Goal: Answer question/provide support: Share knowledge or assist other users

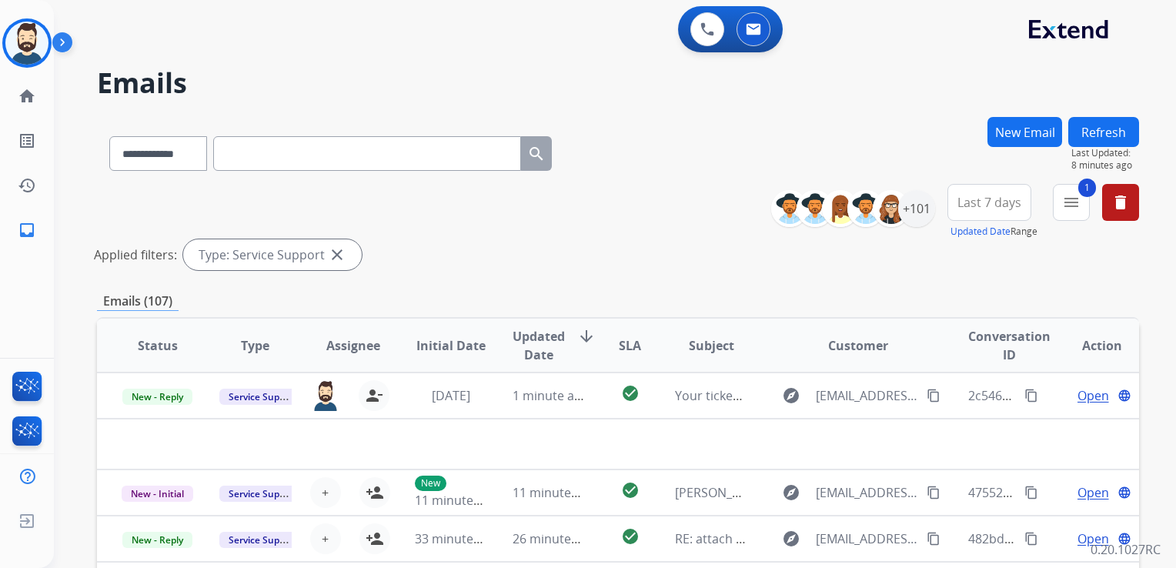
scroll to position [154, 0]
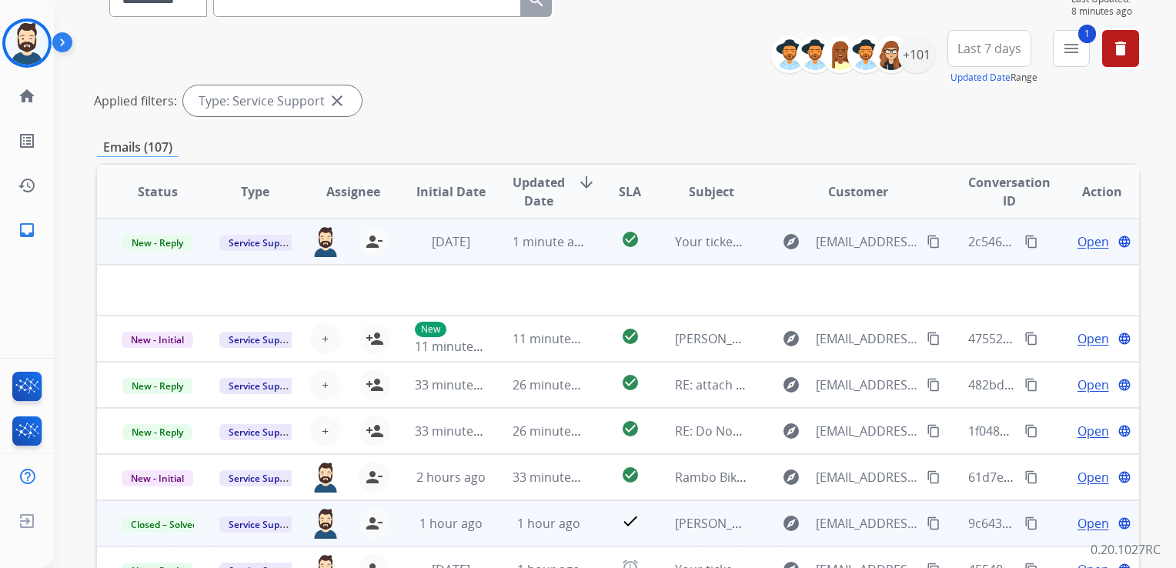
click at [522, 260] on td "1 minute ago" at bounding box center [537, 242] width 98 height 46
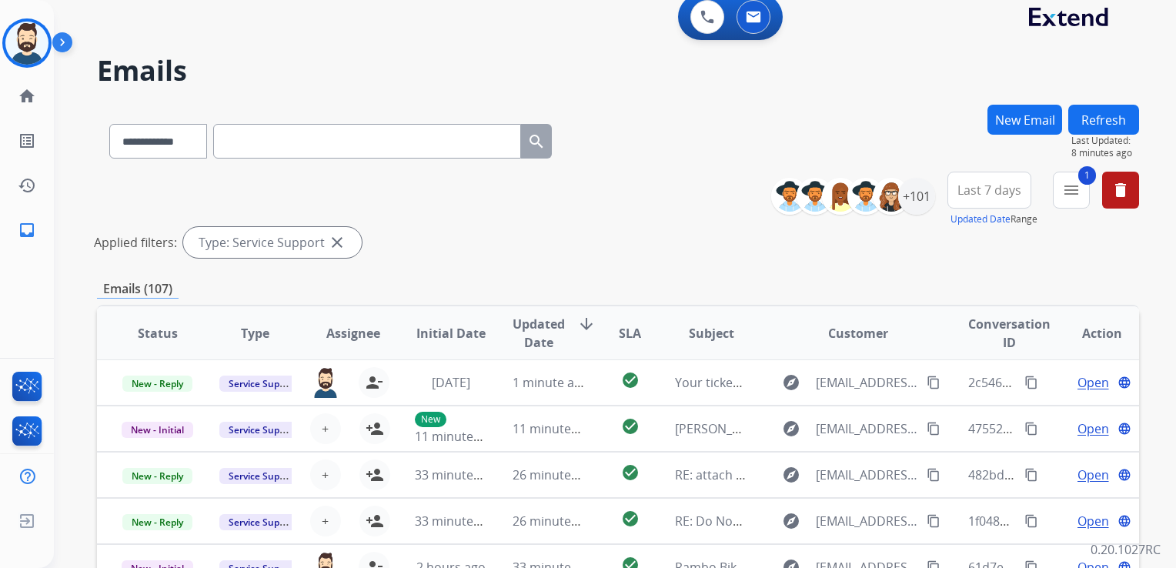
scroll to position [0, 0]
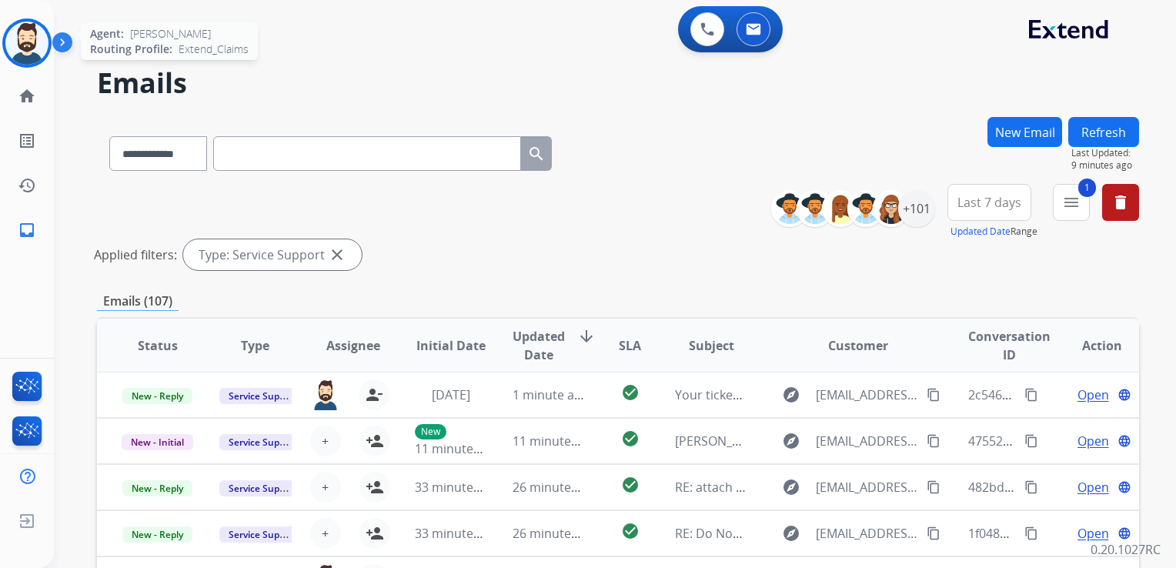
click at [36, 42] on img at bounding box center [26, 43] width 43 height 43
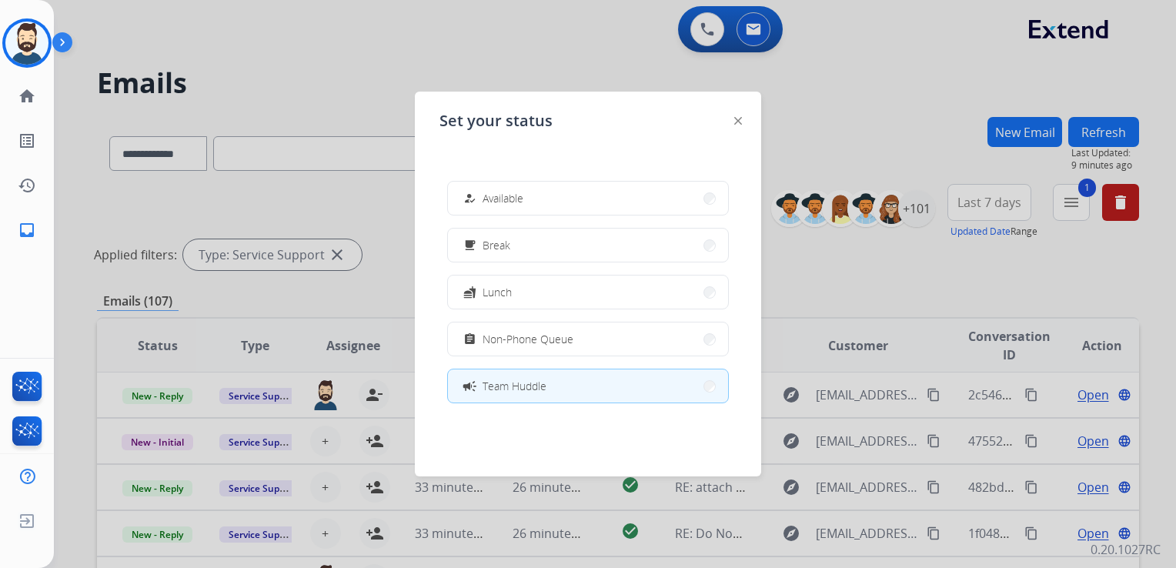
drag, startPoint x: 605, startPoint y: 209, endPoint x: 531, endPoint y: 166, distance: 85.5
click at [603, 208] on button "how_to_reg Available" at bounding box center [588, 198] width 280 height 33
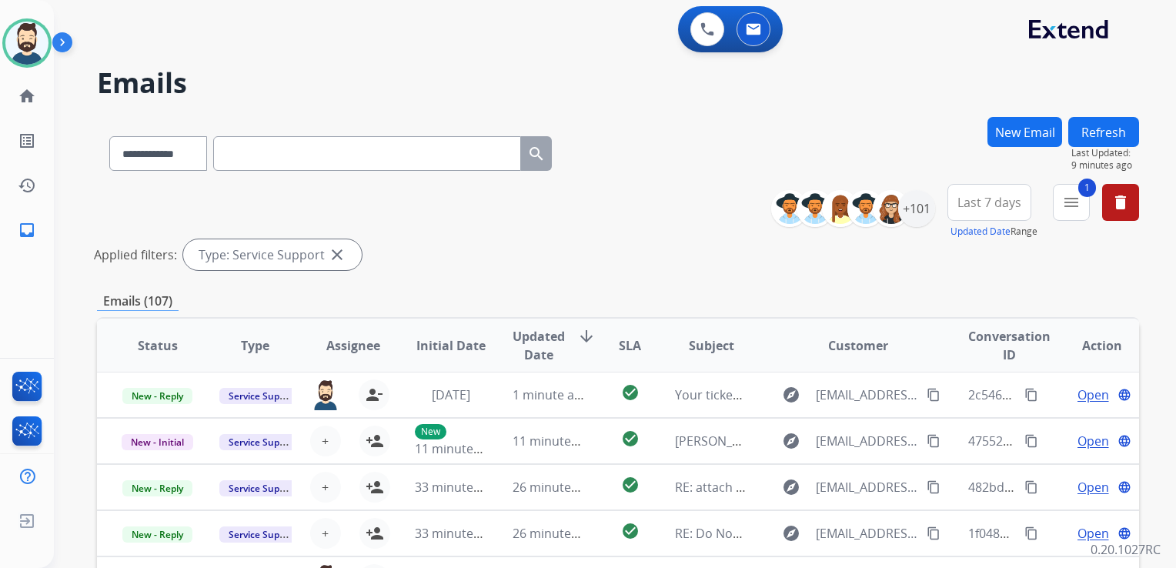
drag, startPoint x: 402, startPoint y: 62, endPoint x: 209, endPoint y: 66, distance: 193.2
click at [388, 63] on div "**********" at bounding box center [596, 339] width 1085 height 568
drag, startPoint x: 175, startPoint y: 160, endPoint x: 160, endPoint y: 168, distance: 16.5
click at [175, 160] on select "**********" at bounding box center [157, 153] width 96 height 35
select select "**********"
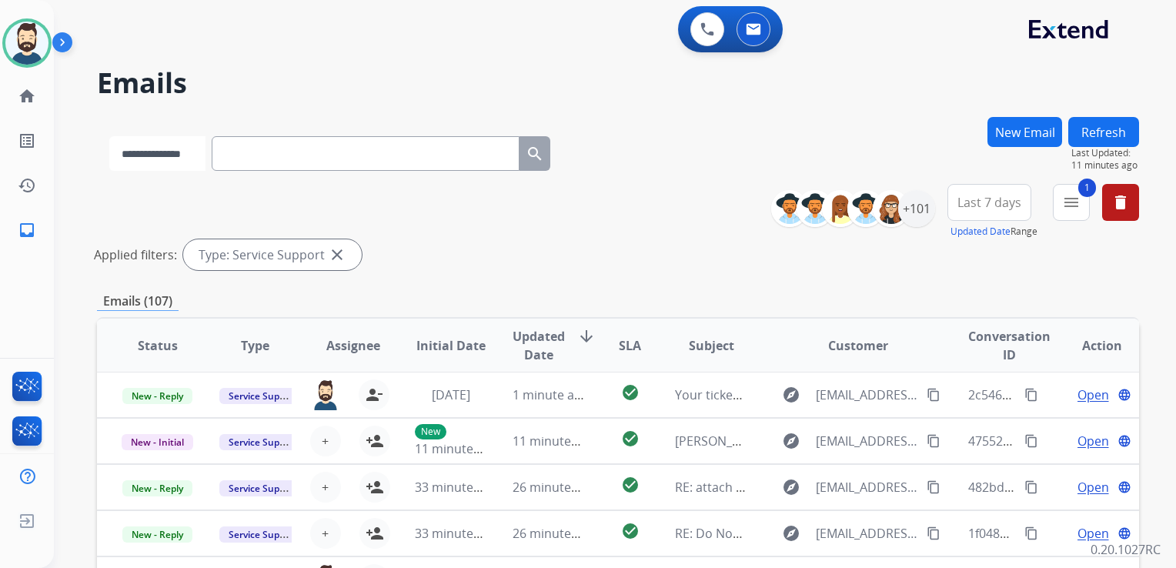
click at [109, 136] on select "**********" at bounding box center [157, 153] width 96 height 35
click at [285, 156] on input "text" at bounding box center [367, 153] width 308 height 35
paste input "**********"
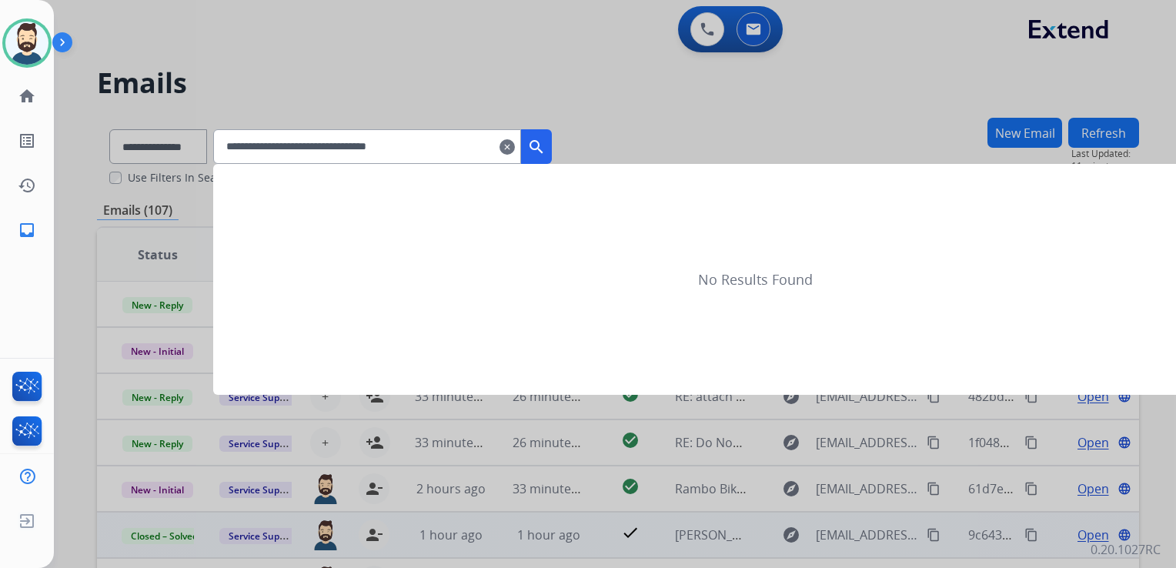
type input "**********"
click at [546, 149] on mat-icon "search" at bounding box center [536, 147] width 18 height 18
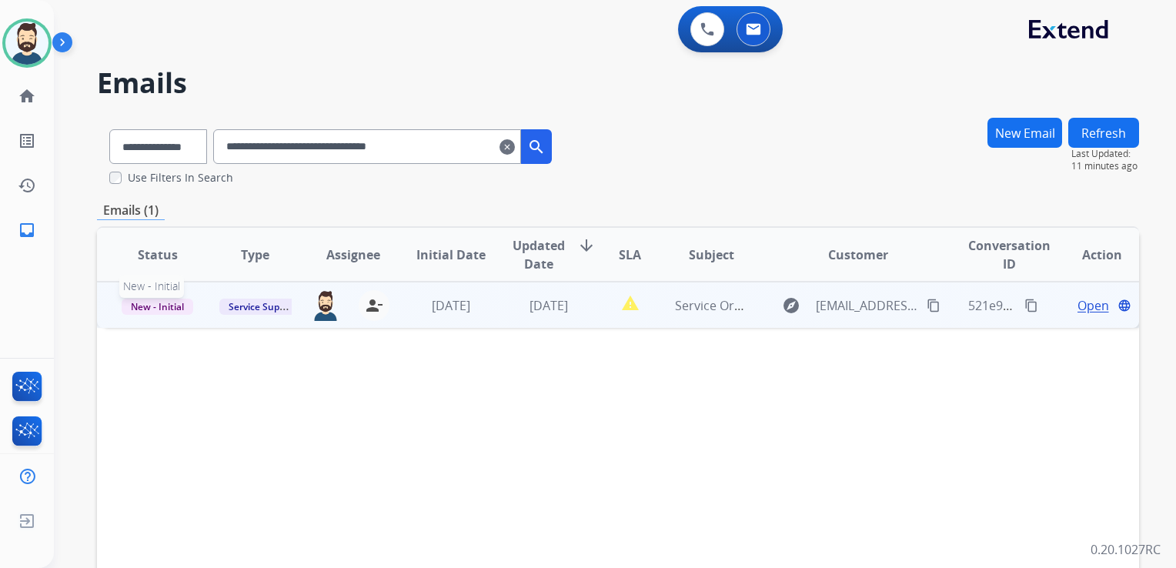
click at [169, 309] on span "New - Initial" at bounding box center [158, 307] width 72 height 16
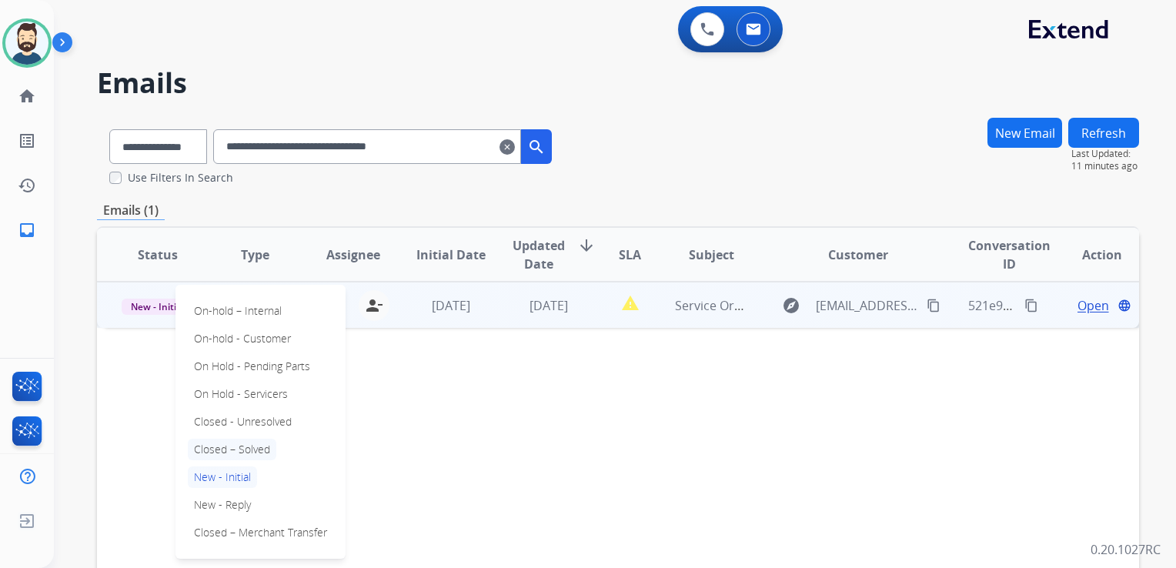
click at [220, 439] on p "Closed – Solved" at bounding box center [232, 450] width 88 height 22
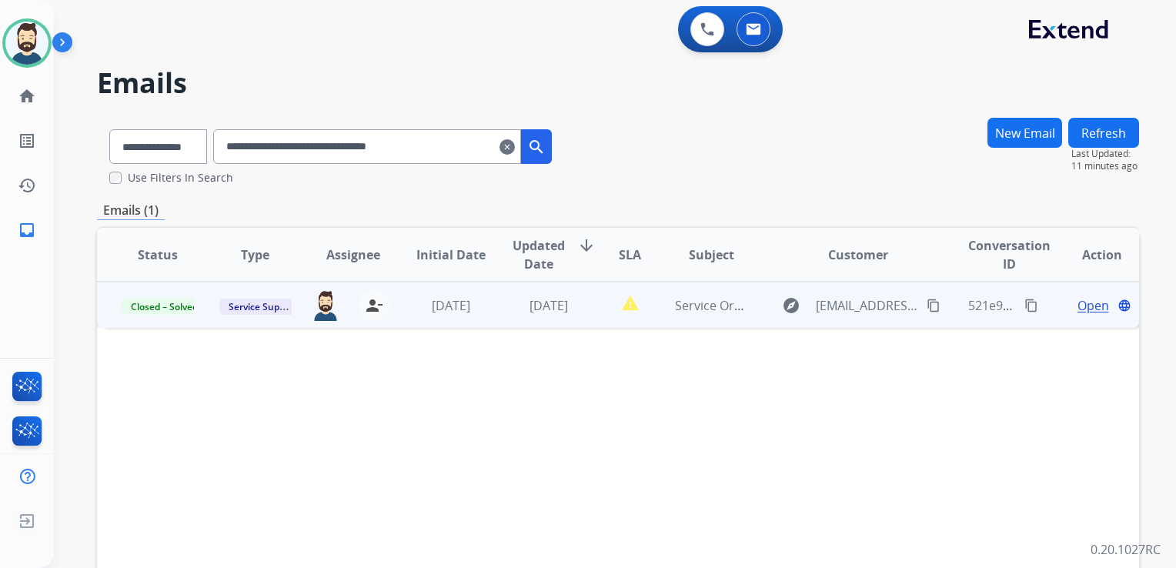
drag, startPoint x: 526, startPoint y: 151, endPoint x: 349, endPoint y: 17, distance: 221.3
click at [515, 150] on mat-icon "clear" at bounding box center [506, 147] width 15 height 18
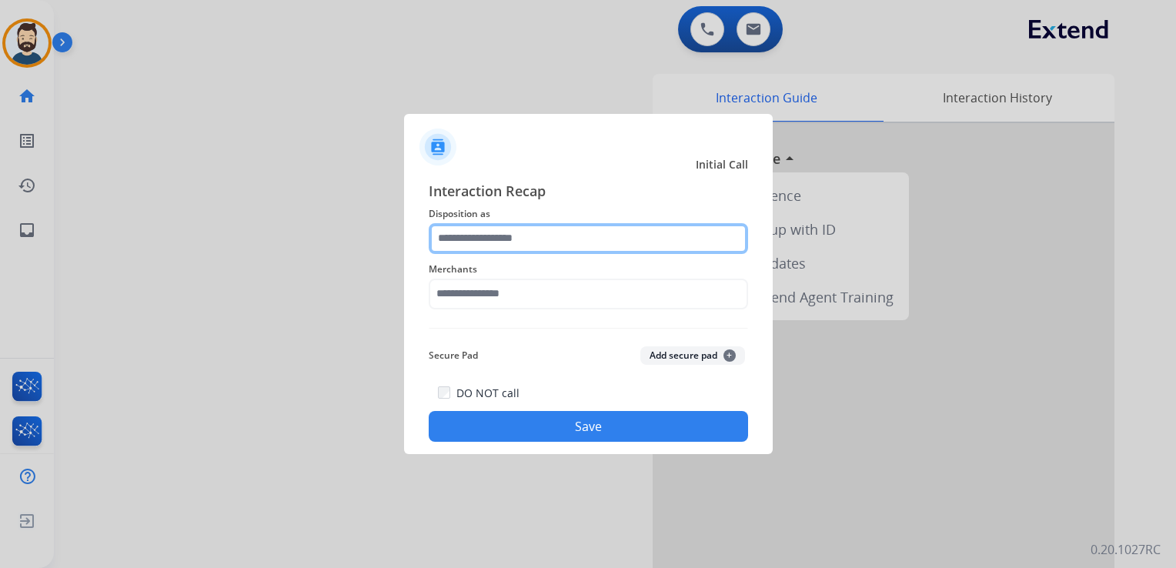
click at [492, 237] on input "text" at bounding box center [588, 238] width 319 height 31
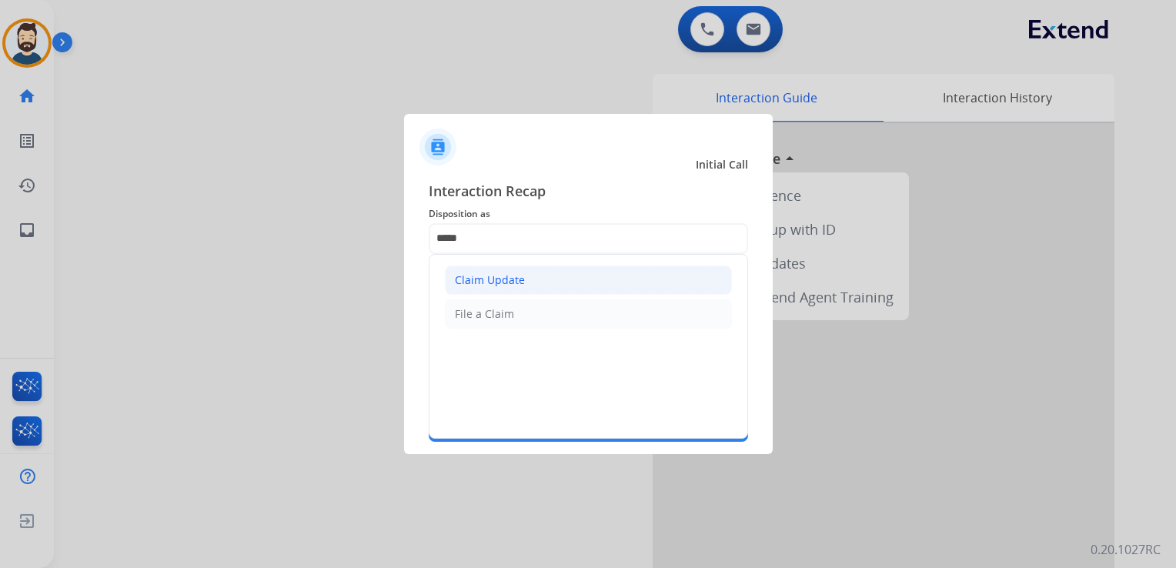
click at [501, 283] on div "Claim Update" at bounding box center [490, 279] width 70 height 15
type input "**********"
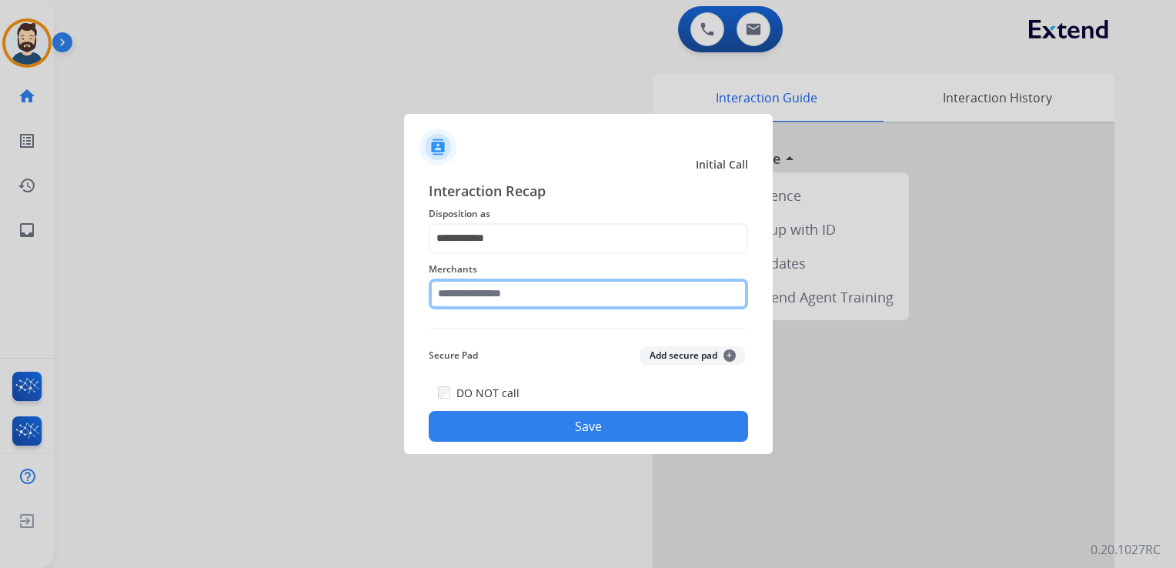
click at [499, 297] on input "text" at bounding box center [588, 294] width 319 height 31
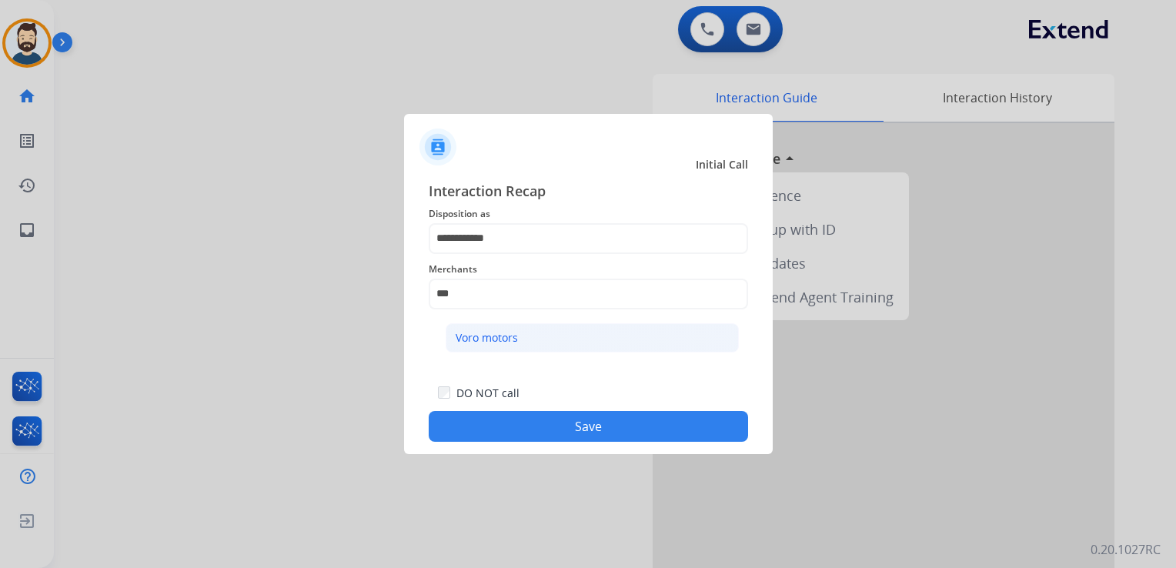
click at [515, 344] on div "Voro motors" at bounding box center [487, 337] width 62 height 15
type input "**********"
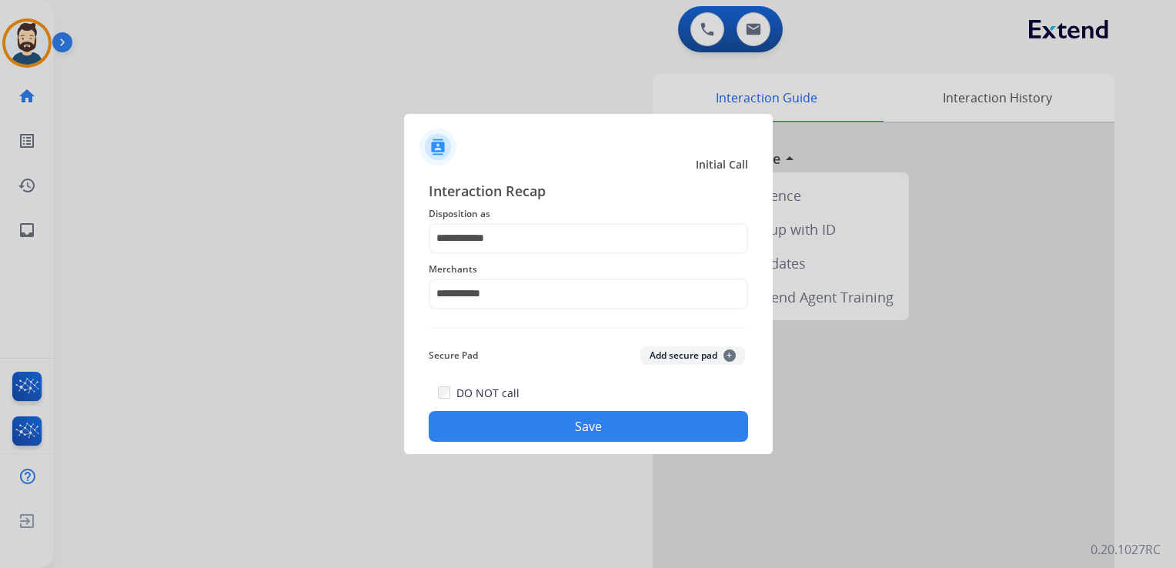
click at [545, 429] on button "Save" at bounding box center [588, 426] width 319 height 31
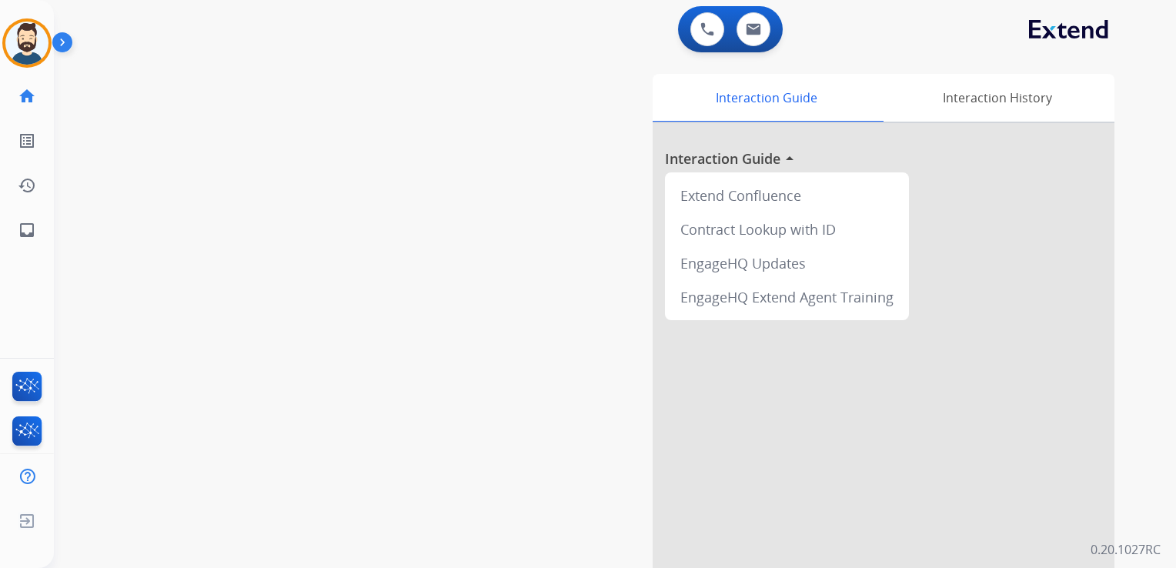
drag, startPoint x: 193, startPoint y: 254, endPoint x: 175, endPoint y: 261, distance: 19.0
click at [189, 254] on div "swap_horiz Break voice bridge close_fullscreen Connect 3-Way Call merge_type Se…" at bounding box center [596, 376] width 1085 height 642
click at [35, 232] on mat-icon "inbox" at bounding box center [27, 230] width 18 height 18
select select "**********"
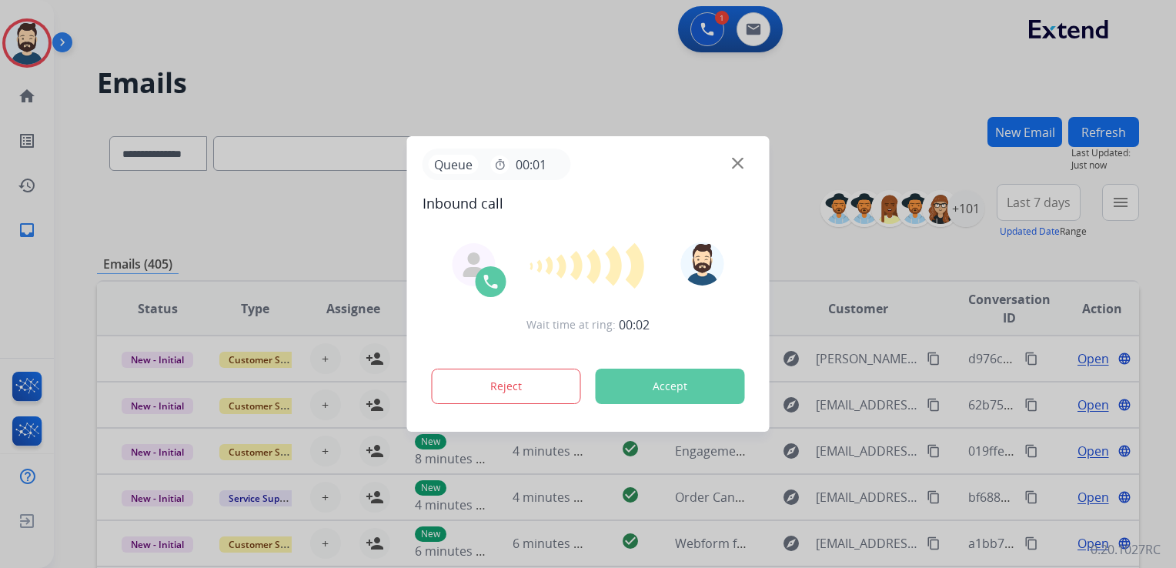
click at [639, 383] on button "Accept" at bounding box center [670, 386] width 149 height 35
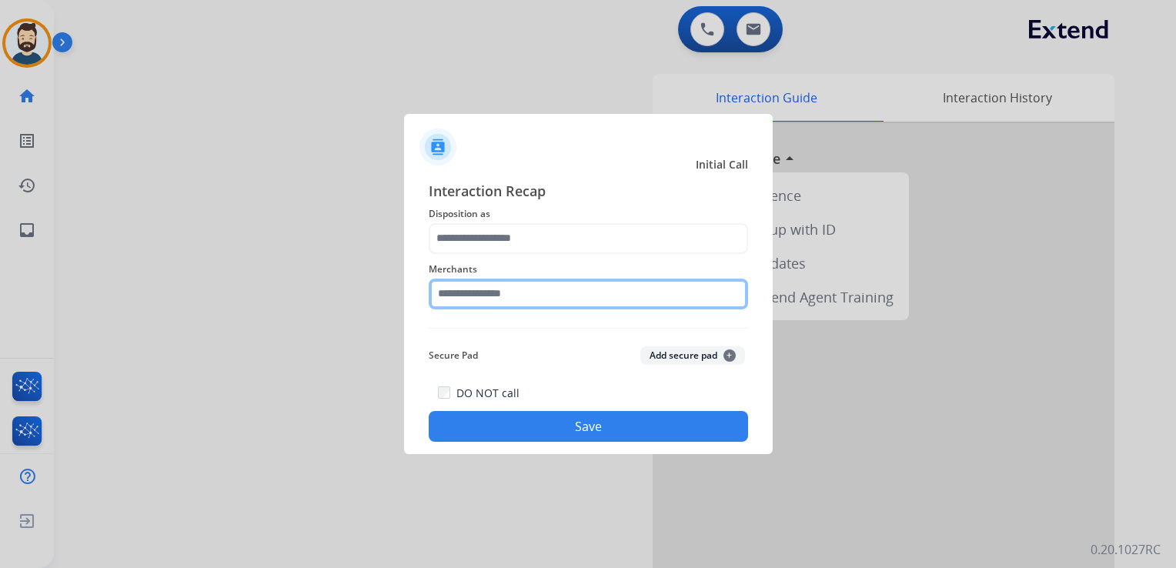
click at [486, 301] on input "text" at bounding box center [588, 294] width 319 height 31
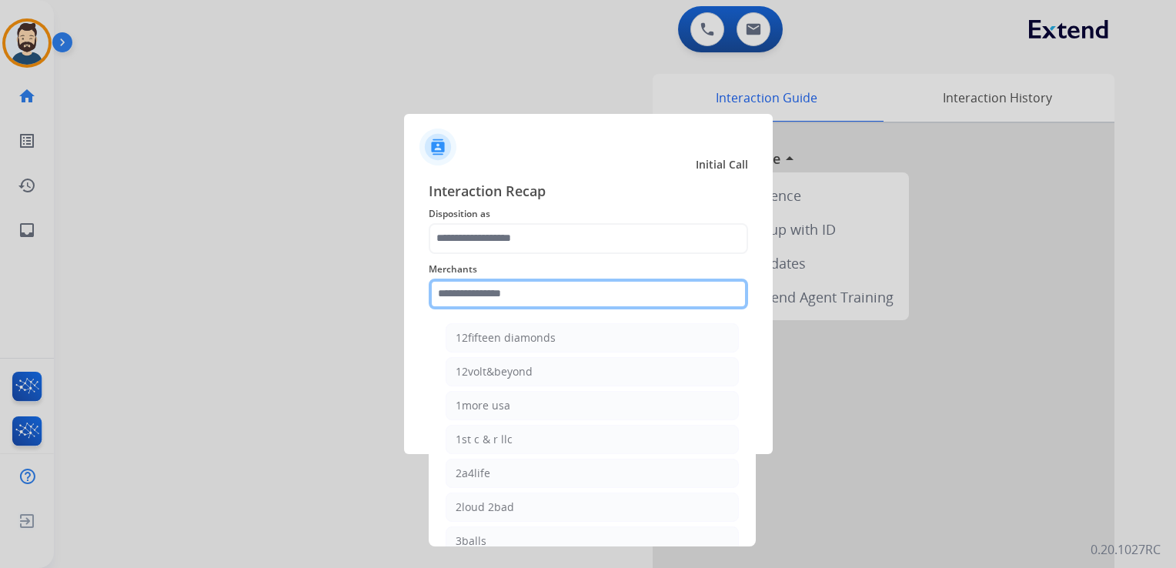
paste input "*********"
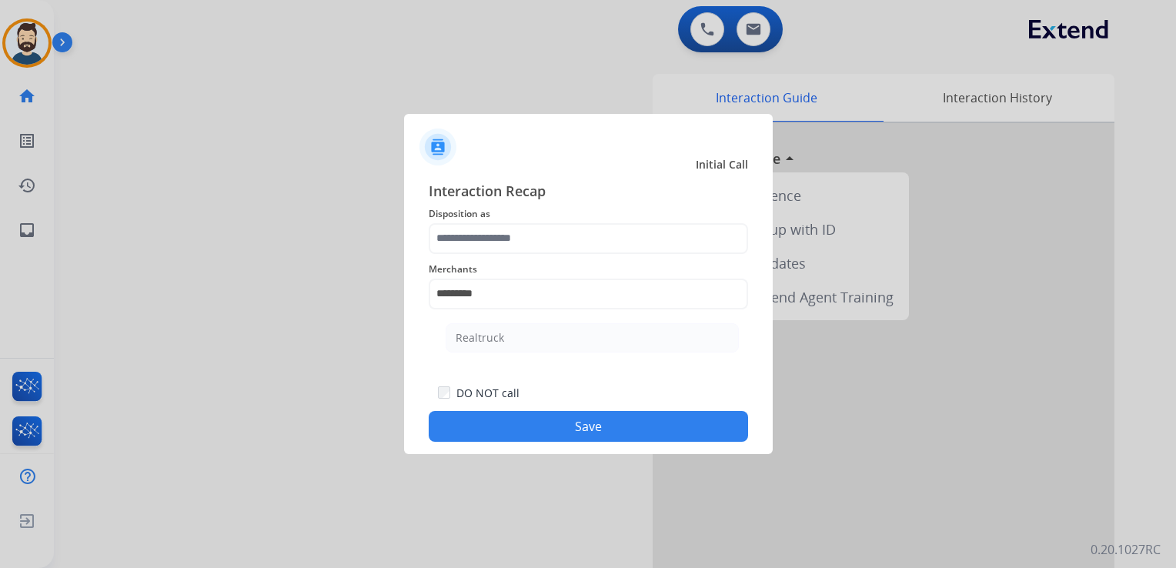
click at [506, 333] on li "Realtruck" at bounding box center [592, 337] width 293 height 29
type input "*********"
click at [543, 429] on button "Save" at bounding box center [588, 426] width 319 height 31
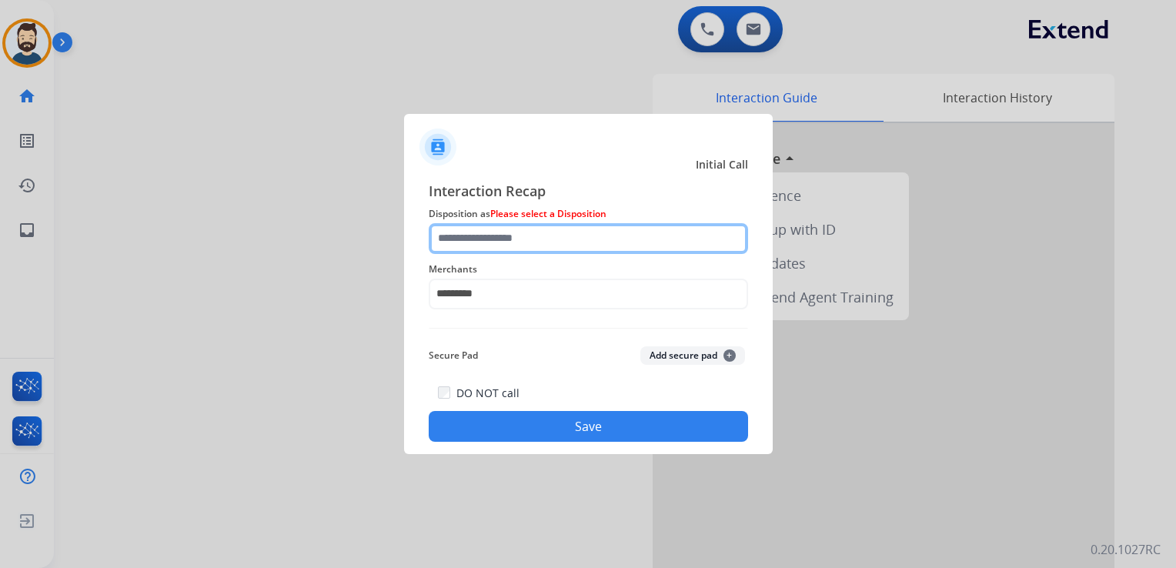
click at [486, 239] on input "text" at bounding box center [588, 238] width 319 height 31
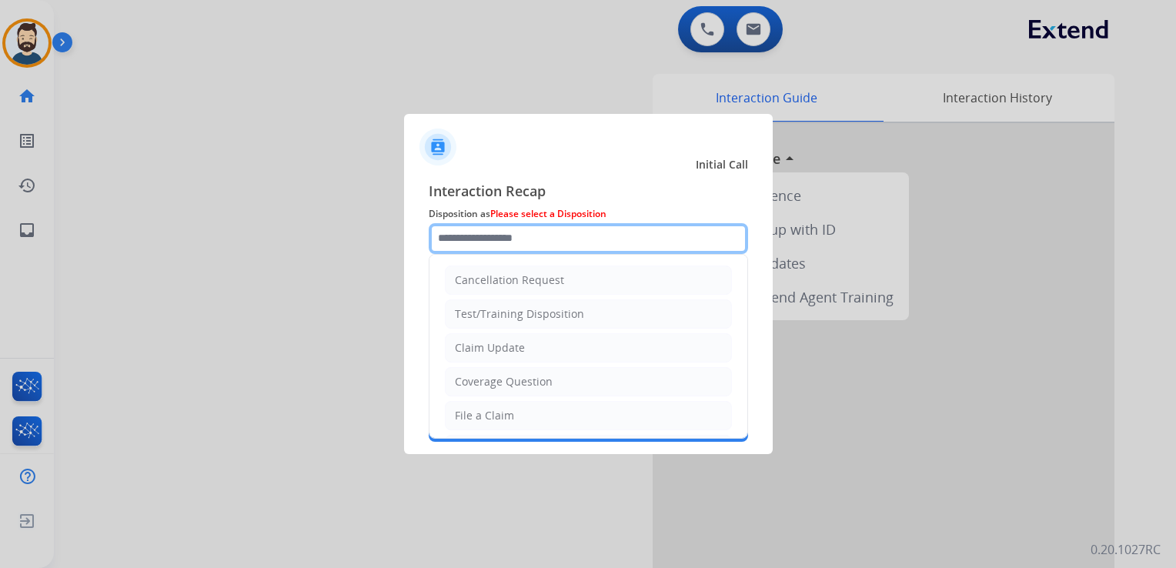
click at [486, 239] on input "text" at bounding box center [588, 238] width 319 height 31
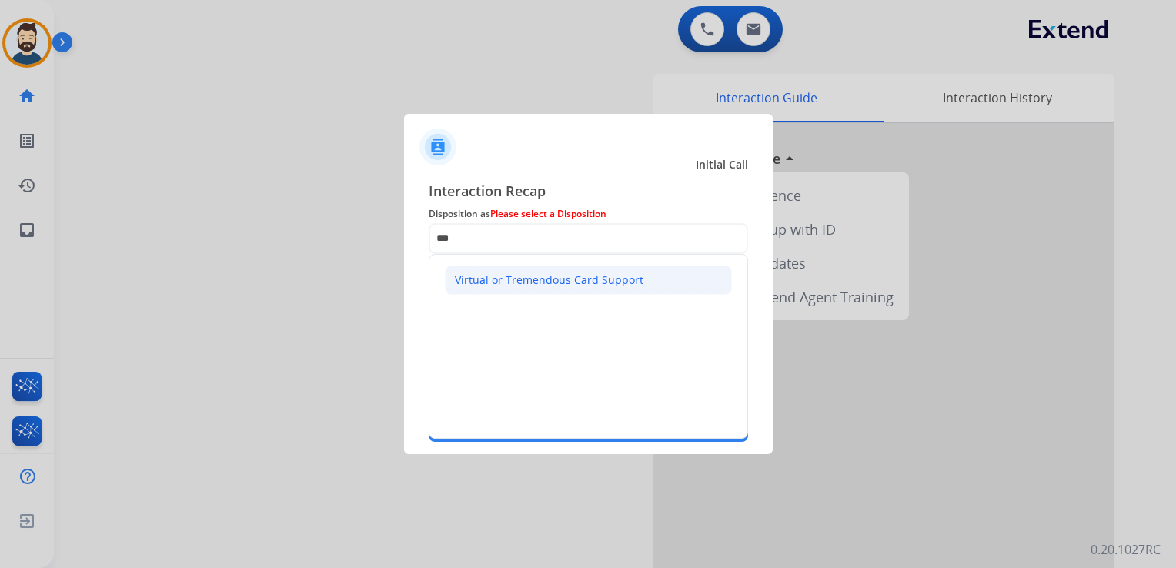
click at [516, 279] on div "Virtual or Tremendous Card Support" at bounding box center [549, 279] width 189 height 15
type input "**********"
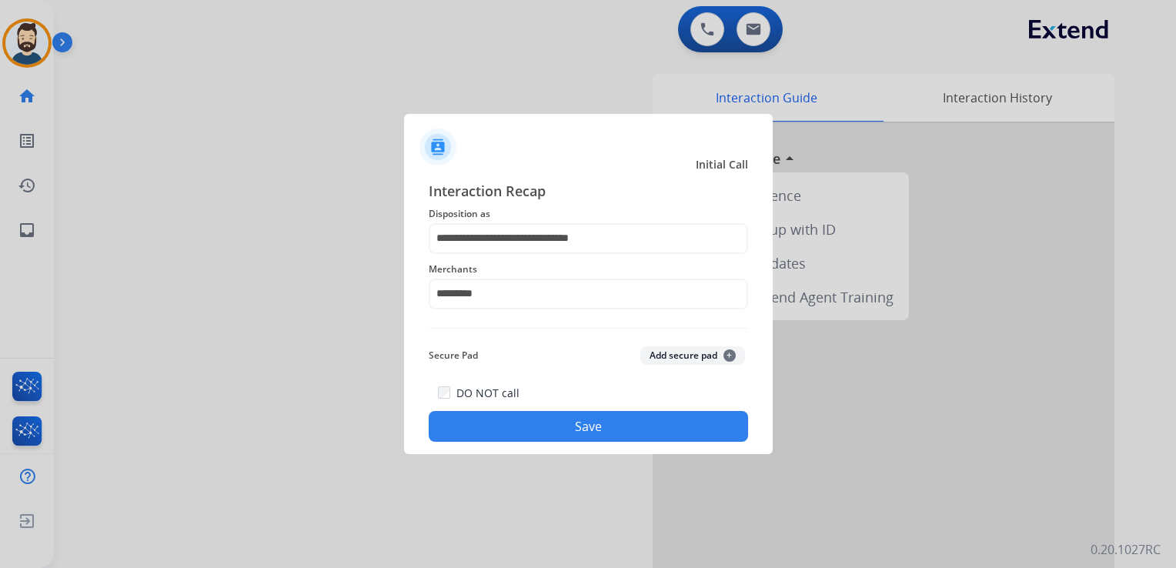
click at [544, 420] on button "Save" at bounding box center [588, 426] width 319 height 31
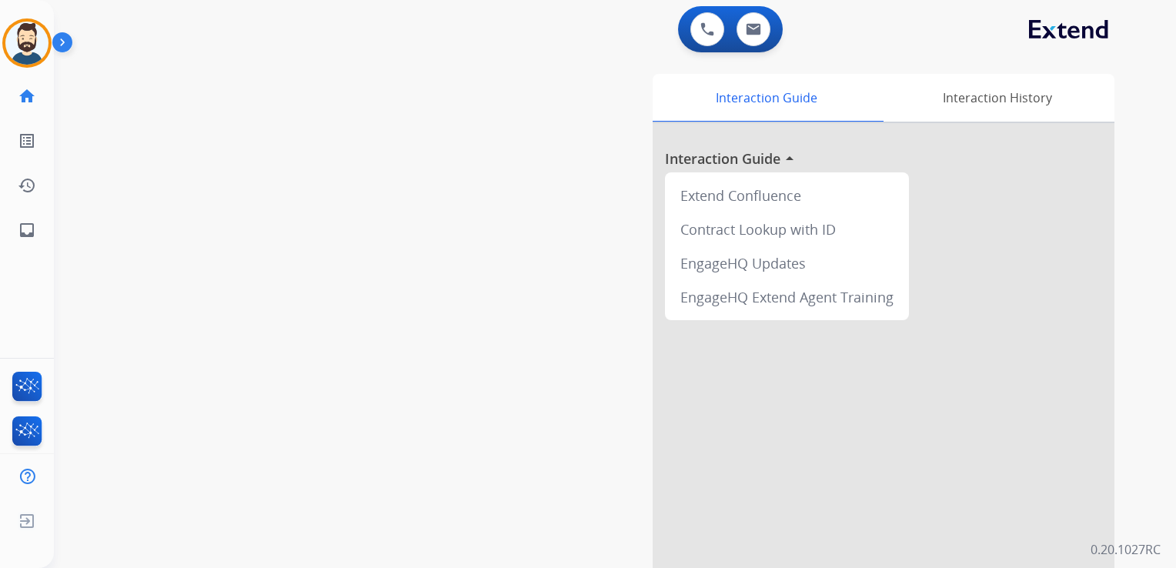
drag, startPoint x: 246, startPoint y: 215, endPoint x: 185, endPoint y: 232, distance: 63.1
click at [246, 214] on div "swap_horiz Break voice bridge close_fullscreen Connect 3-Way Call merge_type Se…" at bounding box center [596, 376] width 1085 height 642
click at [28, 235] on mat-icon "inbox" at bounding box center [27, 230] width 18 height 18
select select "**********"
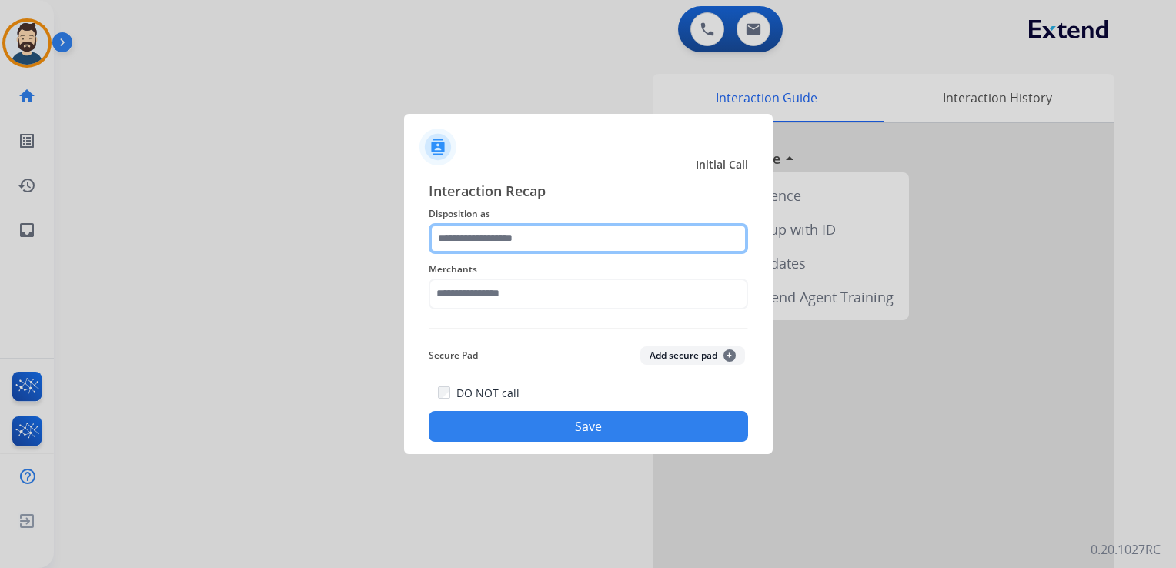
click at [432, 230] on input "text" at bounding box center [588, 238] width 319 height 31
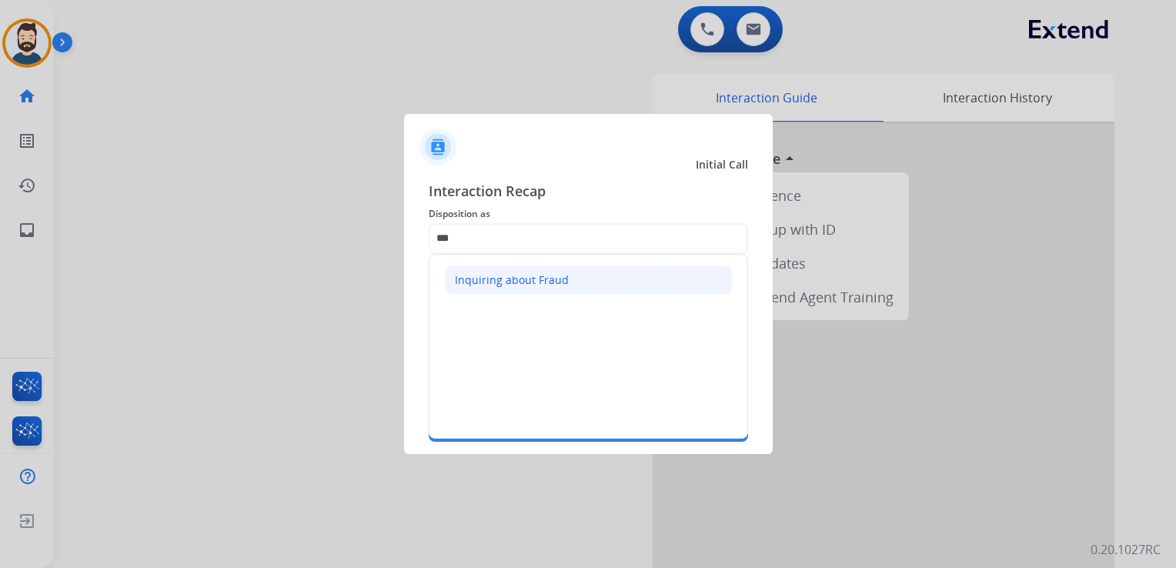
click at [482, 285] on div "Inquiring about Fraud" at bounding box center [512, 279] width 114 height 15
type input "**********"
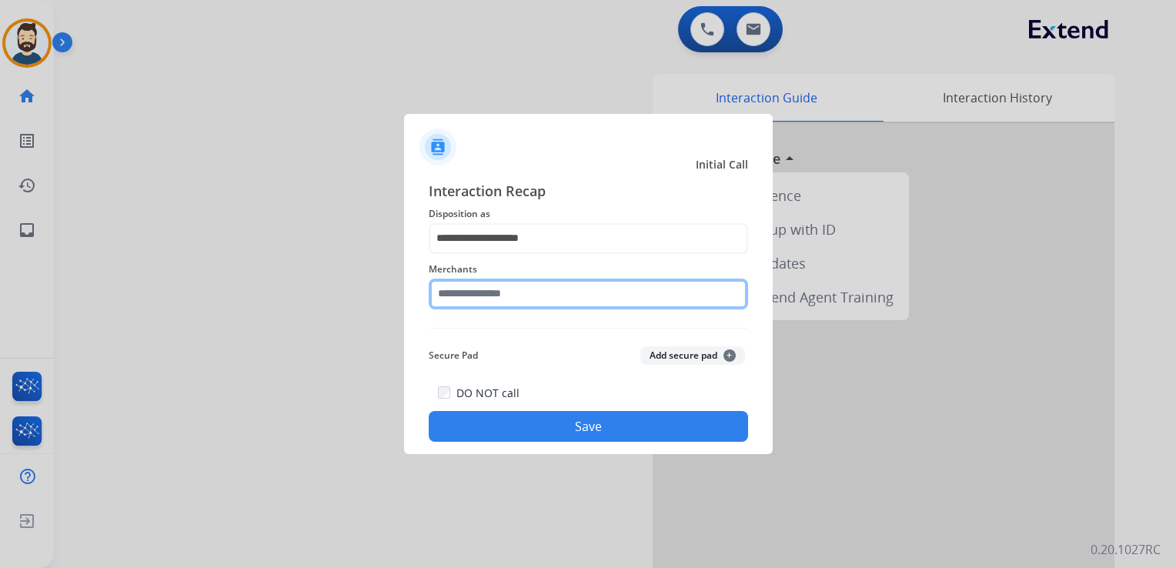
click at [488, 299] on input "text" at bounding box center [588, 294] width 319 height 31
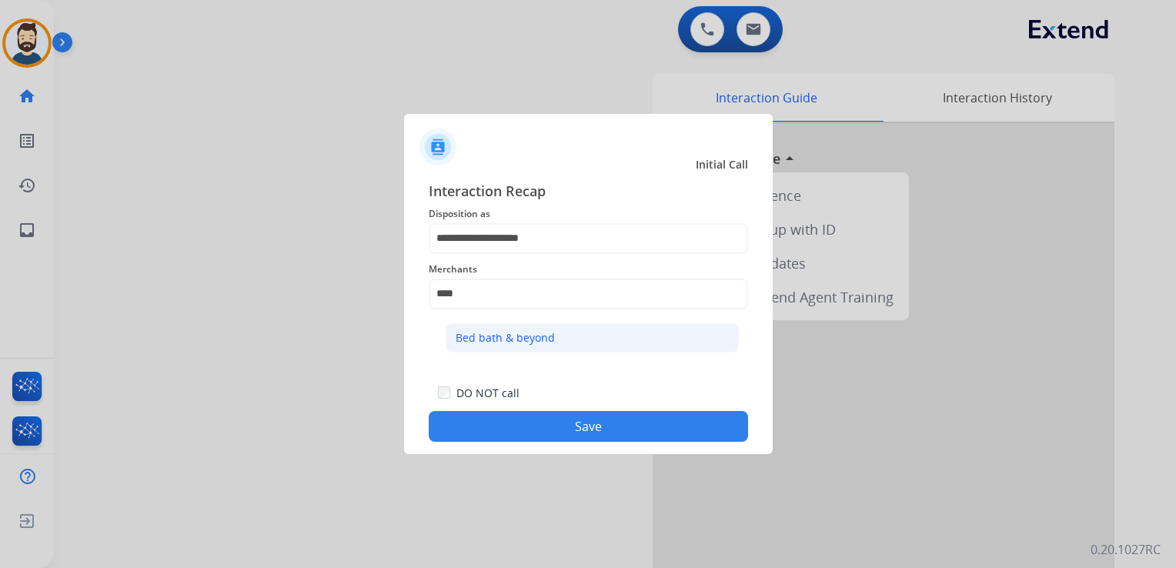
click at [496, 337] on div "Bed bath & beyond" at bounding box center [505, 337] width 99 height 15
type input "**********"
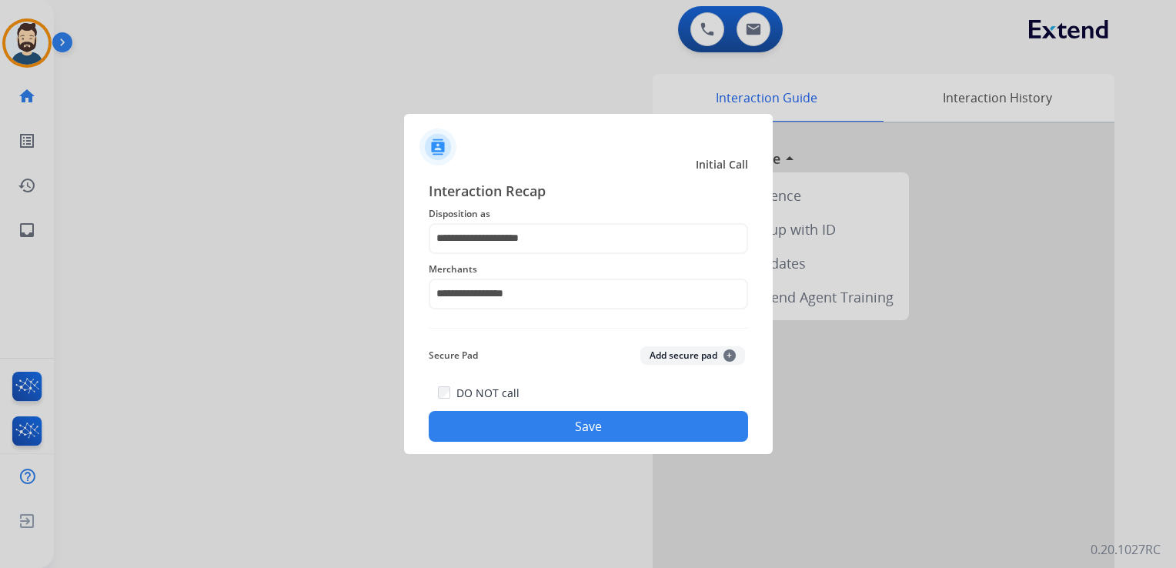
click at [536, 428] on button "Save" at bounding box center [588, 426] width 319 height 31
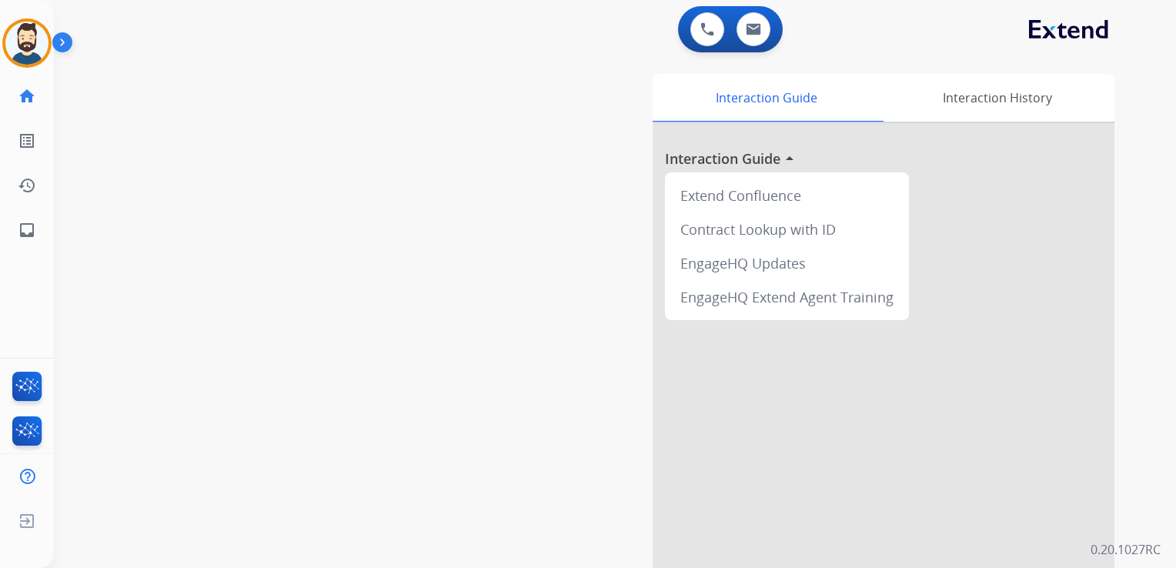
click at [206, 152] on div "swap_horiz Break voice bridge close_fullscreen Connect 3-Way Call merge_type Se…" at bounding box center [596, 376] width 1085 height 642
click at [26, 229] on mat-icon "inbox" at bounding box center [27, 230] width 18 height 18
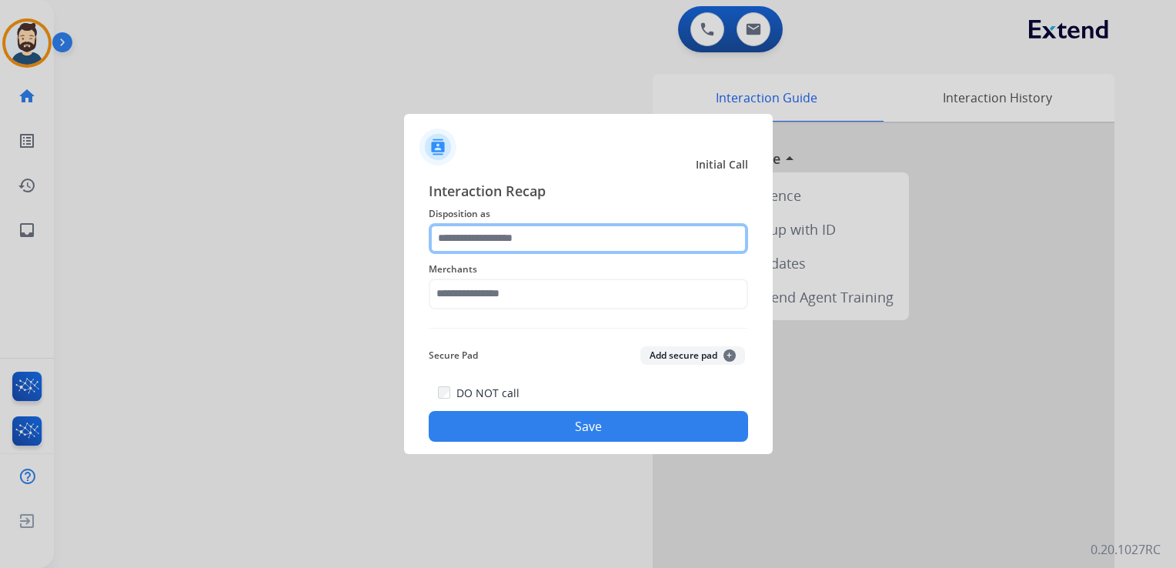
click at [494, 236] on input "text" at bounding box center [588, 238] width 319 height 31
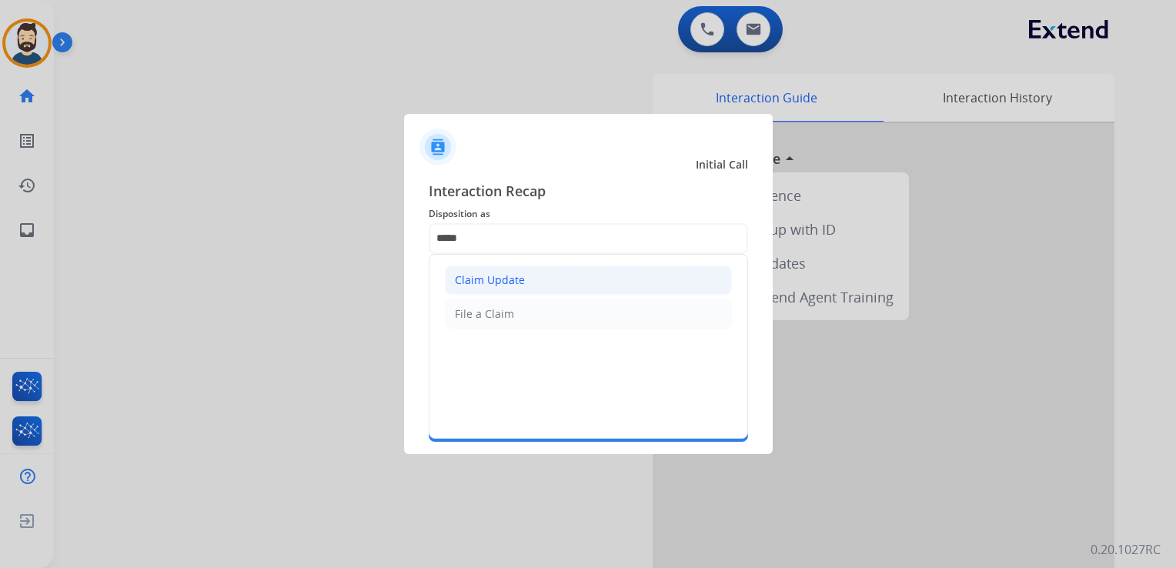
click at [507, 275] on div "Claim Update" at bounding box center [490, 279] width 70 height 15
type input "**********"
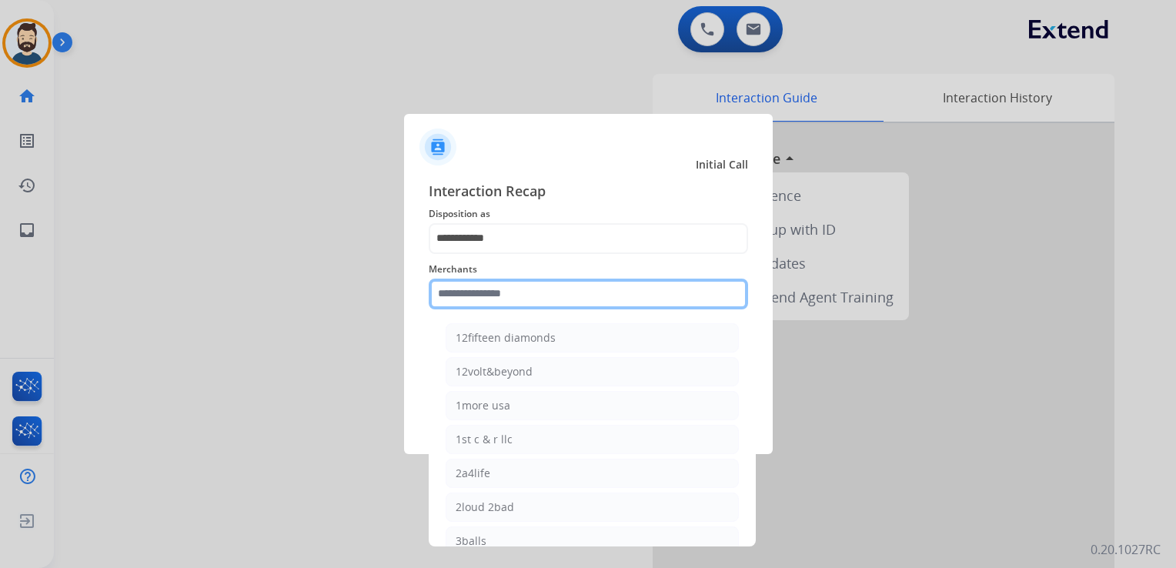
click at [499, 295] on input "text" at bounding box center [588, 294] width 319 height 31
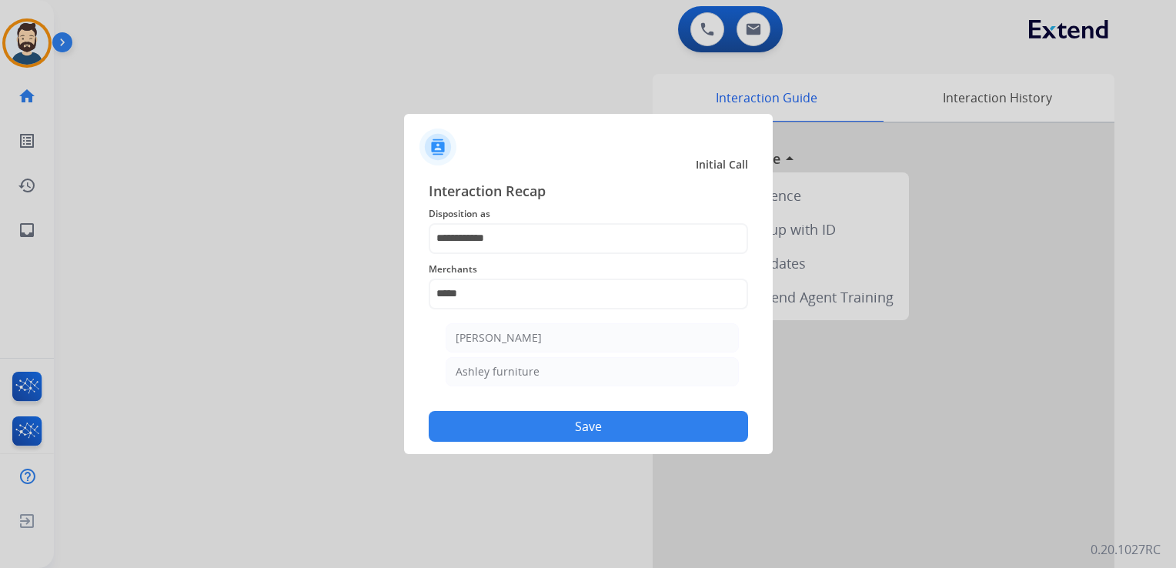
drag, startPoint x: 519, startPoint y: 366, endPoint x: 532, endPoint y: 392, distance: 29.3
click at [519, 367] on div "Ashley furniture" at bounding box center [498, 371] width 84 height 15
type input "**********"
click at [540, 419] on button "Save" at bounding box center [588, 426] width 319 height 31
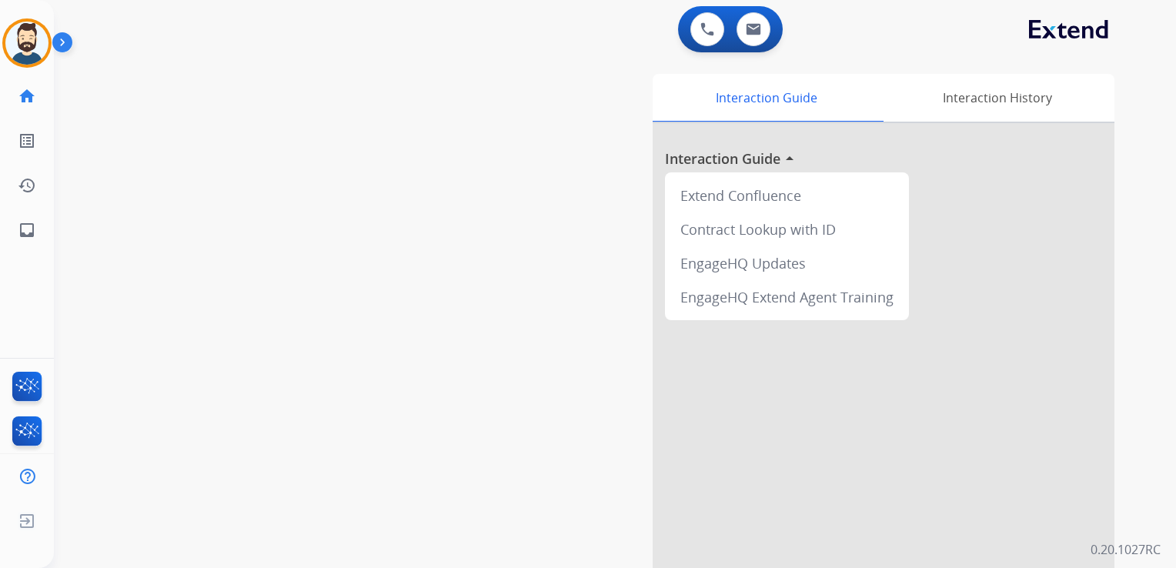
click at [341, 285] on div "swap_horiz Break voice bridge close_fullscreen Connect 3-Way Call merge_type Se…" at bounding box center [596, 376] width 1085 height 642
click at [16, 229] on link "inbox Emails" at bounding box center [26, 230] width 43 height 43
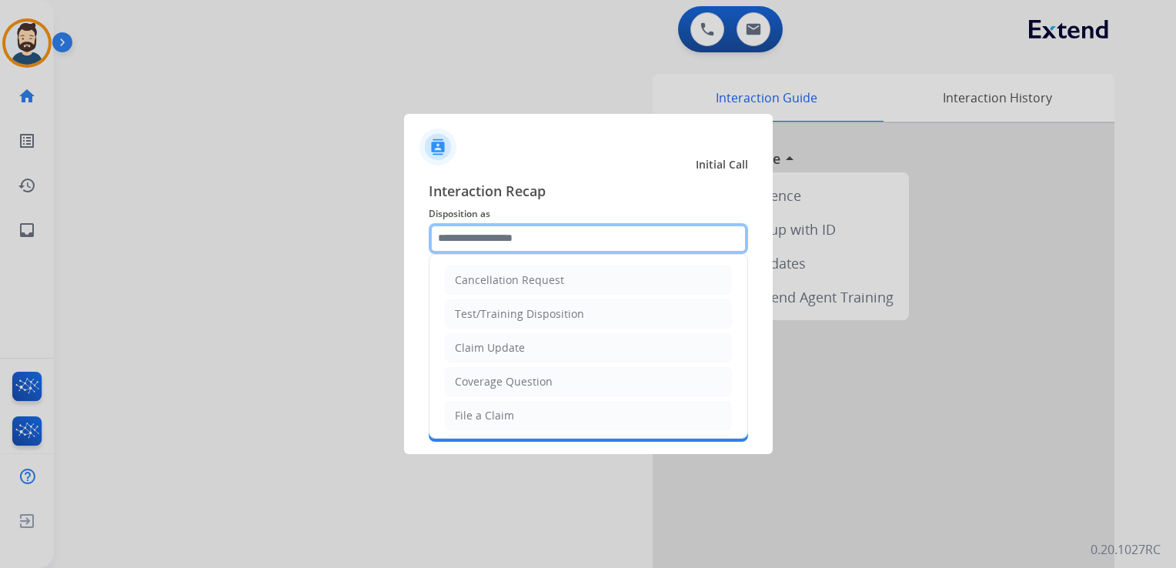
click at [471, 229] on input "text" at bounding box center [588, 238] width 319 height 31
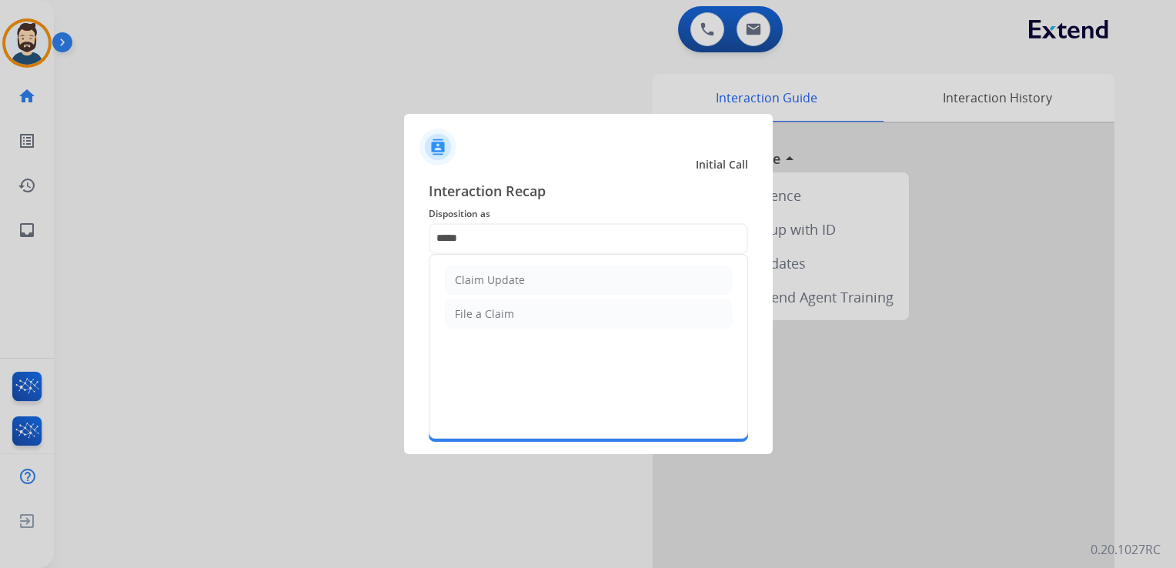
drag, startPoint x: 482, startPoint y: 279, endPoint x: 489, endPoint y: 290, distance: 12.8
click at [483, 281] on div "Claim Update" at bounding box center [490, 279] width 70 height 15
type input "**********"
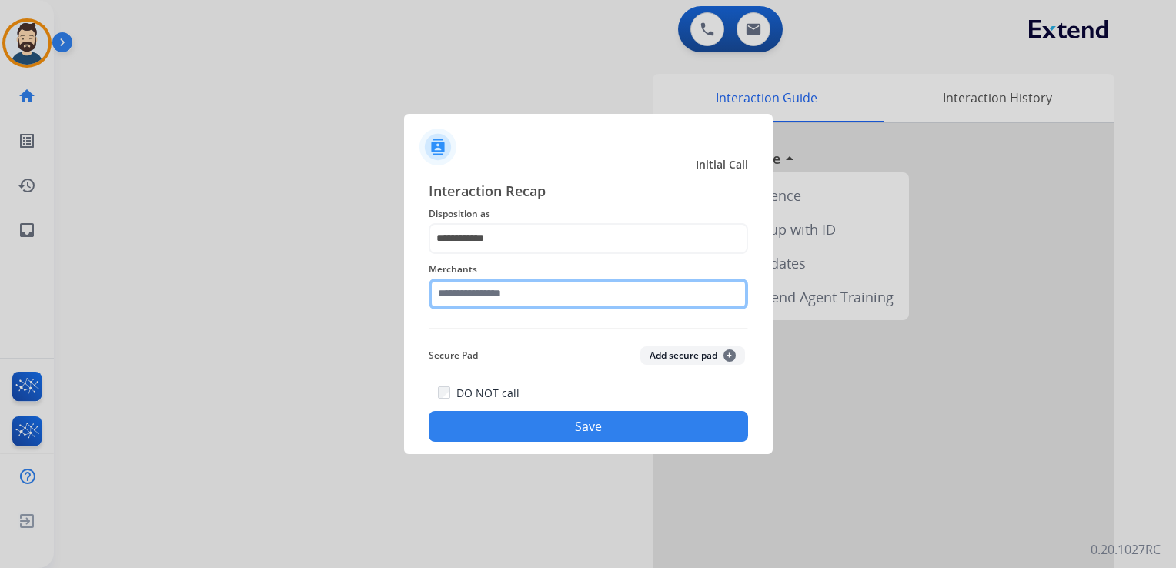
click at [492, 300] on input "text" at bounding box center [588, 294] width 319 height 31
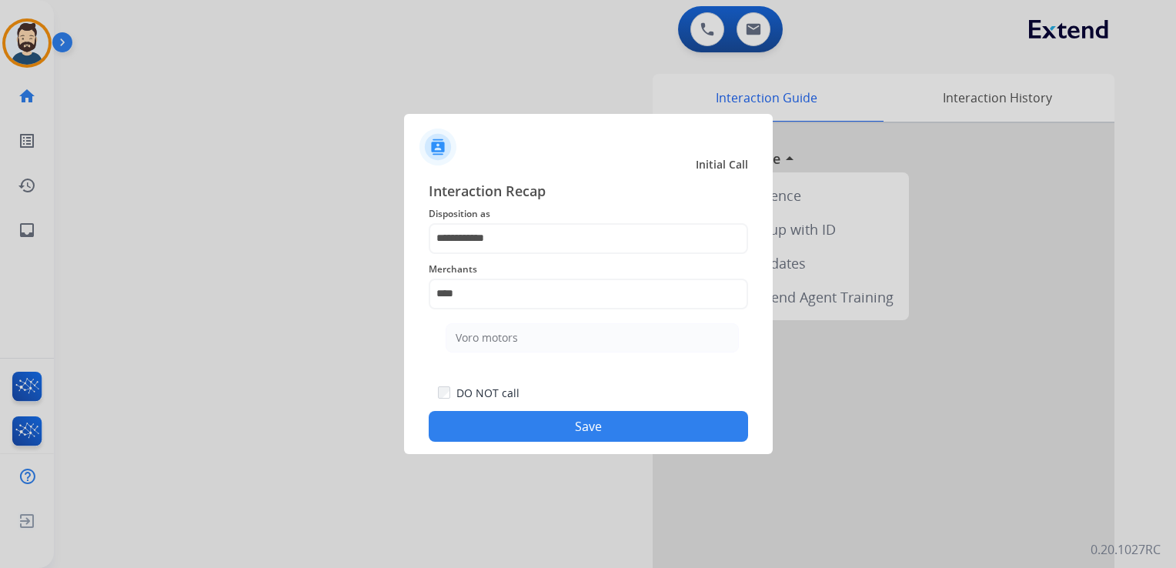
click at [492, 333] on div "Voro motors" at bounding box center [487, 337] width 62 height 15
type input "**********"
click at [537, 419] on button "Save" at bounding box center [588, 426] width 319 height 31
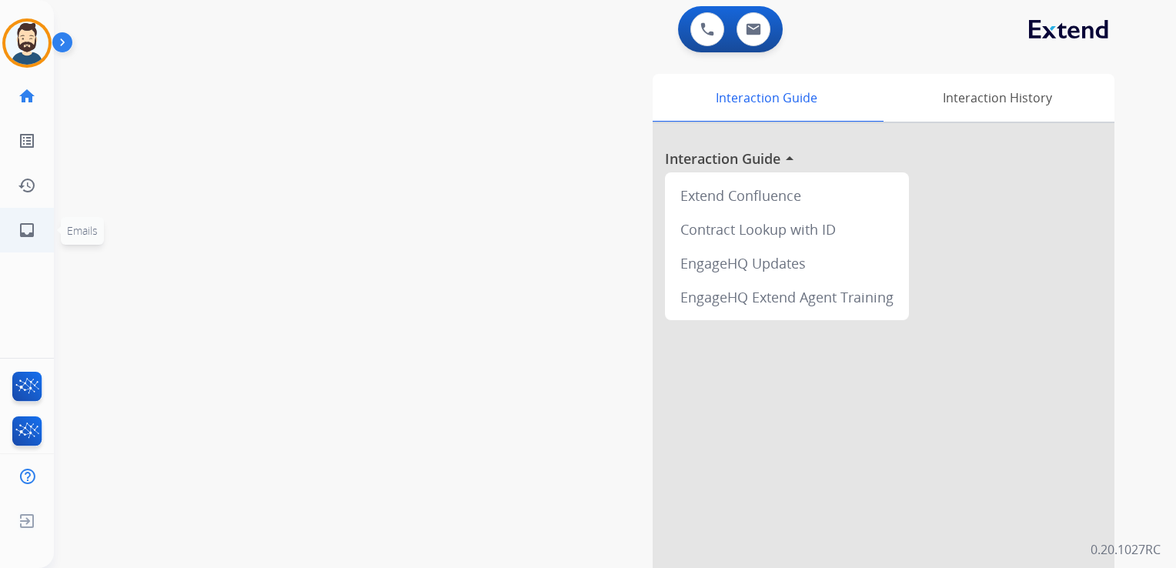
drag, startPoint x: 391, startPoint y: 200, endPoint x: 32, endPoint y: 218, distance: 359.8
click at [379, 200] on div "swap_horiz Break voice bridge close_fullscreen Connect 3-Way Call merge_type Se…" at bounding box center [596, 376] width 1085 height 642
click at [28, 231] on mat-icon "inbox" at bounding box center [27, 230] width 18 height 18
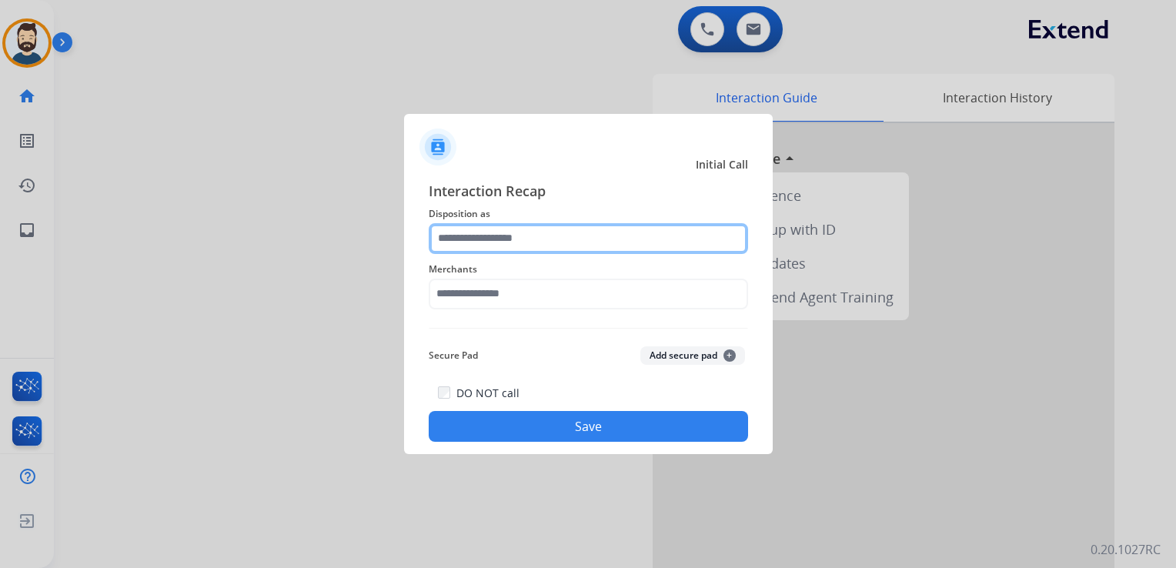
click at [490, 239] on input "text" at bounding box center [588, 238] width 319 height 31
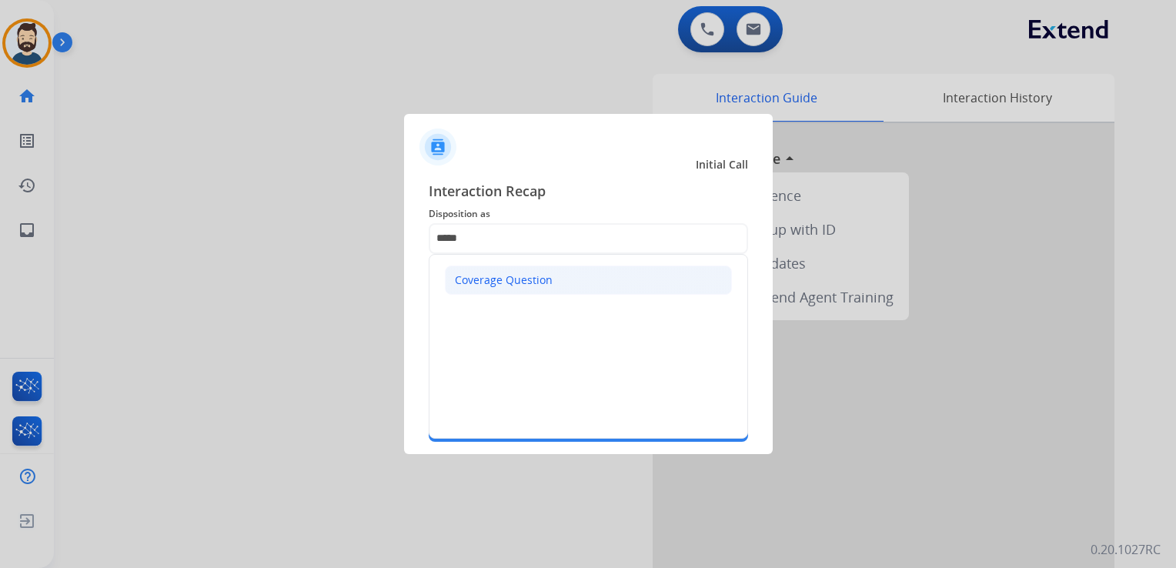
click at [475, 277] on div "Coverage Question" at bounding box center [504, 279] width 98 height 15
type input "**********"
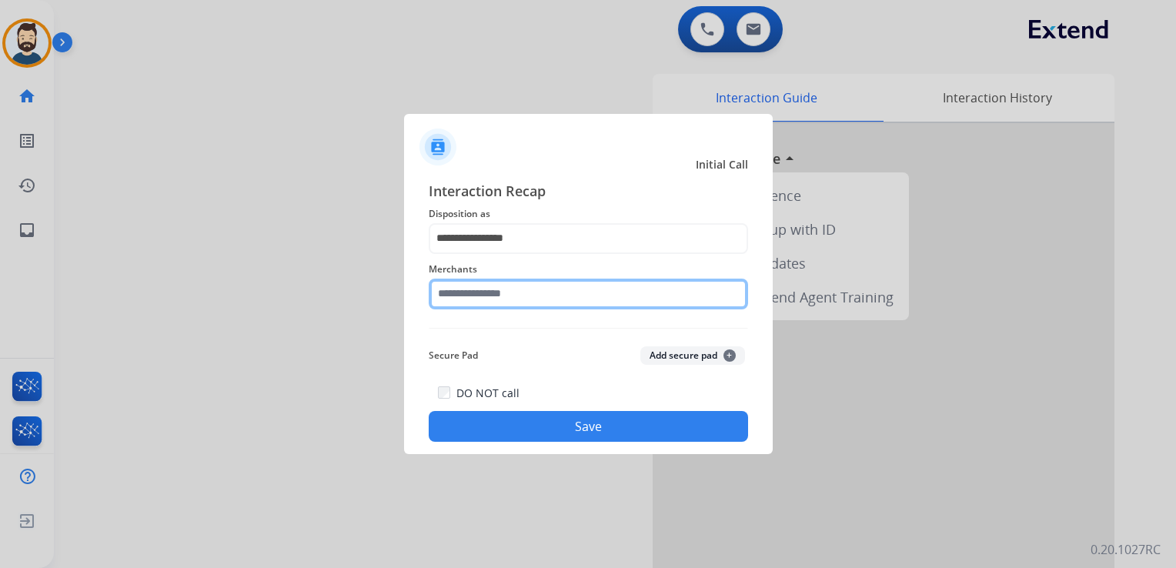
click at [477, 282] on input "text" at bounding box center [588, 294] width 319 height 31
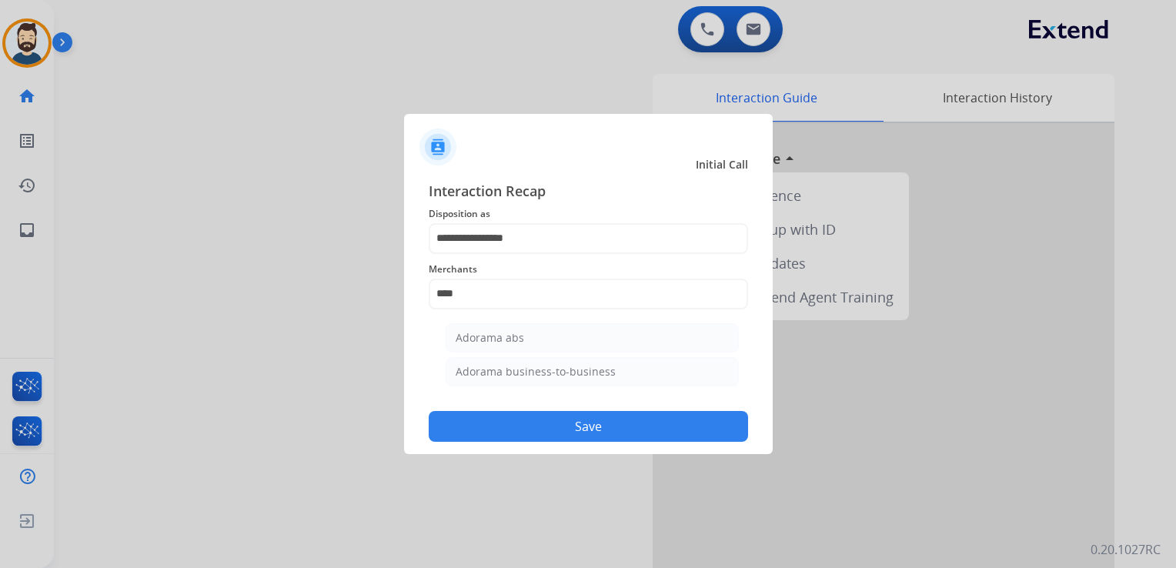
click at [509, 339] on div "Adorama abs" at bounding box center [490, 337] width 68 height 15
type input "**********"
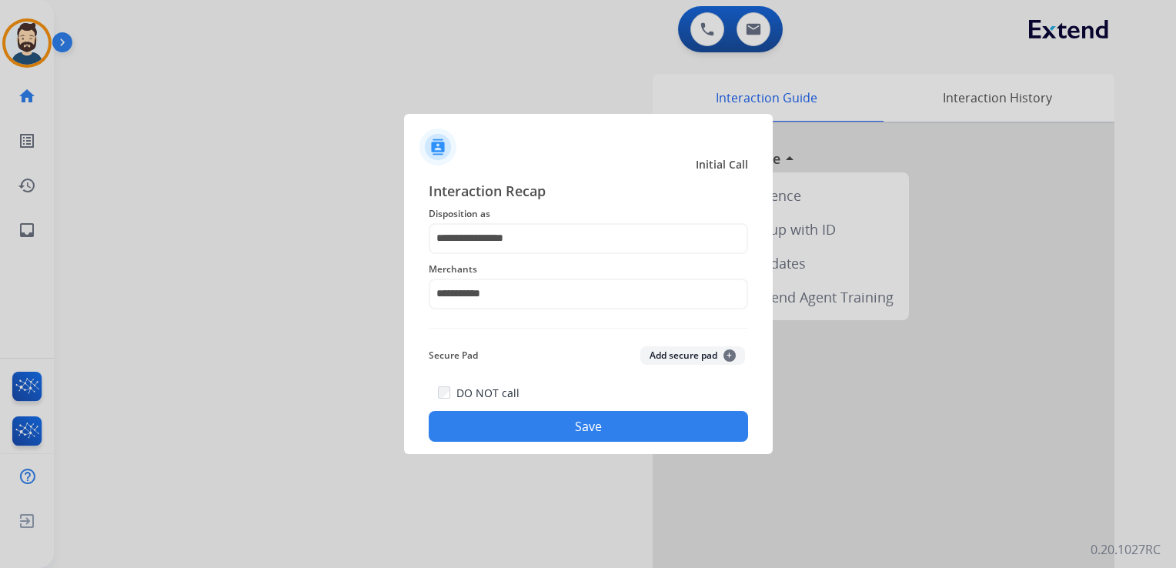
click at [534, 426] on button "Save" at bounding box center [588, 426] width 319 height 31
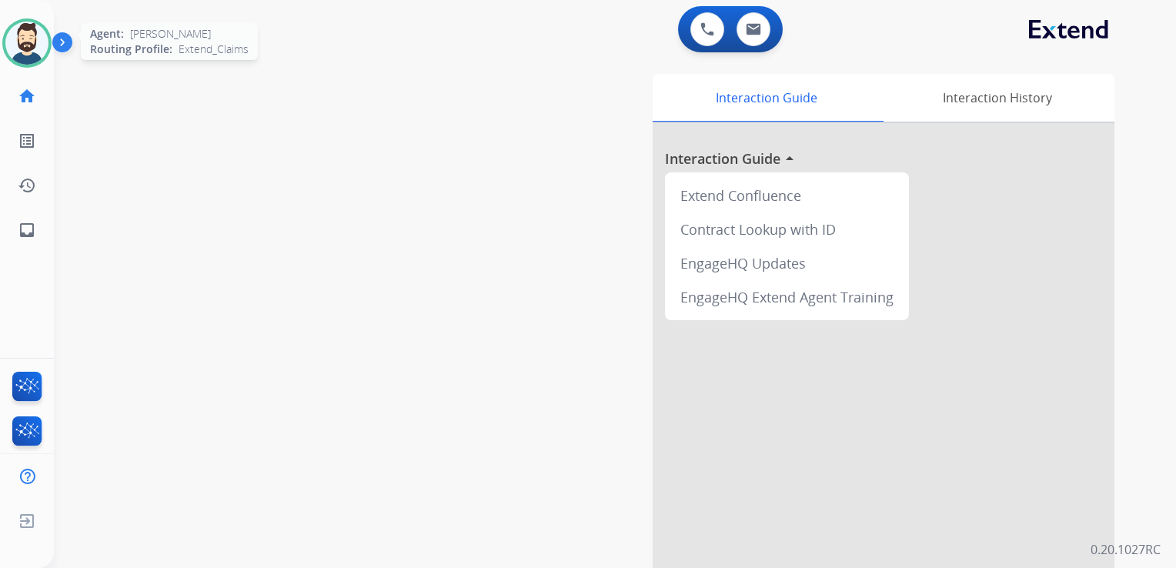
click at [14, 36] on img at bounding box center [26, 43] width 43 height 43
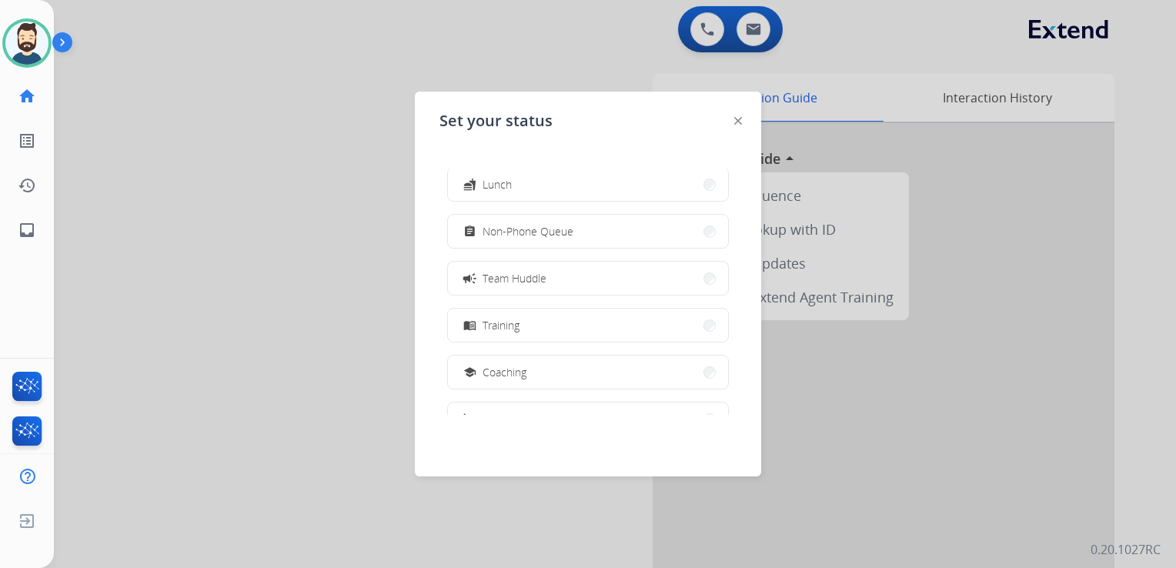
scroll to position [243, 0]
drag, startPoint x: 547, startPoint y: 334, endPoint x: 427, endPoint y: 288, distance: 128.6
click at [547, 333] on button "login Logged In" at bounding box center [588, 330] width 280 height 33
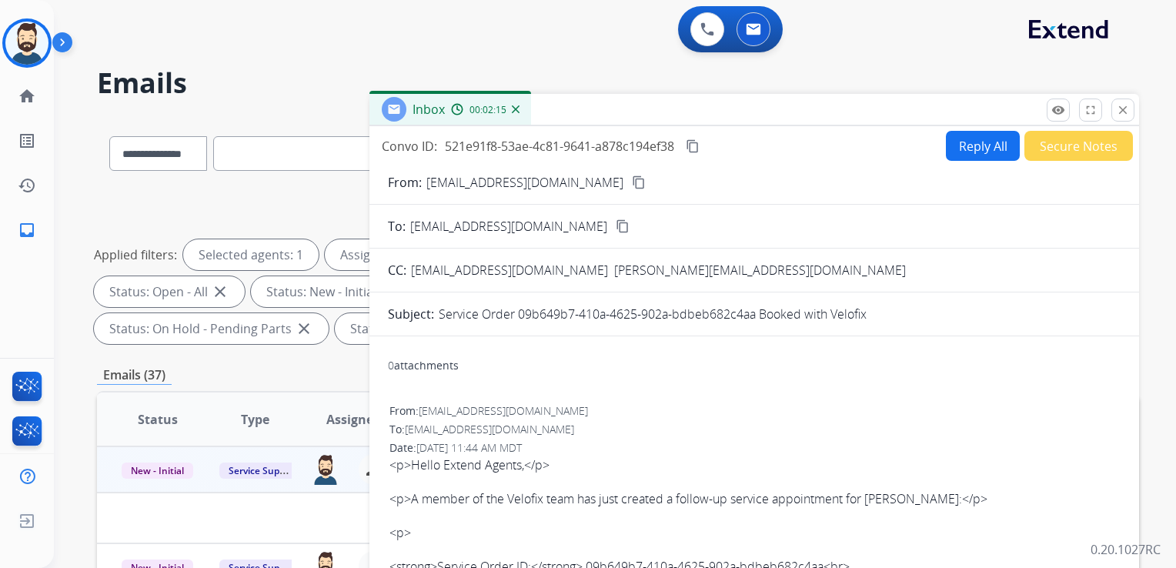
select select "**********"
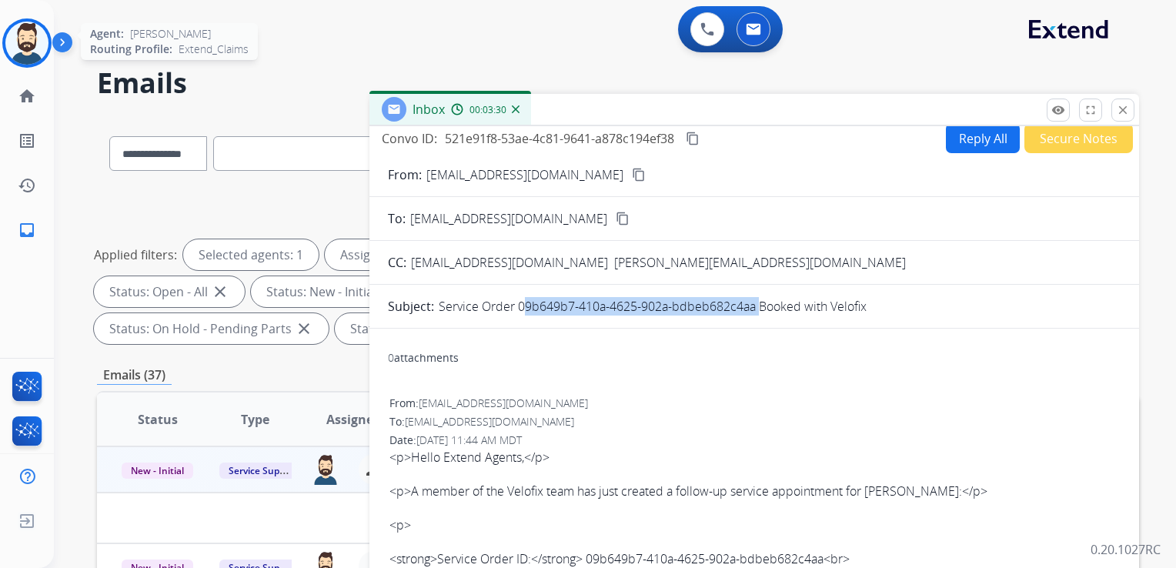
click at [25, 40] on img at bounding box center [26, 43] width 43 height 43
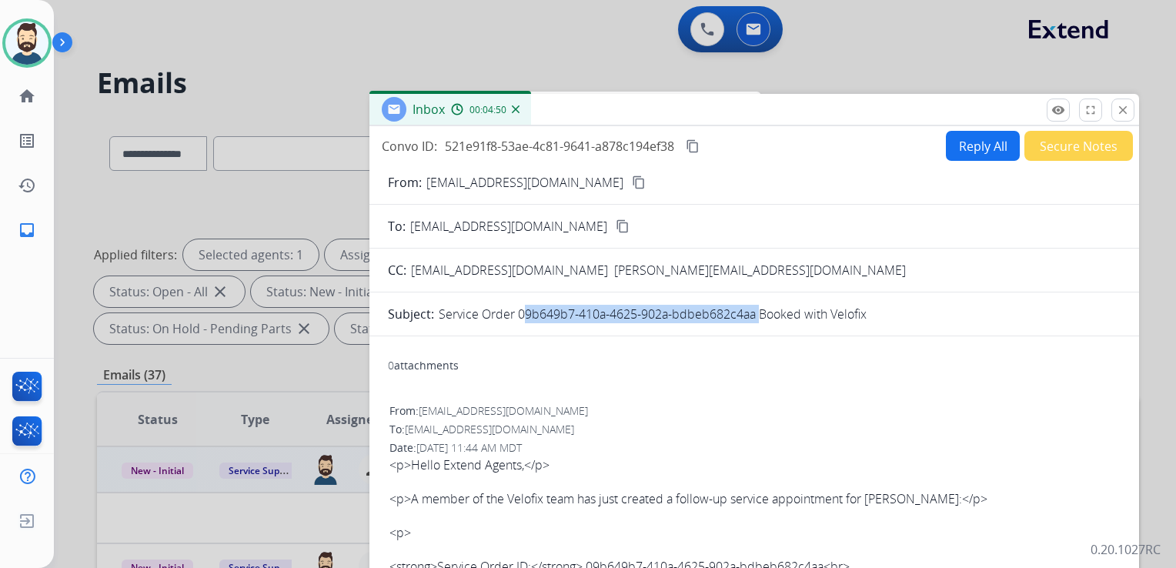
click at [698, 138] on button "content_copy" at bounding box center [692, 146] width 18 height 18
drag, startPoint x: 1127, startPoint y: 109, endPoint x: 744, endPoint y: 108, distance: 382.4
click at [1127, 108] on mat-icon "close" at bounding box center [1123, 110] width 14 height 14
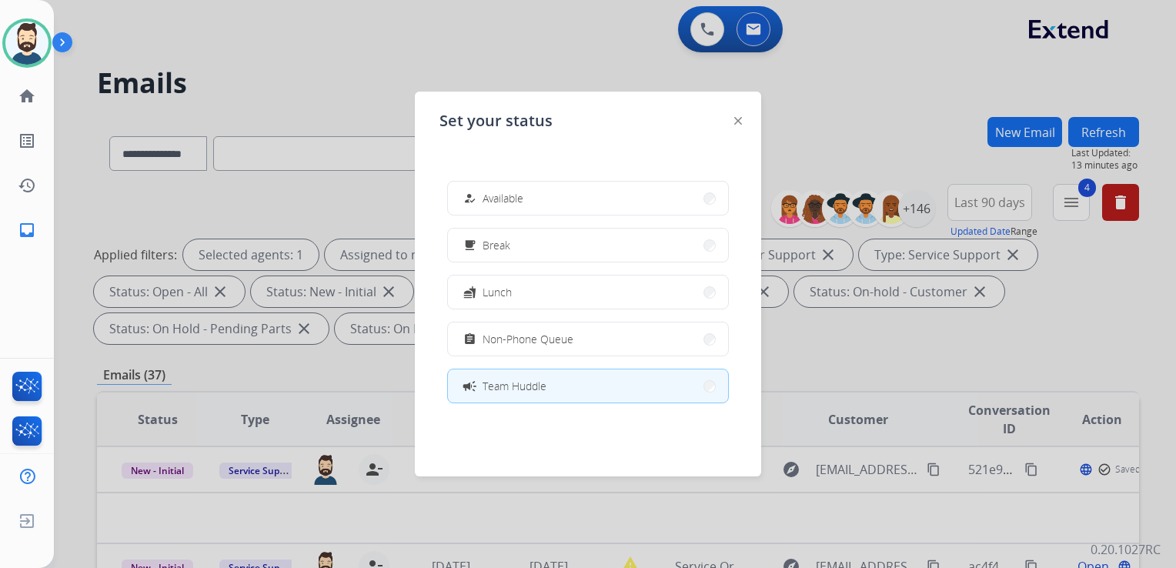
drag, startPoint x: 510, startPoint y: 202, endPoint x: 497, endPoint y: 182, distance: 23.9
click at [510, 202] on span "Available" at bounding box center [502, 198] width 41 height 16
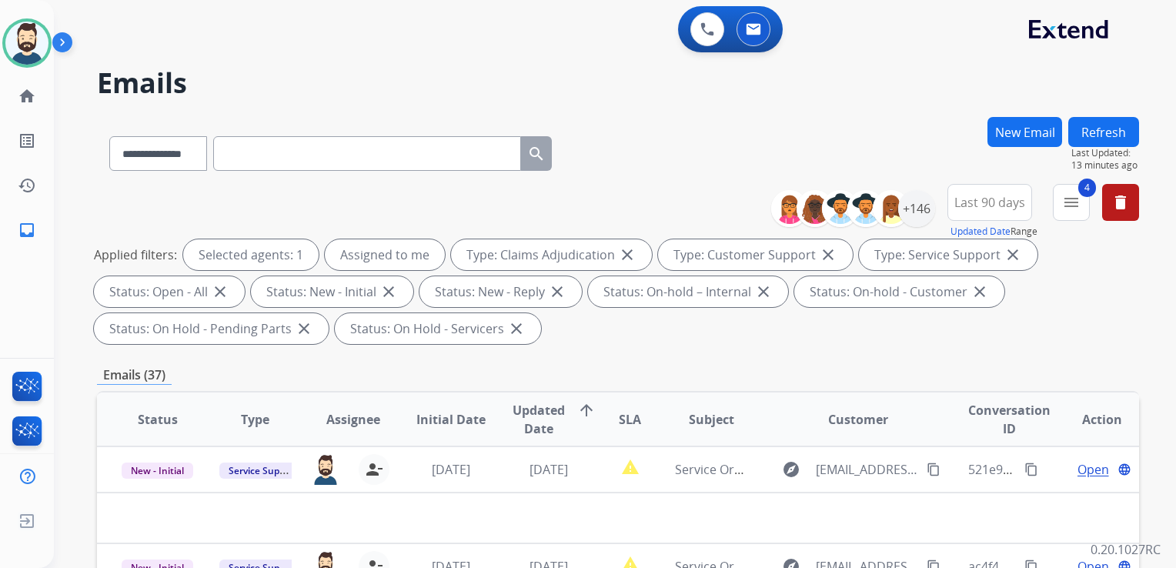
drag, startPoint x: 452, startPoint y: 58, endPoint x: 419, endPoint y: 65, distance: 34.4
click at [452, 57] on div "**********" at bounding box center [596, 339] width 1085 height 568
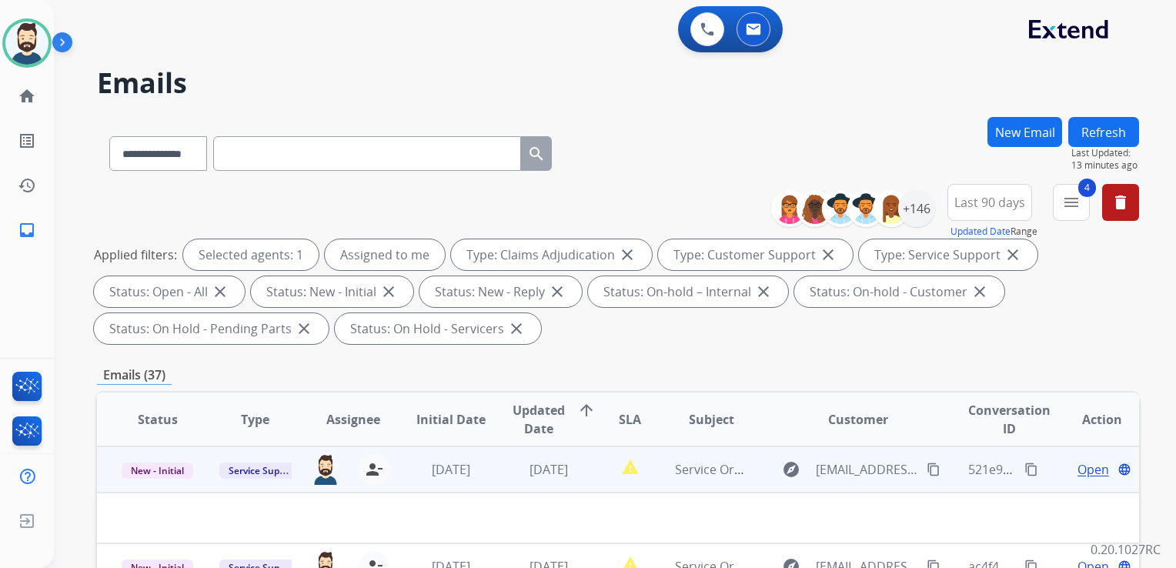
click at [542, 480] on td "[DATE]" at bounding box center [537, 469] width 98 height 46
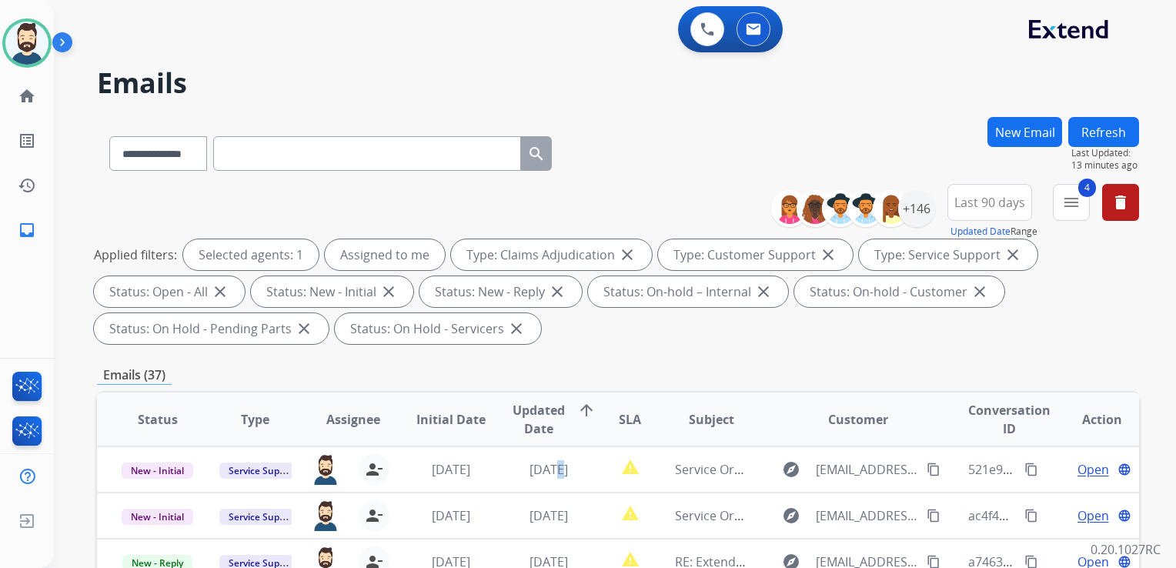
click at [1093, 131] on button "Refresh" at bounding box center [1103, 132] width 71 height 30
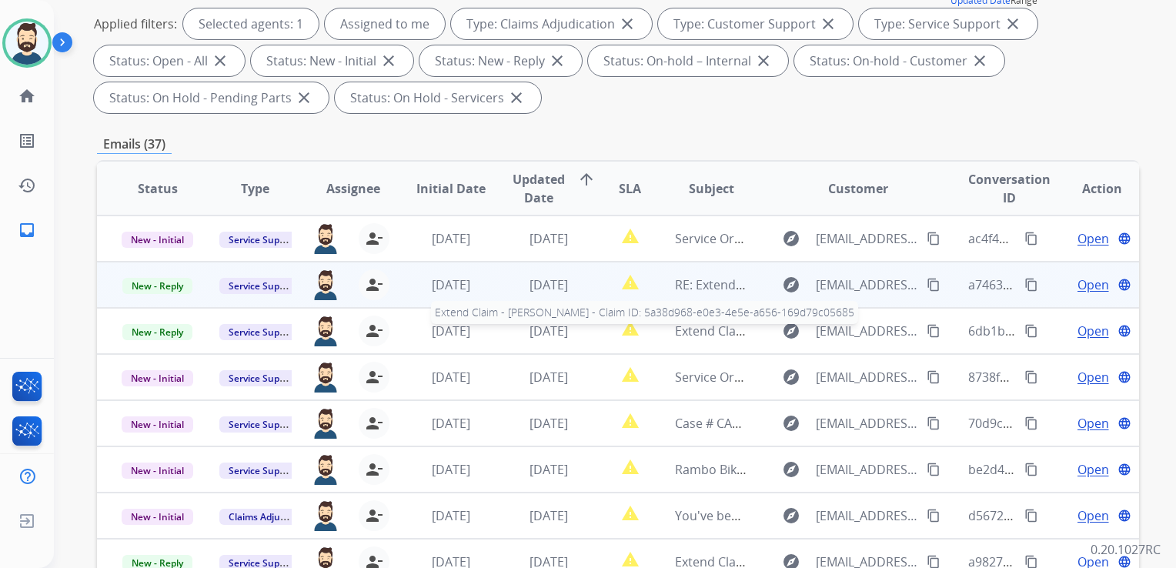
scroll to position [1, 0]
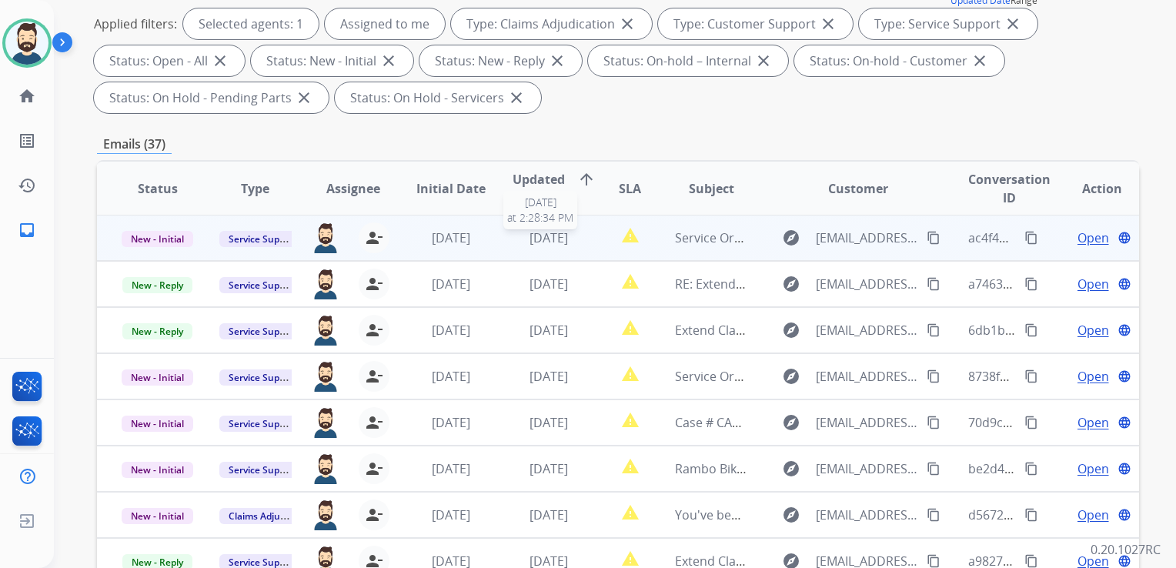
click at [535, 234] on span "[DATE]" at bounding box center [548, 237] width 38 height 17
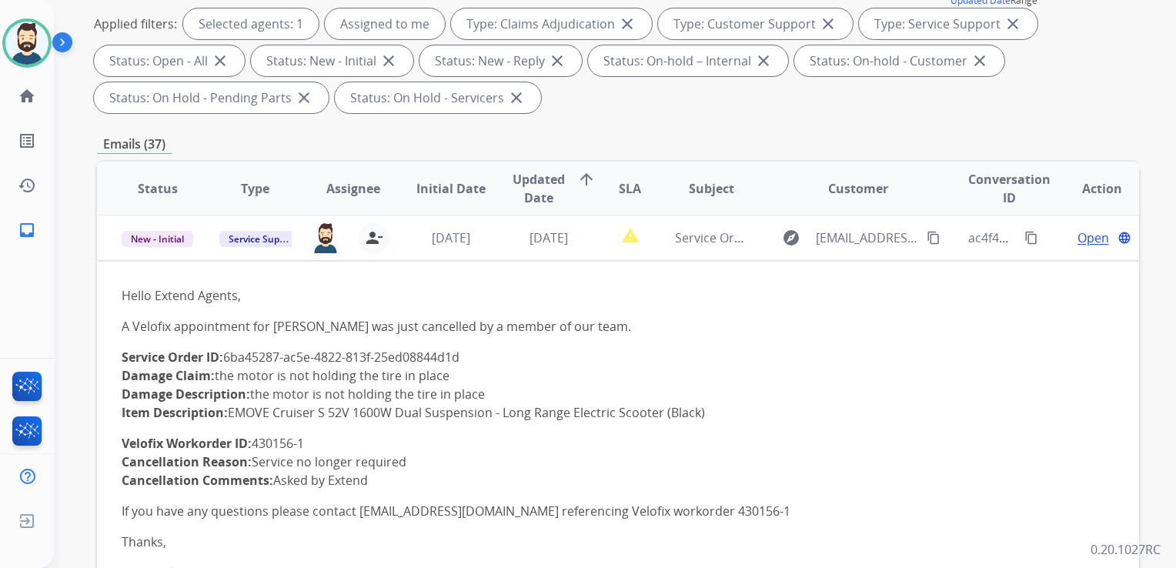
scroll to position [0, 0]
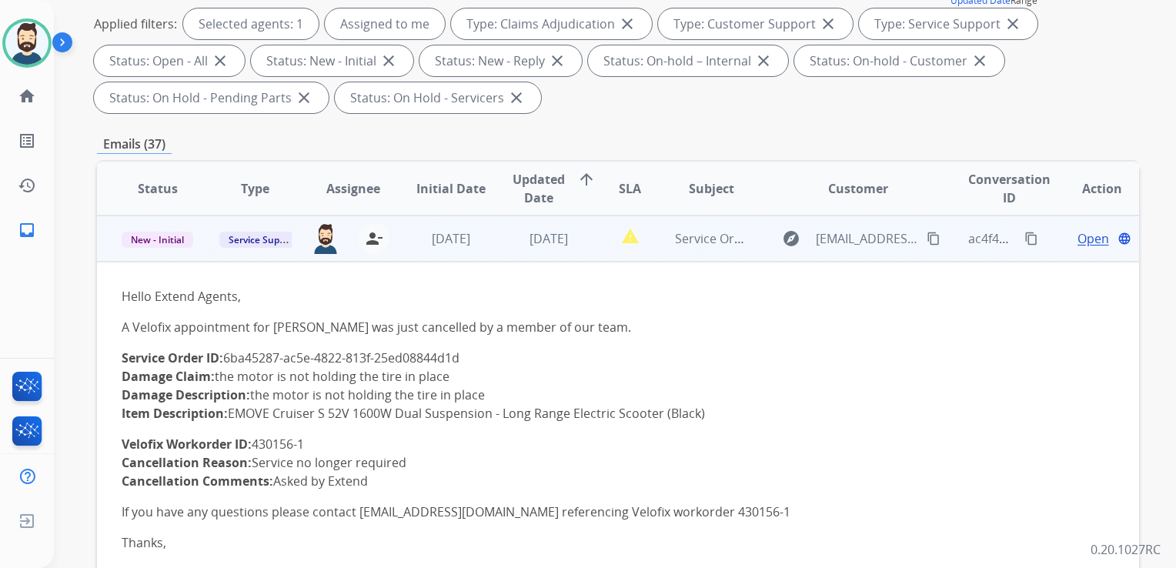
click at [1077, 234] on span "Open" at bounding box center [1093, 238] width 32 height 18
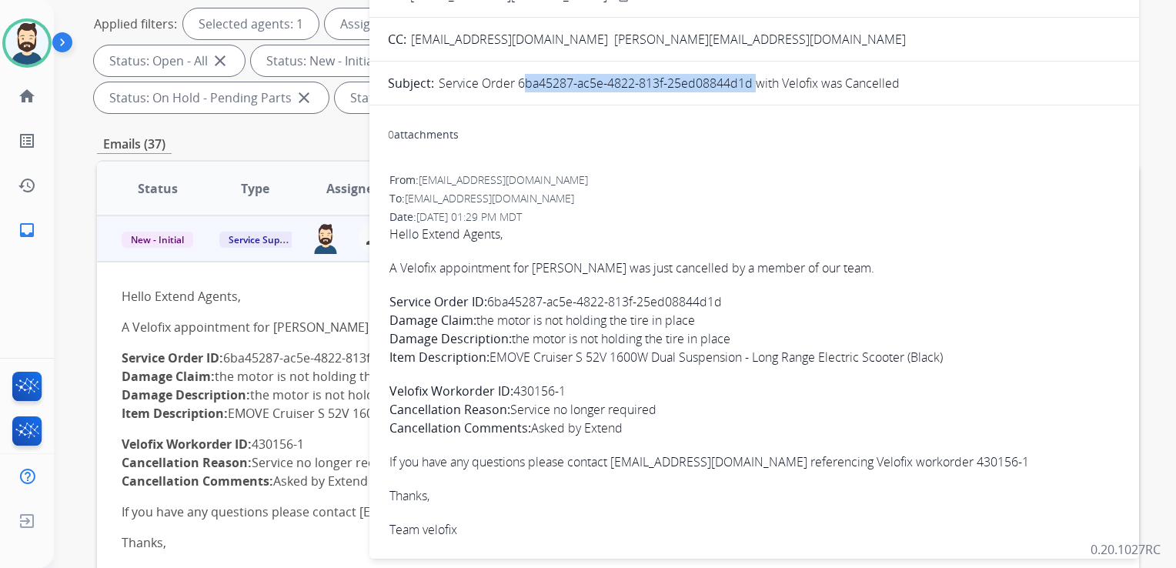
drag, startPoint x: 519, startPoint y: 85, endPoint x: 751, endPoint y: 85, distance: 231.6
click at [751, 85] on p "Service Order 6ba45287-ac5e-4822-813f-25ed08844d1d with Velofix was Cancelled" at bounding box center [669, 83] width 461 height 18
drag, startPoint x: 751, startPoint y: 85, endPoint x: 739, endPoint y: 84, distance: 11.6
copy p "6ba45287-ac5e-4822-813f-25ed08844d1d"
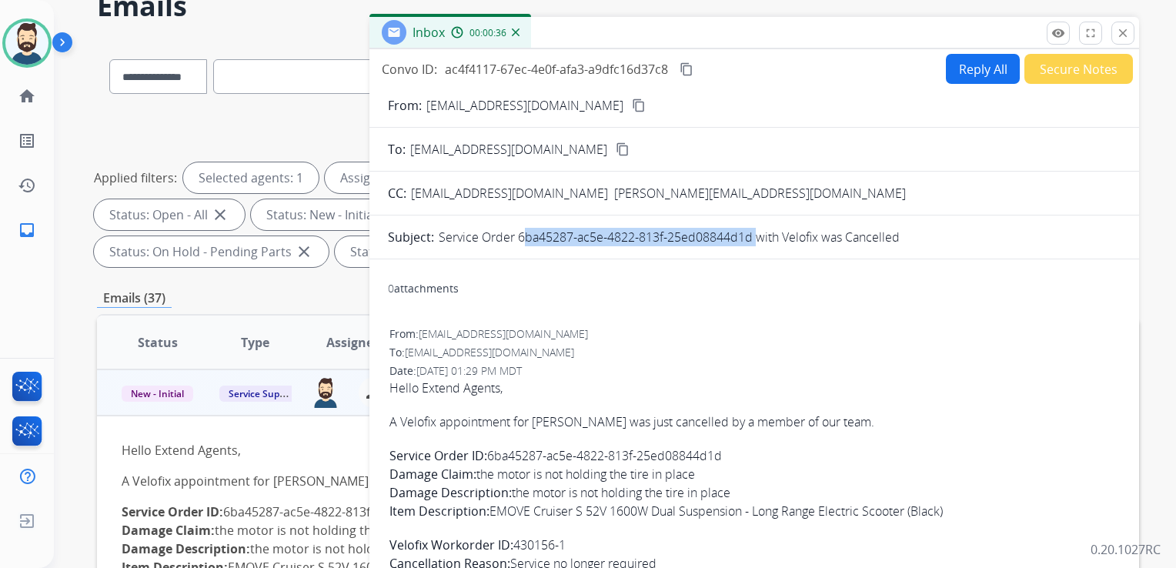
scroll to position [77, 0]
click at [693, 66] on mat-icon "content_copy" at bounding box center [686, 69] width 14 height 14
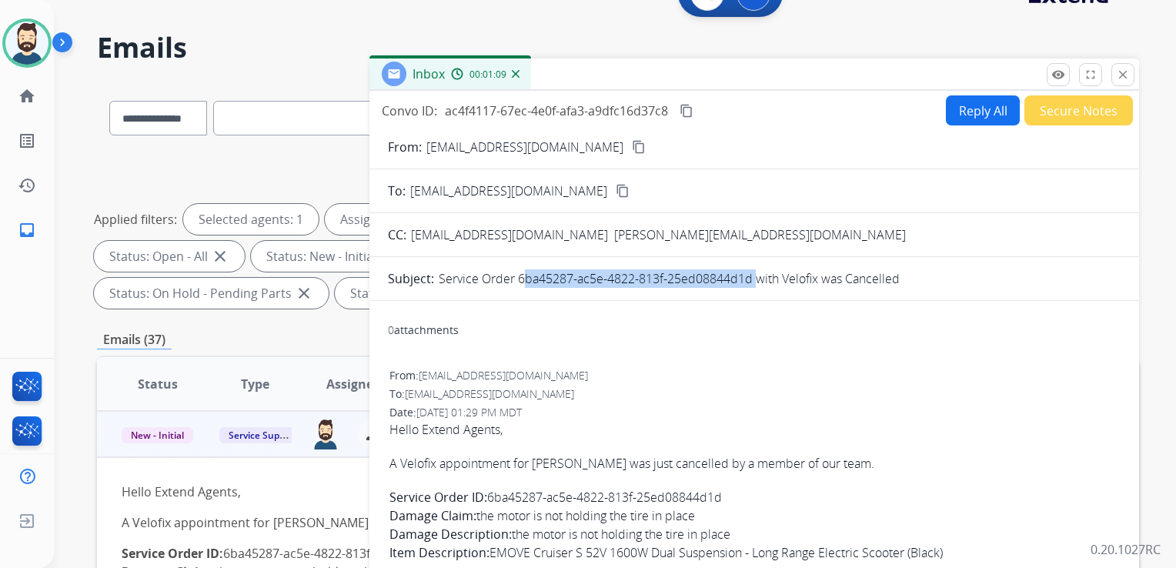
scroll to position [0, 0]
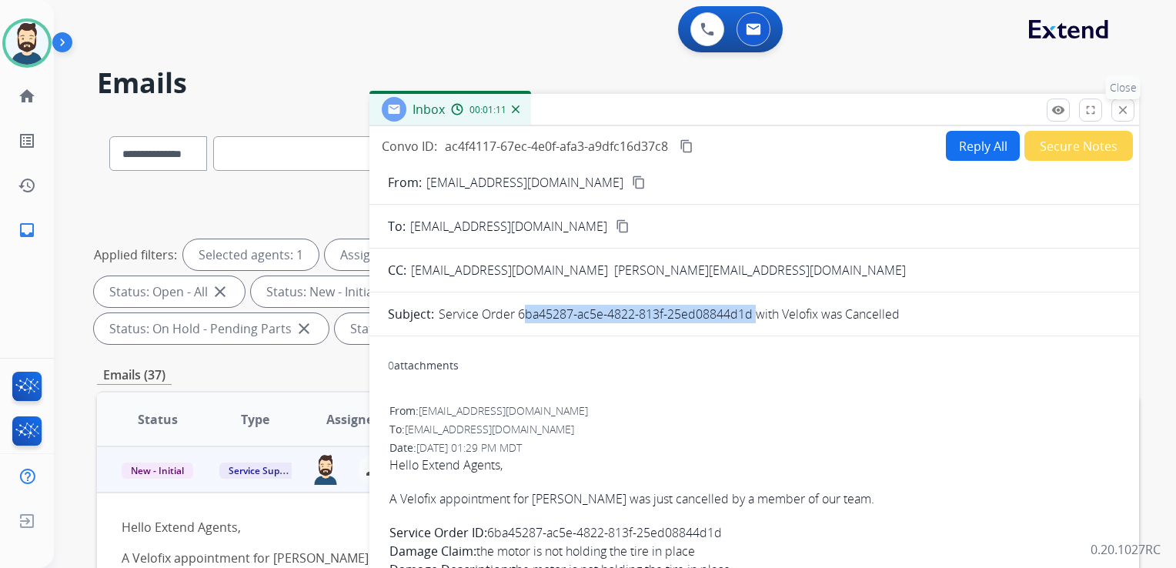
click at [1129, 109] on mat-icon "close" at bounding box center [1123, 110] width 14 height 14
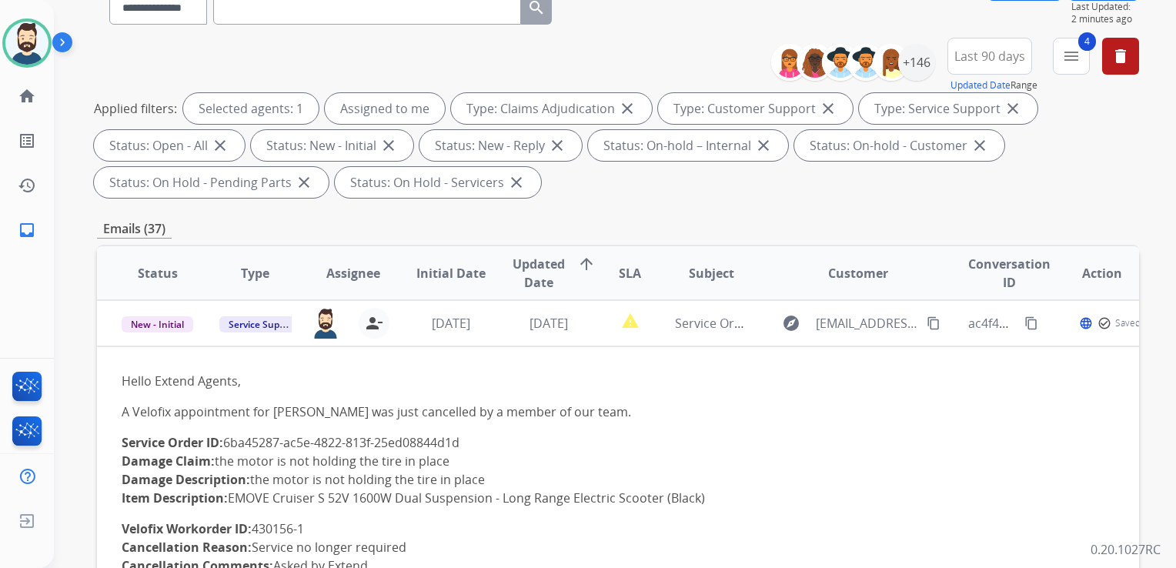
scroll to position [154, 0]
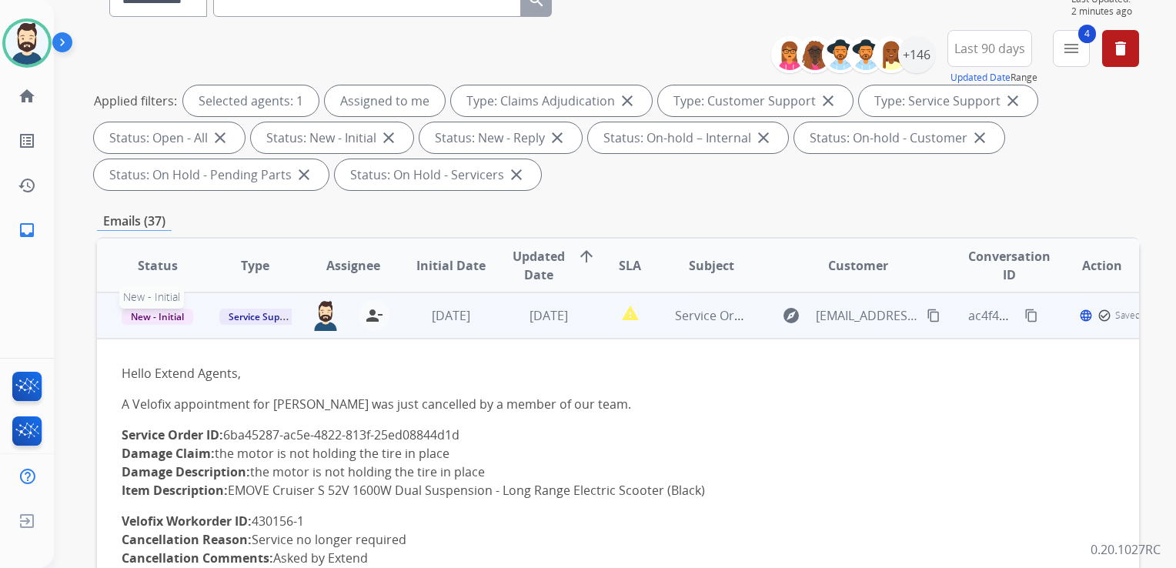
click at [169, 320] on span "New - Initial" at bounding box center [158, 317] width 72 height 16
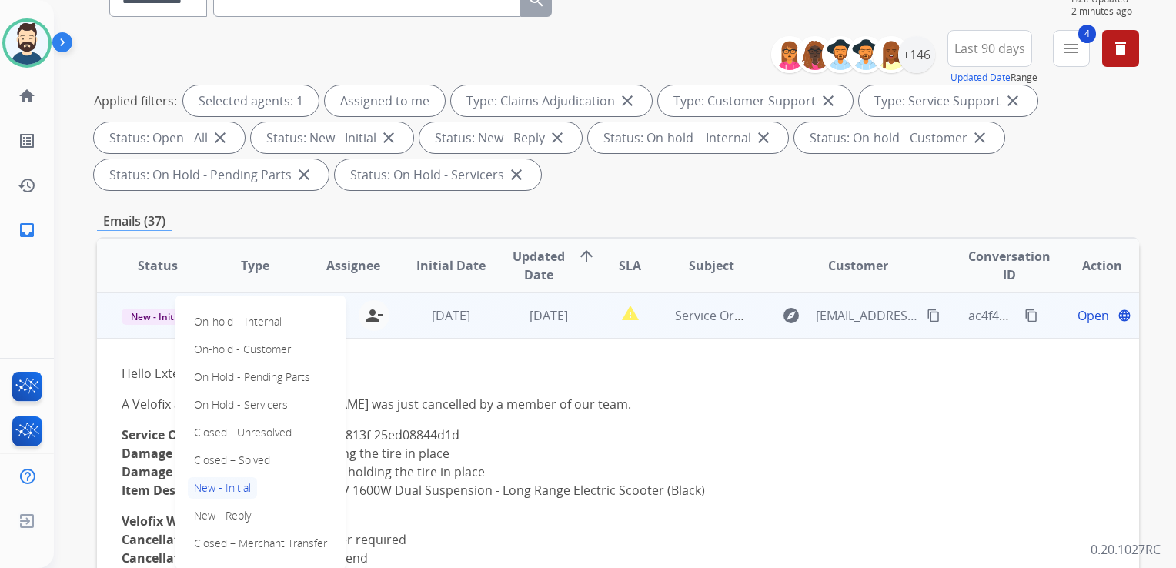
drag, startPoint x: 255, startPoint y: 456, endPoint x: 271, endPoint y: 446, distance: 18.4
click at [258, 455] on p "Closed – Solved" at bounding box center [232, 460] width 88 height 22
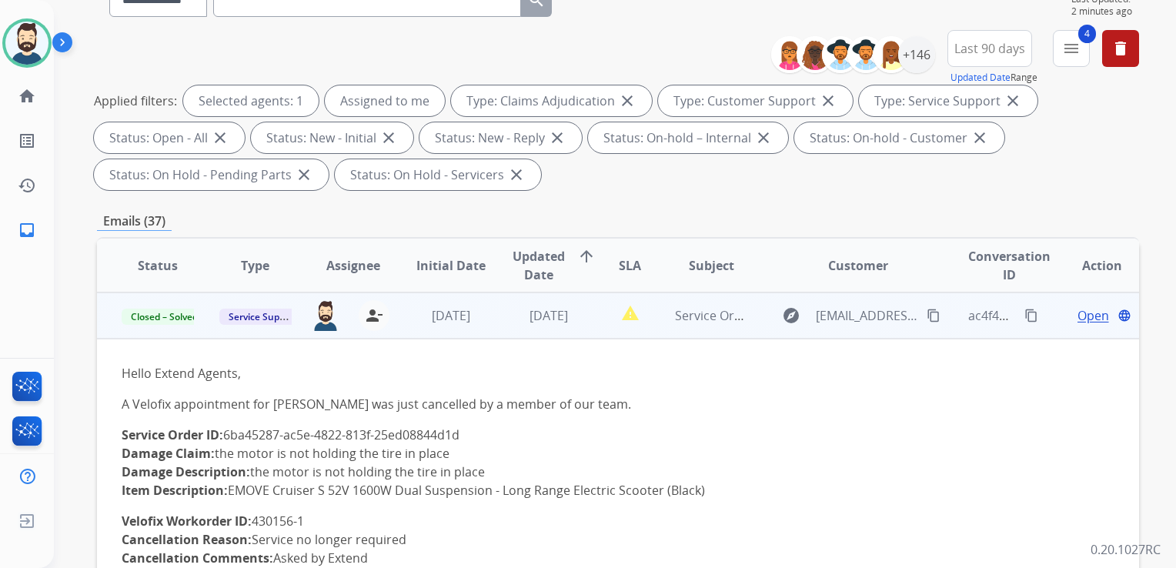
click at [492, 330] on td "[DATE]" at bounding box center [537, 315] width 98 height 46
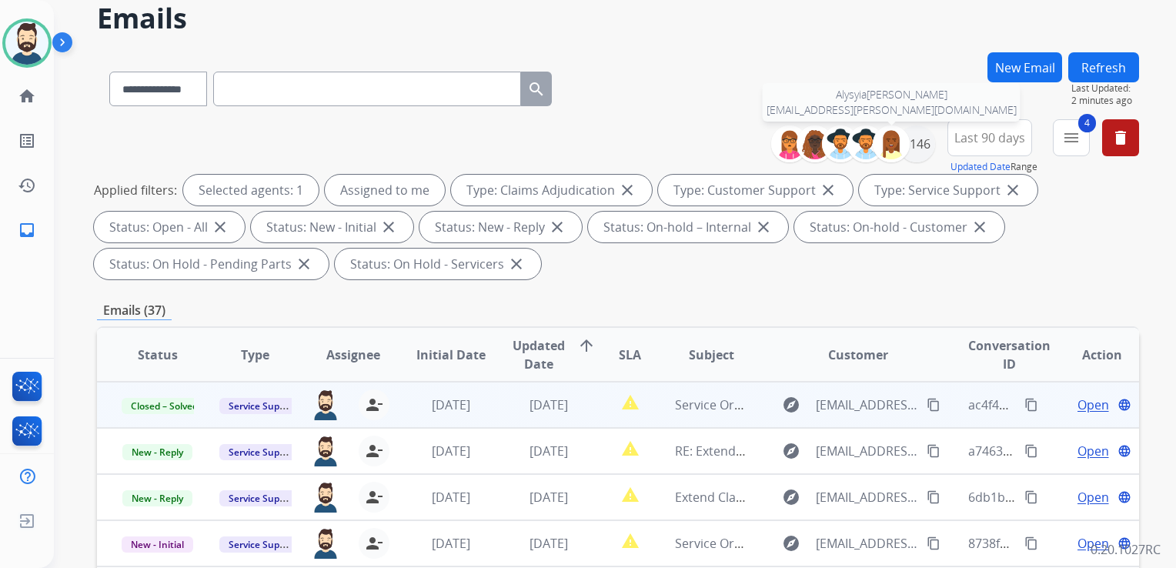
scroll to position [0, 0]
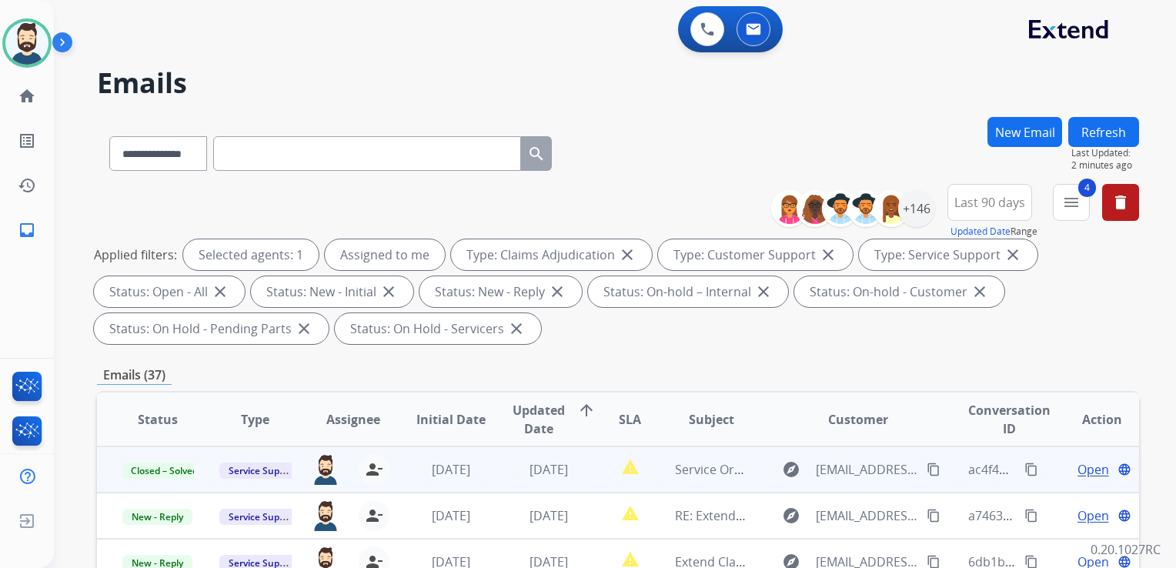
click at [1095, 128] on button "Refresh" at bounding box center [1103, 132] width 71 height 30
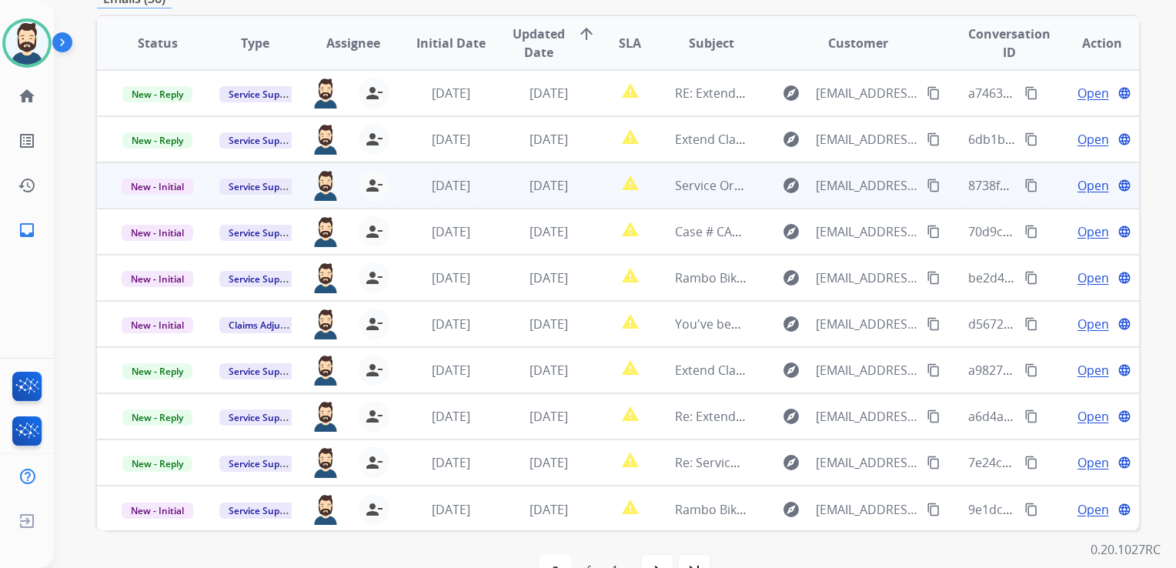
scroll to position [341, 0]
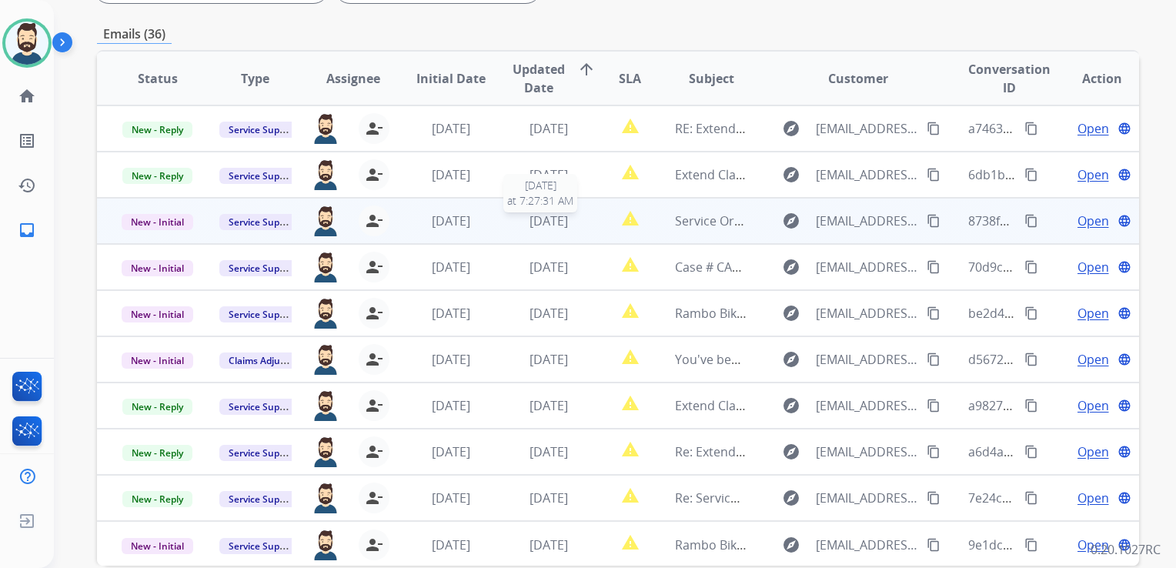
click at [572, 216] on div "[DATE]" at bounding box center [548, 221] width 72 height 18
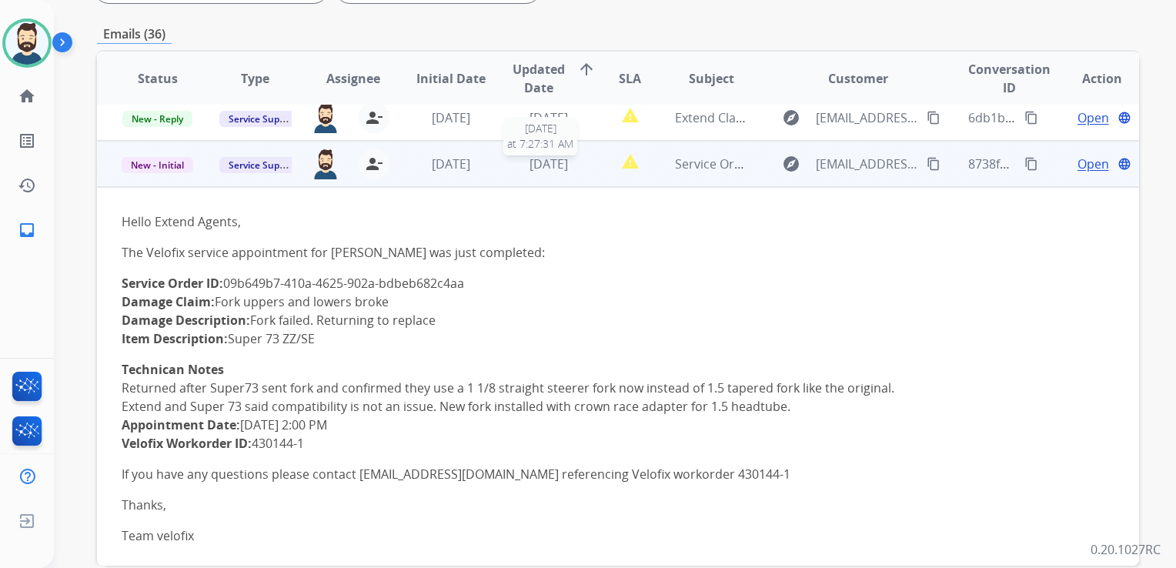
scroll to position [92, 0]
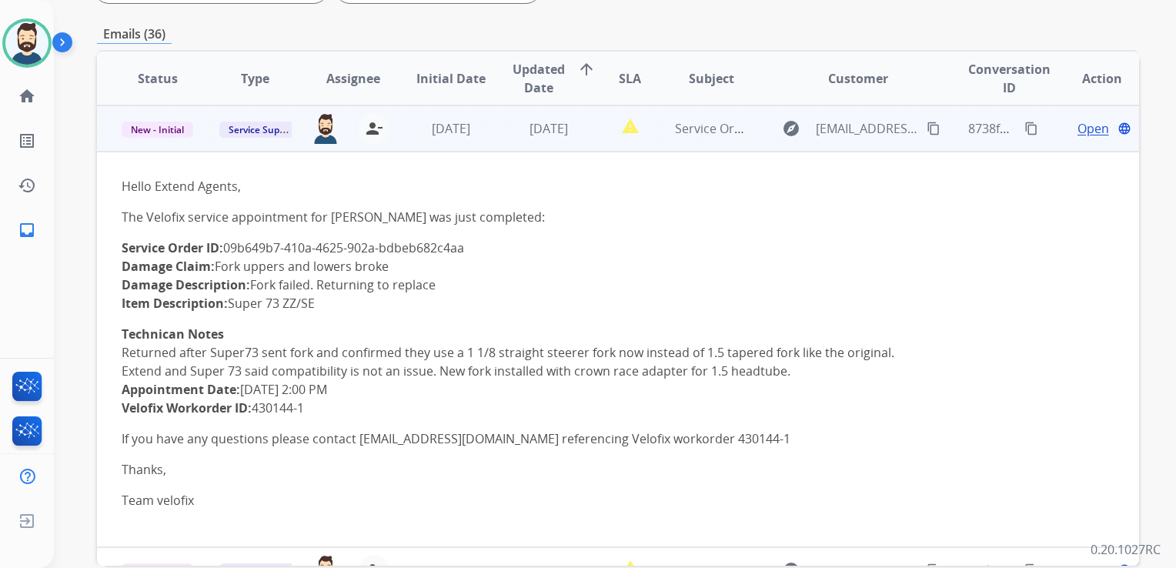
click at [1085, 128] on span "Open" at bounding box center [1093, 128] width 32 height 18
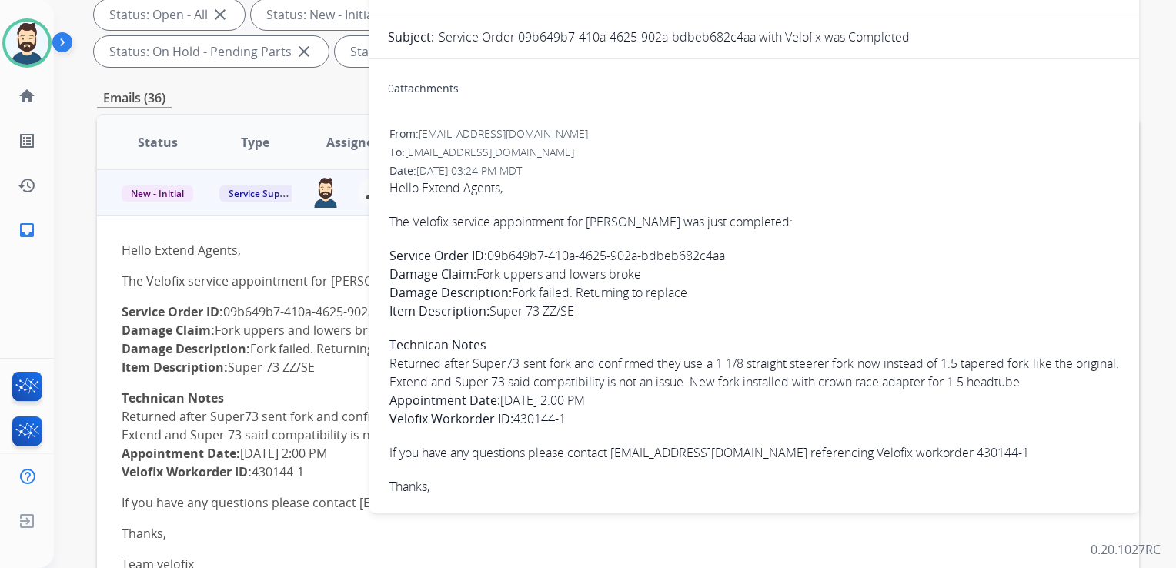
scroll to position [187, 0]
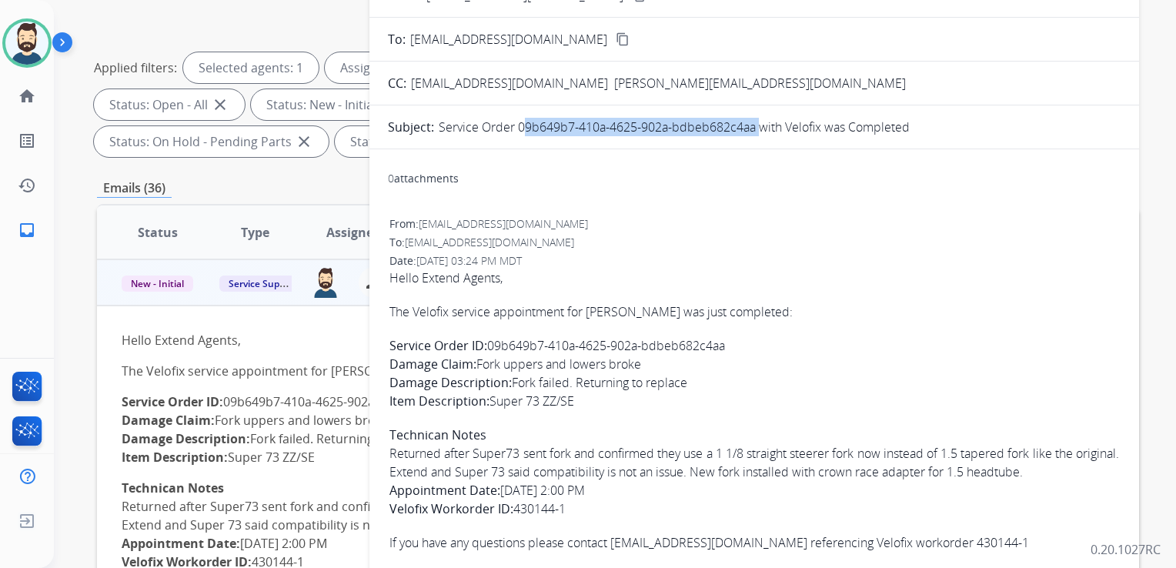
drag, startPoint x: 517, startPoint y: 128, endPoint x: 753, endPoint y: 132, distance: 236.3
click at [753, 132] on p "Service Order 09b649b7-410a-4625-902a-bdbeb682c4aa with Velofix was Completed" at bounding box center [674, 127] width 471 height 18
drag, startPoint x: 753, startPoint y: 132, endPoint x: 663, endPoint y: 123, distance: 91.3
copy p "09b649b7-410a-4625-902a-bdbeb682c4aa"
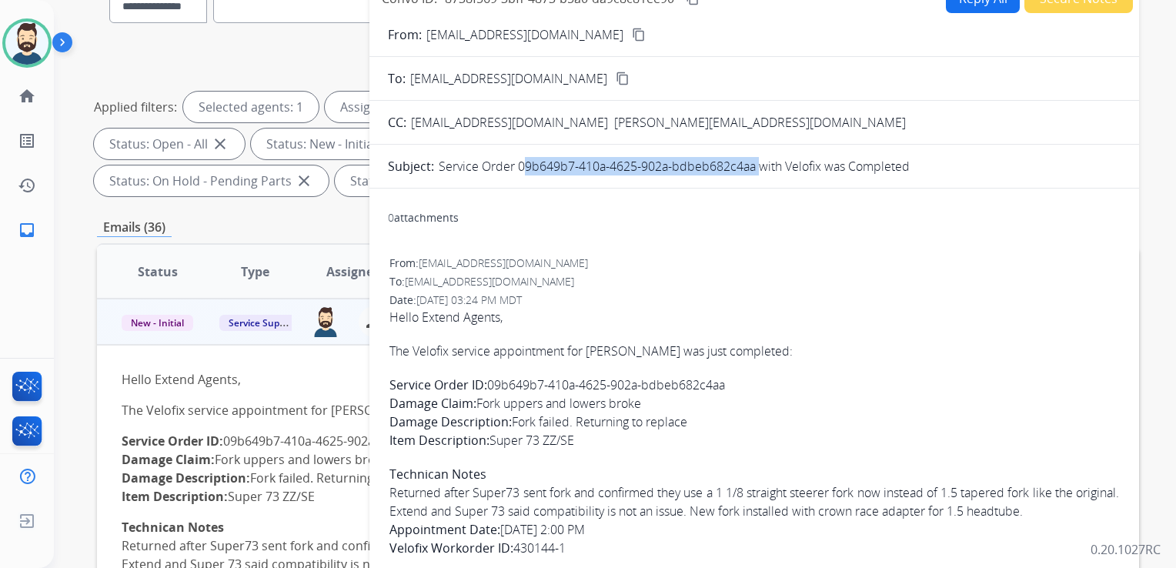
scroll to position [110, 0]
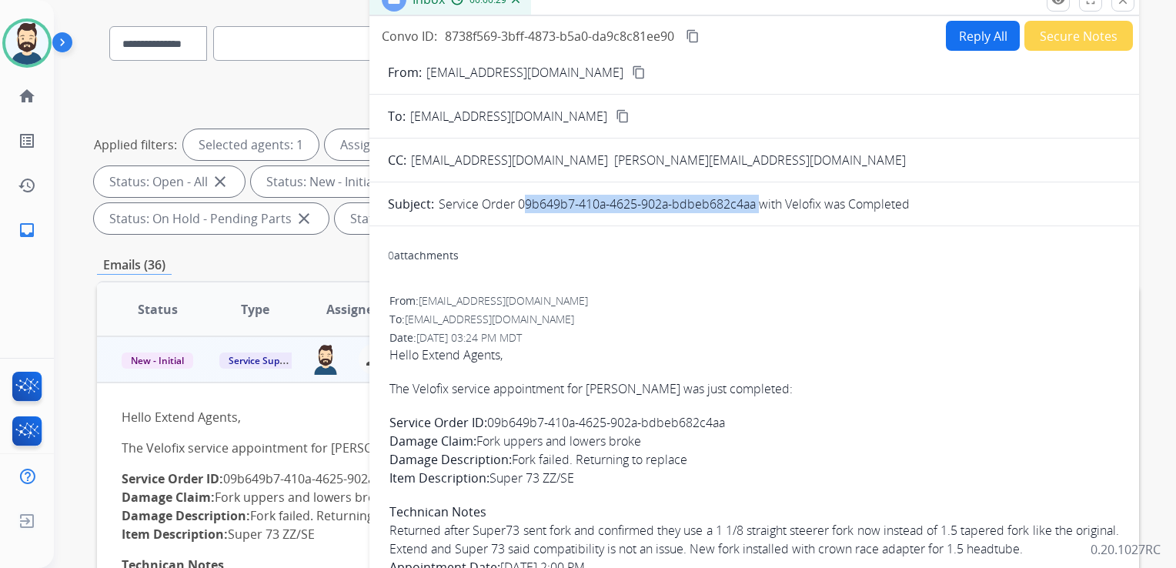
click at [693, 32] on mat-icon "content_copy" at bounding box center [693, 36] width 14 height 14
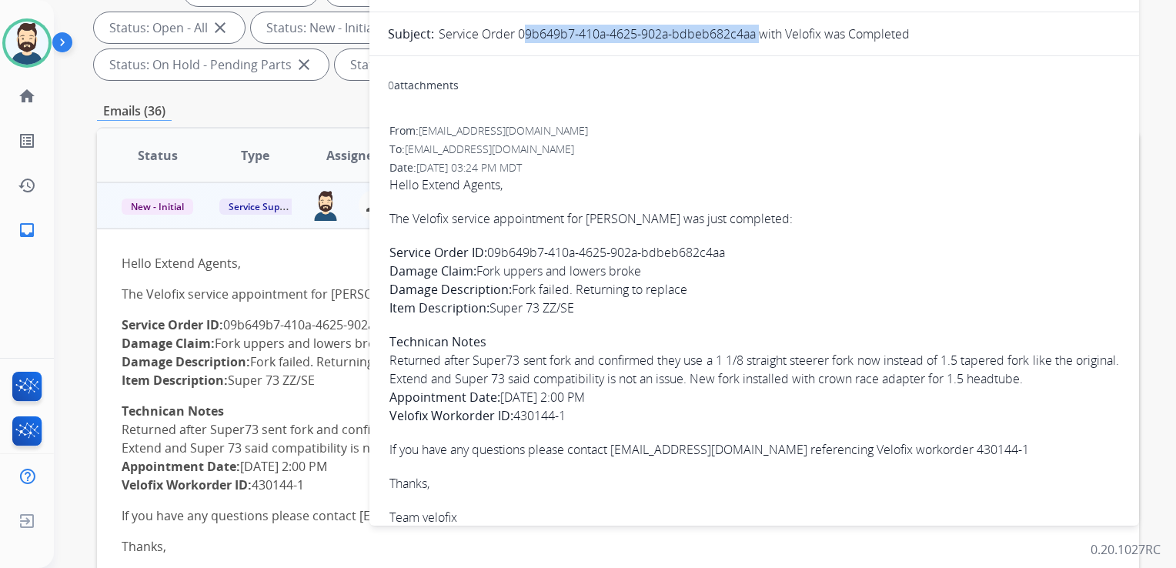
scroll to position [45, 0]
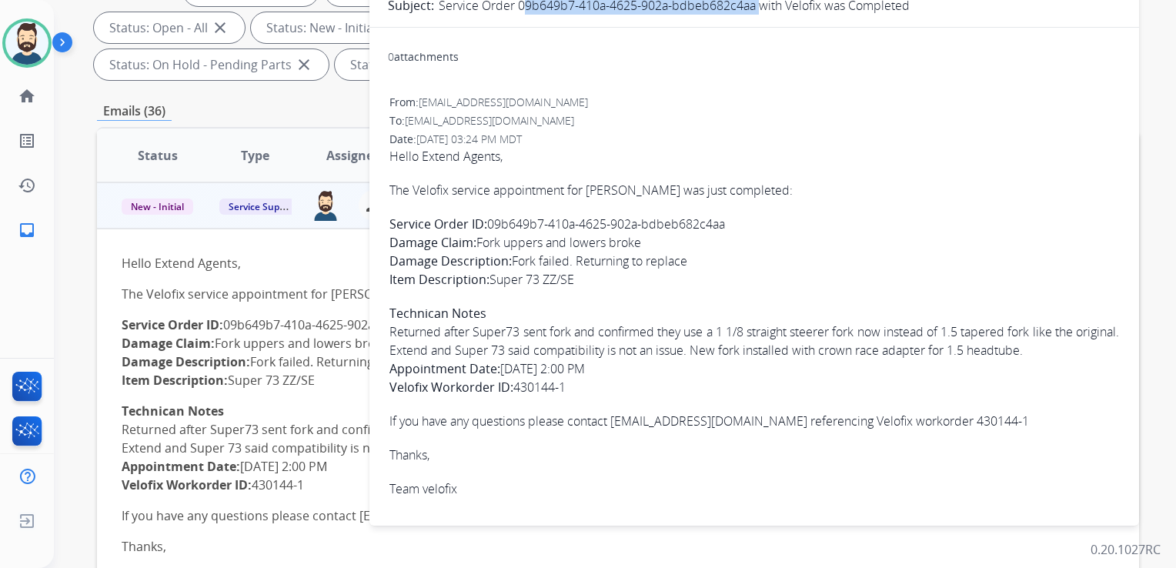
drag, startPoint x: 391, startPoint y: 186, endPoint x: 586, endPoint y: 379, distance: 274.2
click at [586, 379] on span "Hello Extend Agents, The Velofix service appointment for [PERSON_NAME] was just…" at bounding box center [753, 322] width 729 height 351
copy span "The Velofix service appointment for [PERSON_NAME] was just completed: Service O…"
click at [487, 354] on span "Hello Extend Agents, The Velofix service appointment for [PERSON_NAME] was just…" at bounding box center [753, 322] width 729 height 351
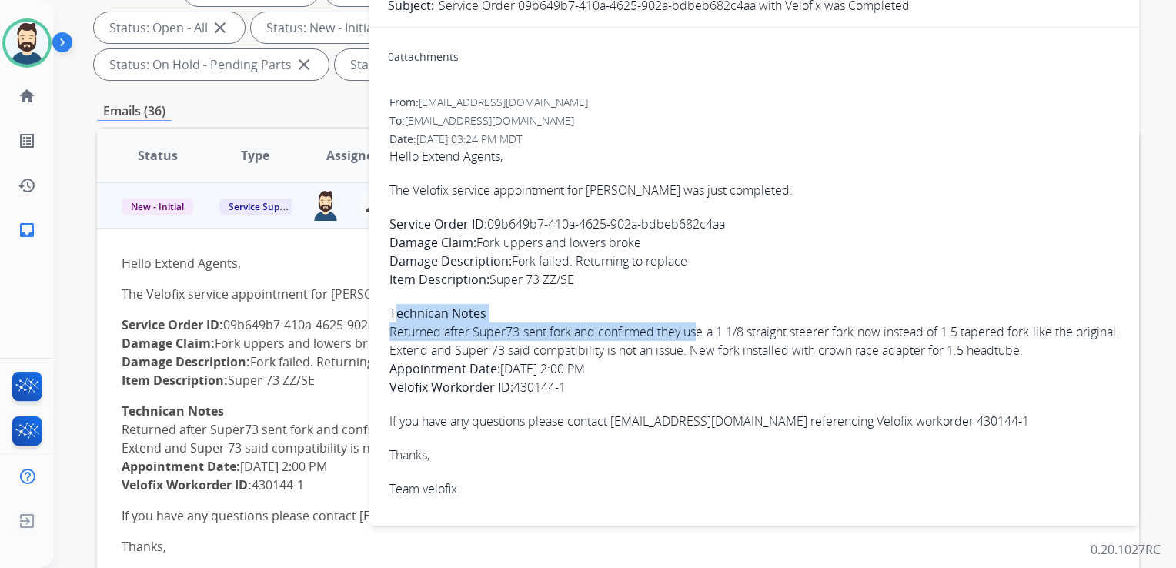
drag, startPoint x: 392, startPoint y: 308, endPoint x: 701, endPoint y: 335, distance: 309.8
click at [701, 335] on span "Hello Extend Agents, The Velofix service appointment for [PERSON_NAME] was just…" at bounding box center [753, 322] width 729 height 351
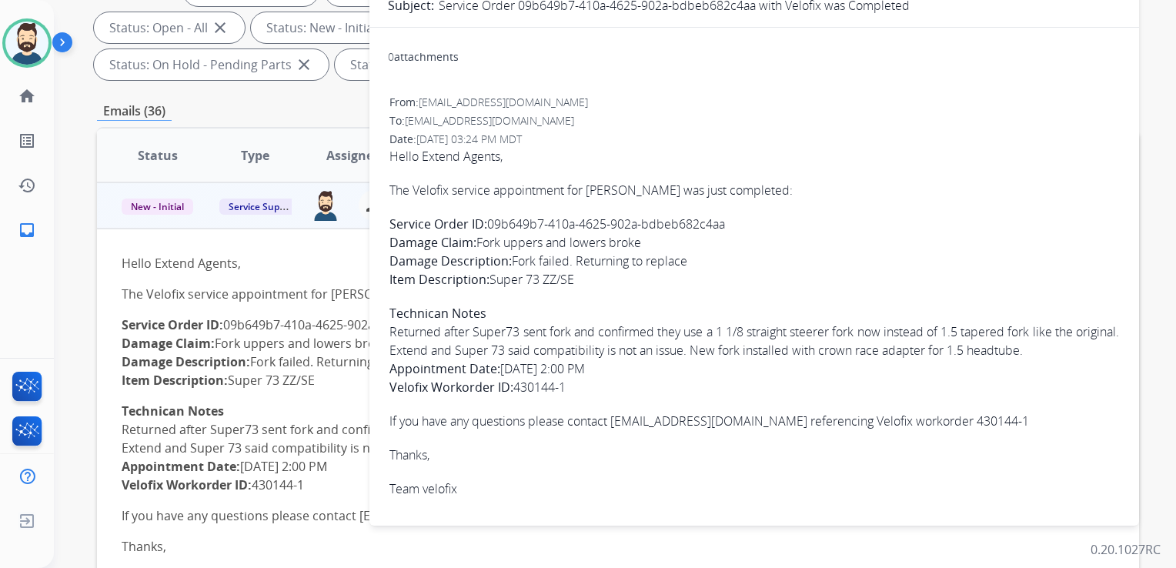
click at [422, 346] on span "Hello Extend Agents, The Velofix service appointment for [PERSON_NAME] was just…" at bounding box center [753, 322] width 729 height 351
drag, startPoint x: 389, startPoint y: 306, endPoint x: 1078, endPoint y: 349, distance: 690.0
click at [1078, 349] on span "Hello Extend Agents, The Velofix service appointment for [PERSON_NAME] was just…" at bounding box center [753, 322] width 729 height 351
drag, startPoint x: 1078, startPoint y: 349, endPoint x: 1019, endPoint y: 343, distance: 59.5
copy span "Technican Notes Returned after Super73 sent fork and confirmed they use a 1 1/8…"
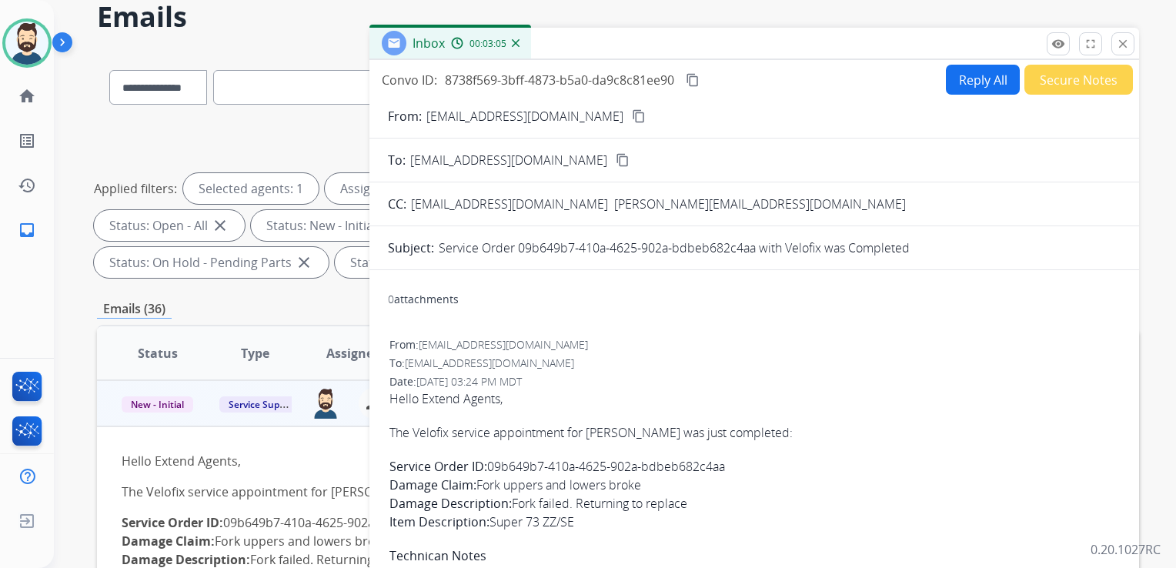
scroll to position [33, 0]
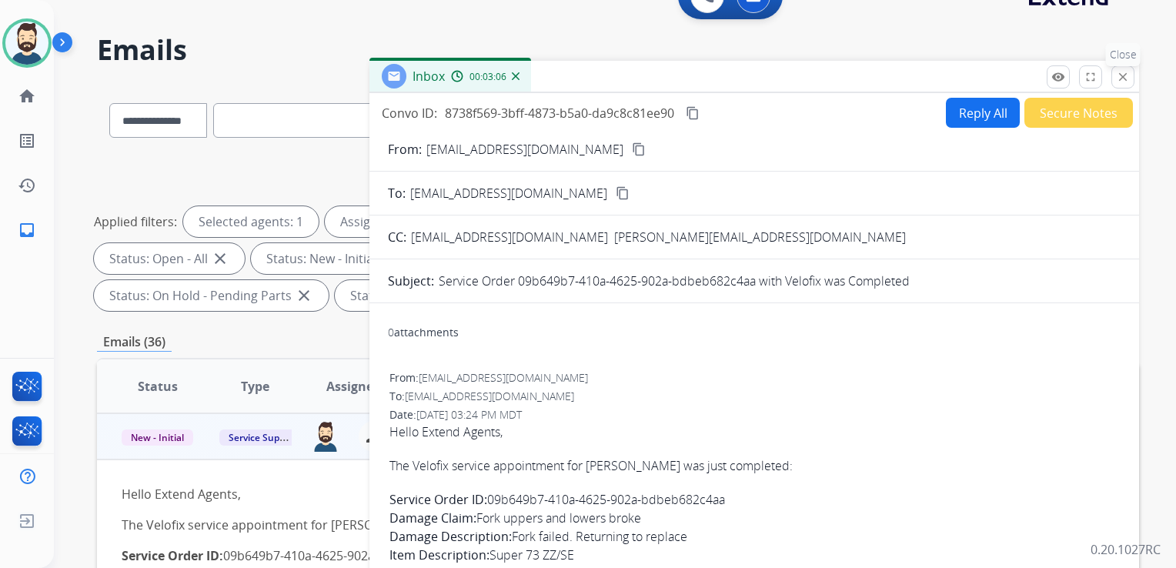
click at [1123, 80] on mat-icon "close" at bounding box center [1123, 77] width 14 height 14
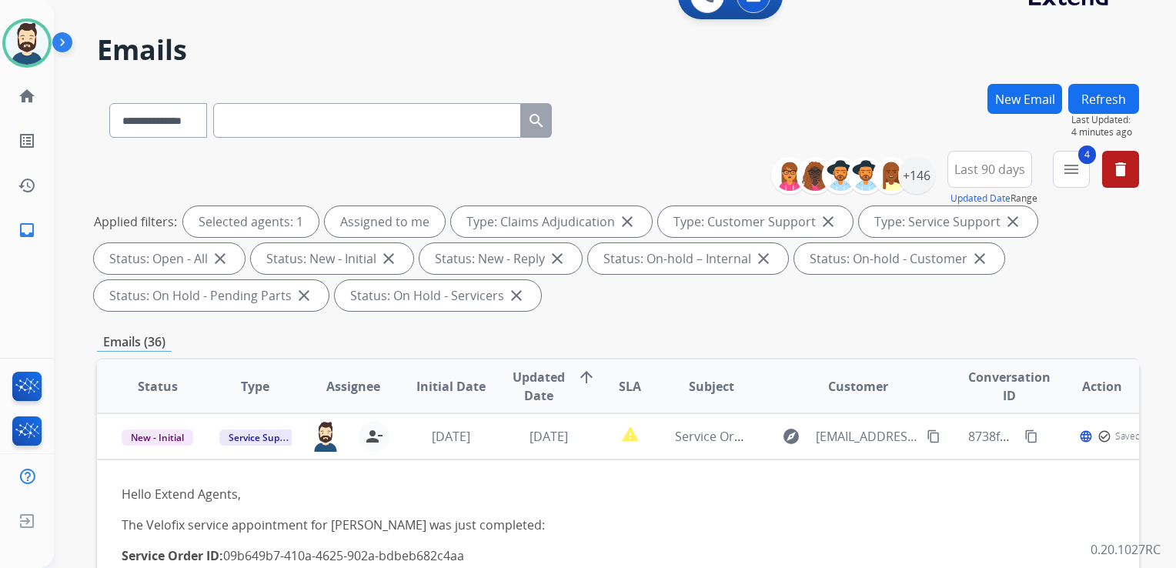
scroll to position [187, 0]
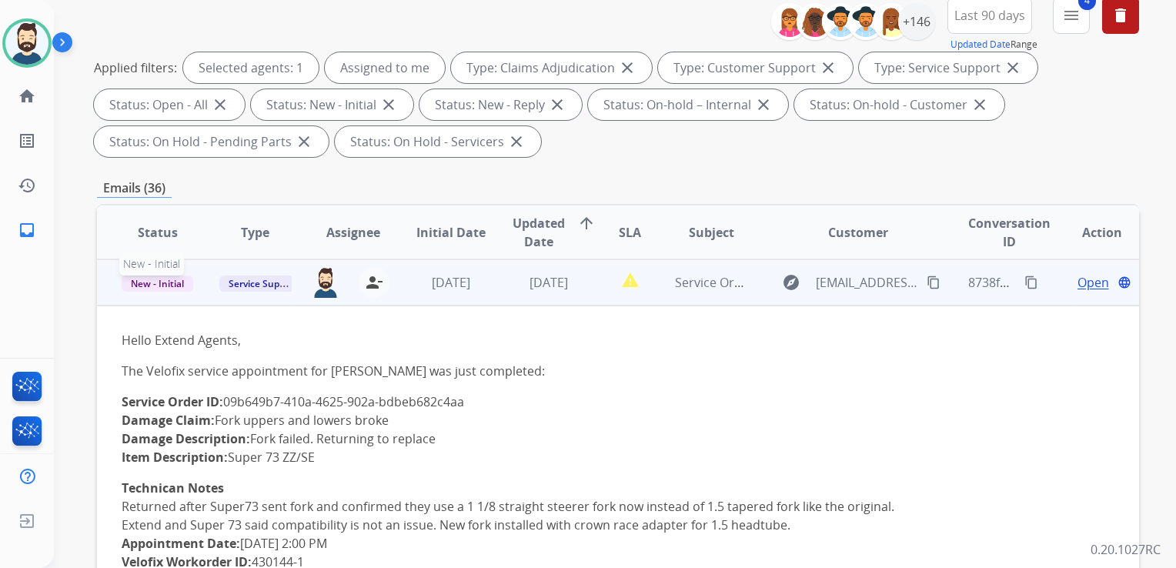
click at [162, 287] on span "New - Initial" at bounding box center [158, 283] width 72 height 16
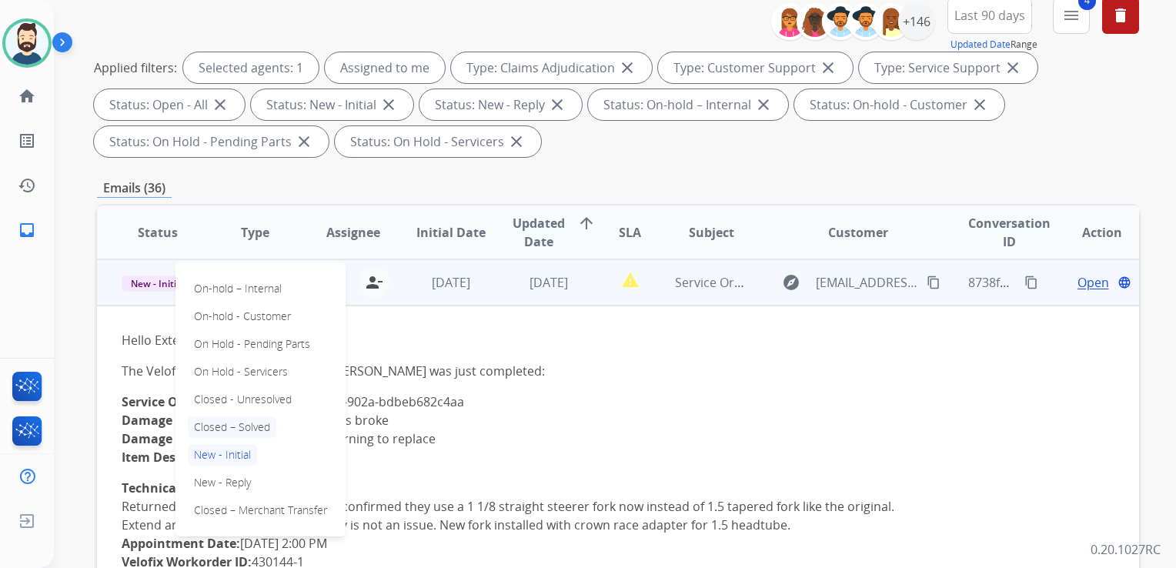
click at [246, 426] on p "Closed – Solved" at bounding box center [232, 427] width 88 height 22
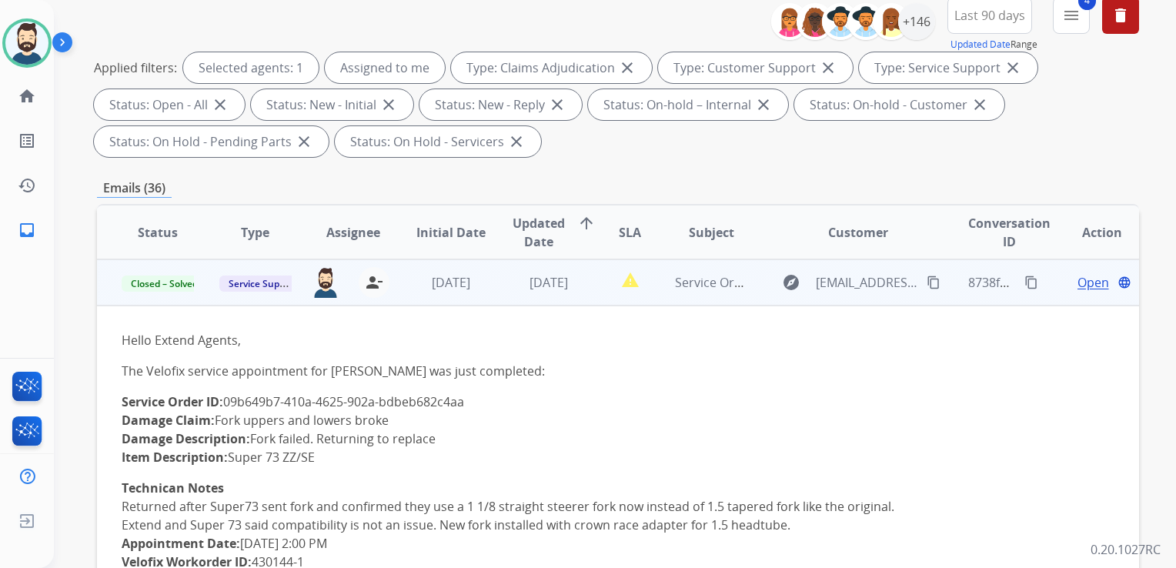
click at [501, 302] on td "[DATE]" at bounding box center [537, 282] width 98 height 46
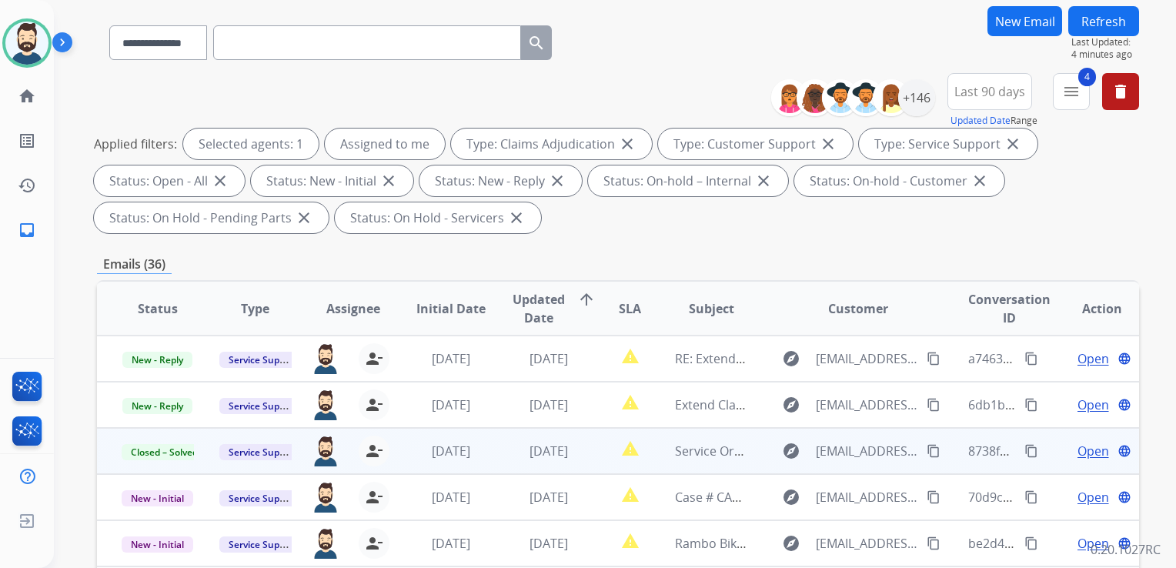
scroll to position [33, 0]
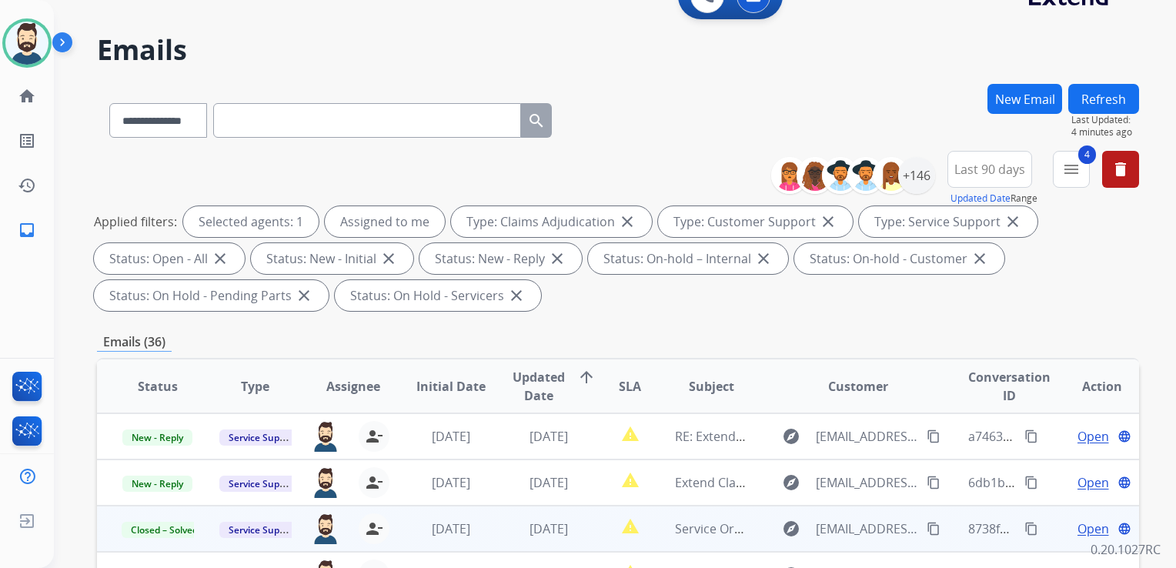
click at [1096, 94] on button "Refresh" at bounding box center [1103, 99] width 71 height 30
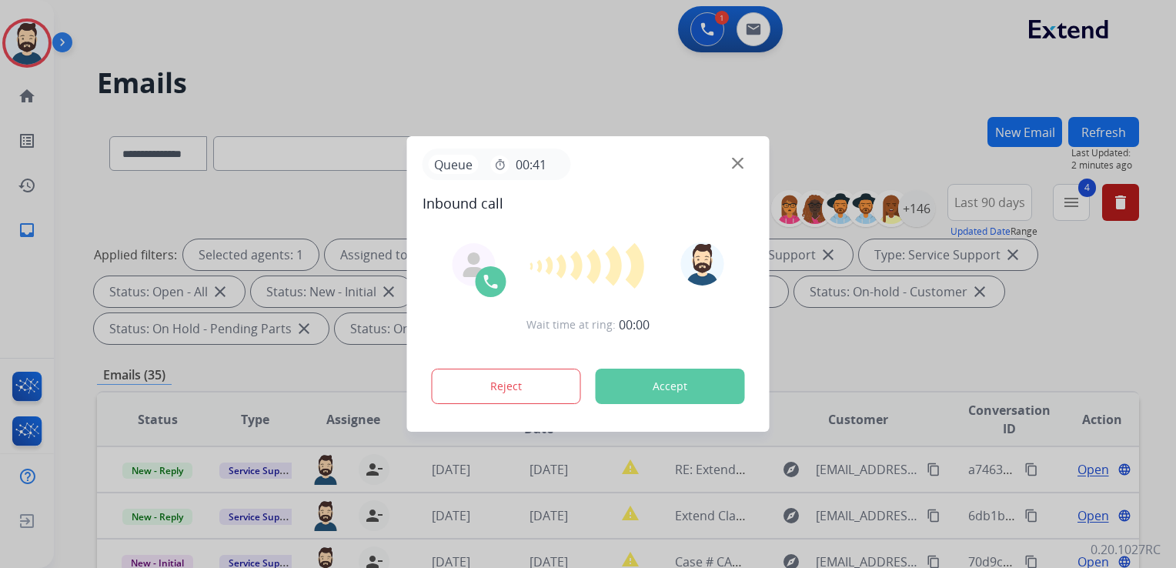
click at [647, 388] on button "Accept" at bounding box center [670, 386] width 149 height 35
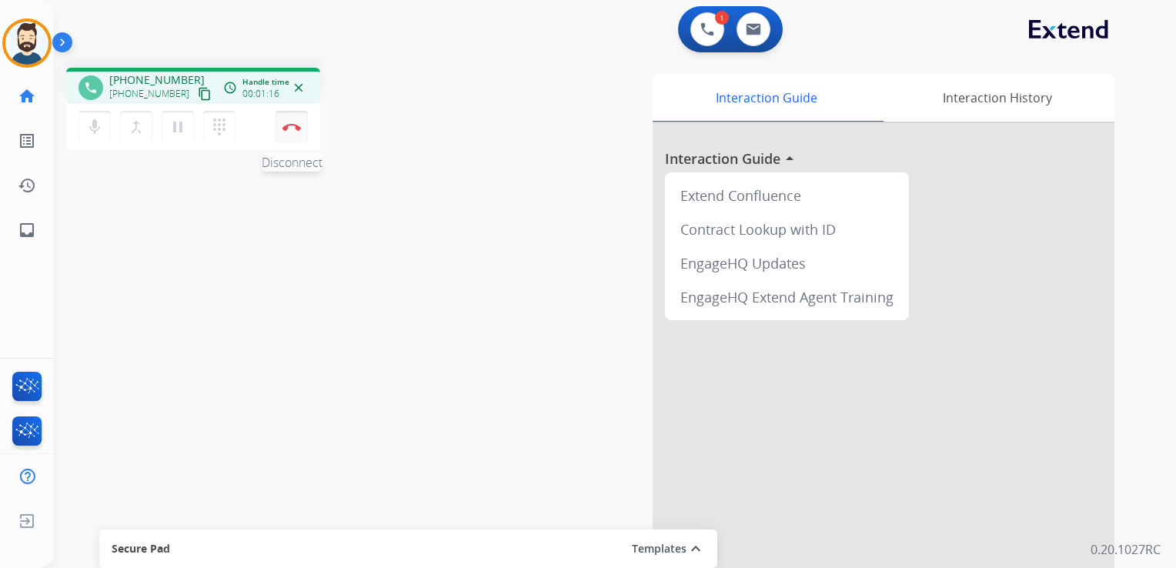
click at [293, 139] on button "Disconnect" at bounding box center [291, 127] width 32 height 32
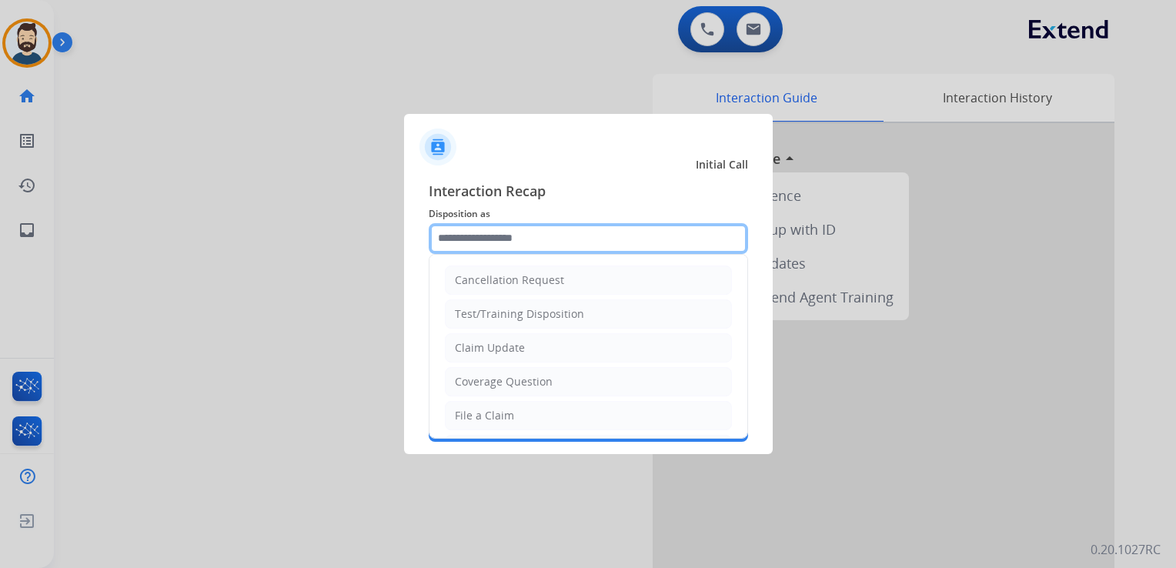
click at [483, 230] on input "text" at bounding box center [588, 238] width 319 height 31
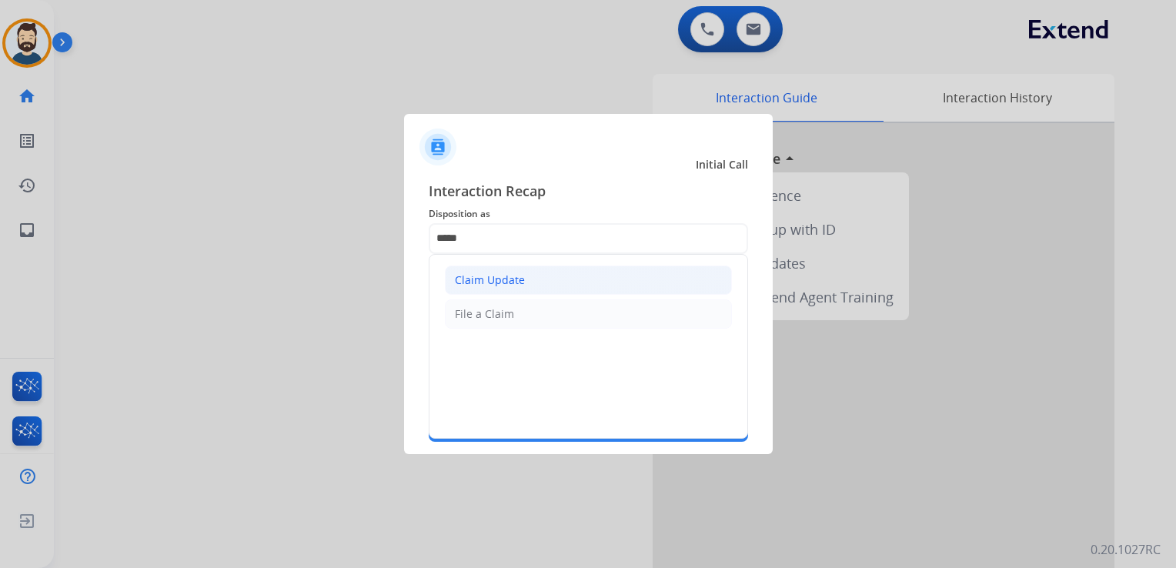
click at [477, 288] on li "Claim Update" at bounding box center [588, 279] width 287 height 29
type input "**********"
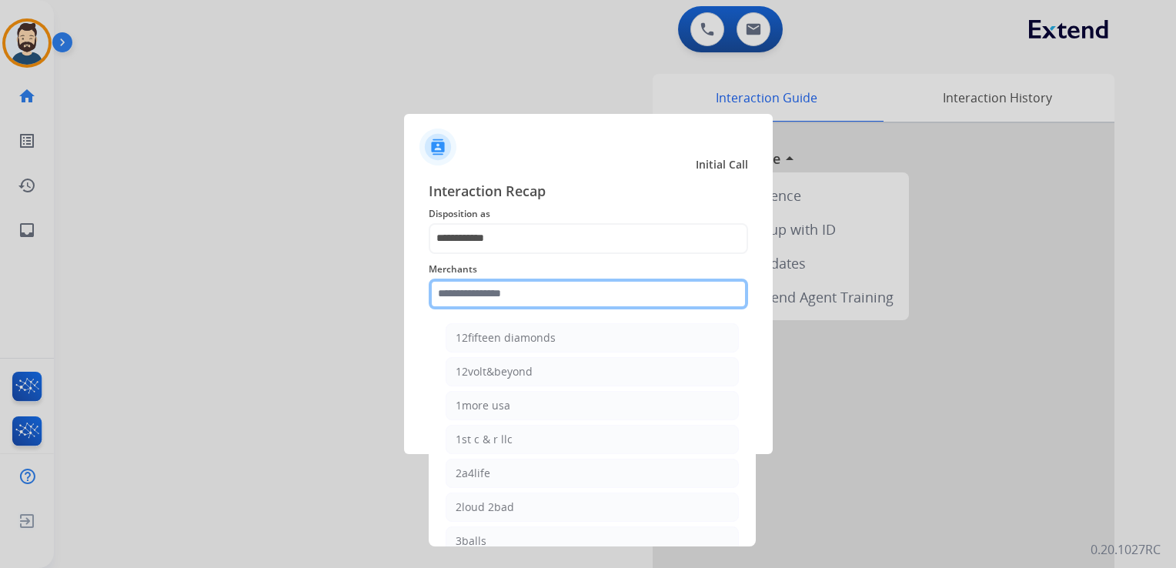
click at [483, 291] on input "text" at bounding box center [588, 294] width 319 height 31
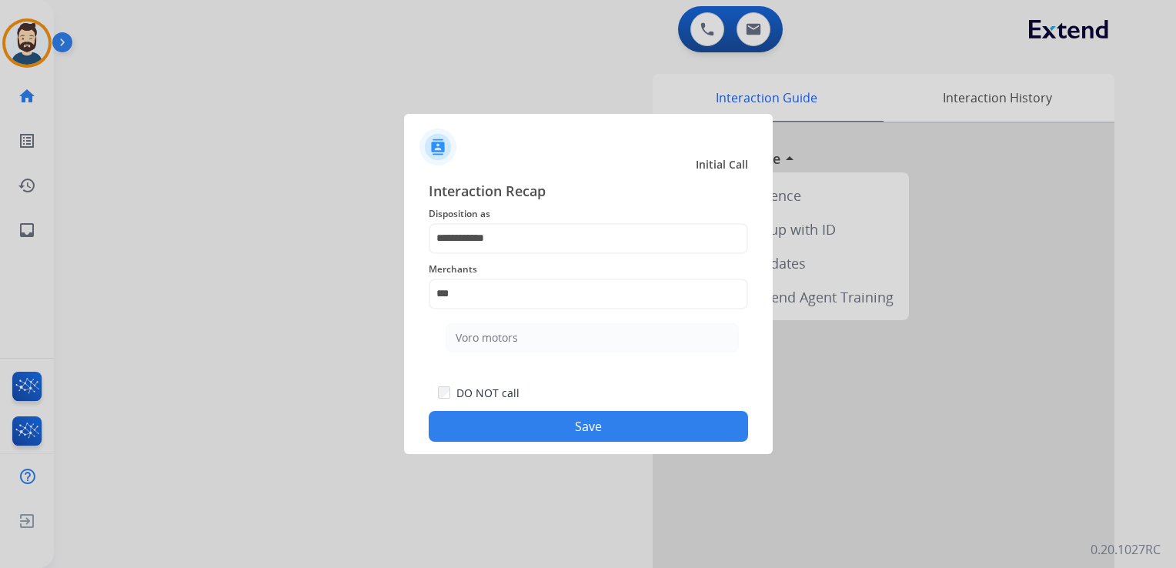
drag, startPoint x: 504, startPoint y: 341, endPoint x: 542, endPoint y: 392, distance: 63.9
click at [505, 342] on div "Voro motors" at bounding box center [487, 337] width 62 height 15
type input "**********"
drag, startPoint x: 542, startPoint y: 419, endPoint x: 552, endPoint y: 416, distance: 11.2
click at [542, 419] on button "Save" at bounding box center [588, 426] width 319 height 31
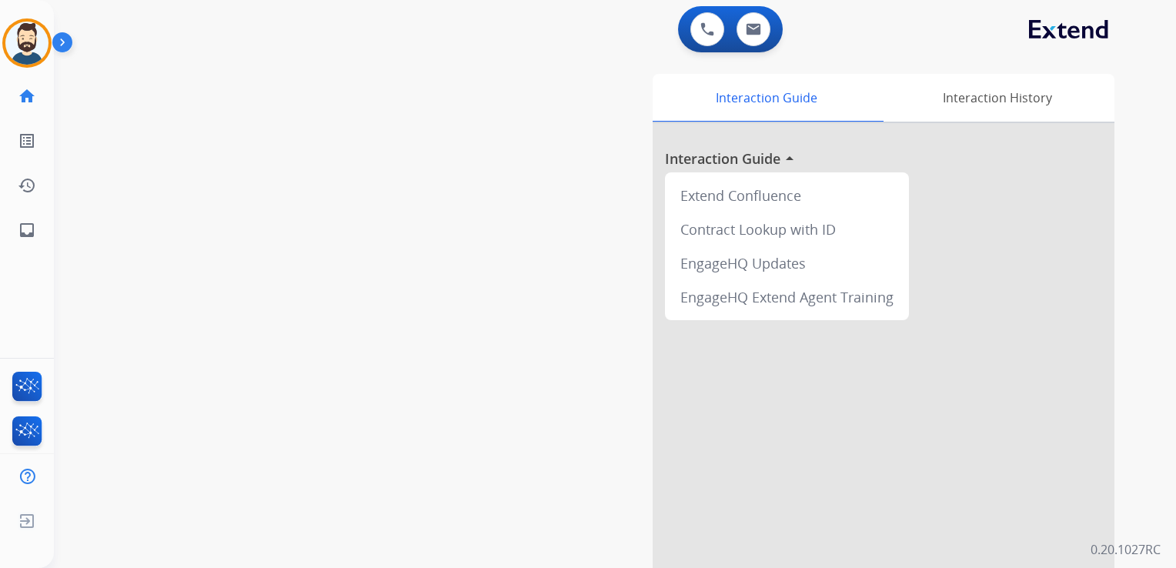
drag, startPoint x: 362, startPoint y: 227, endPoint x: 332, endPoint y: 226, distance: 30.8
click at [352, 226] on div "swap_horiz Break voice bridge close_fullscreen Connect 3-Way Call merge_type Se…" at bounding box center [596, 376] width 1085 height 642
click at [26, 239] on link "inbox Emails" at bounding box center [26, 230] width 43 height 43
select select "**********"
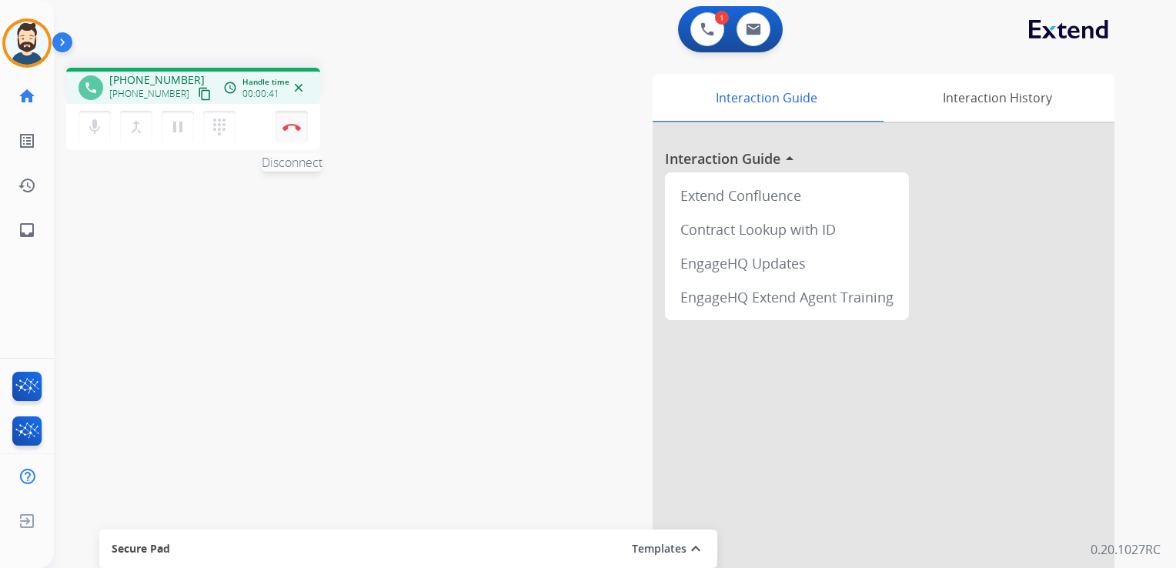
click at [294, 135] on button "Disconnect" at bounding box center [291, 127] width 32 height 32
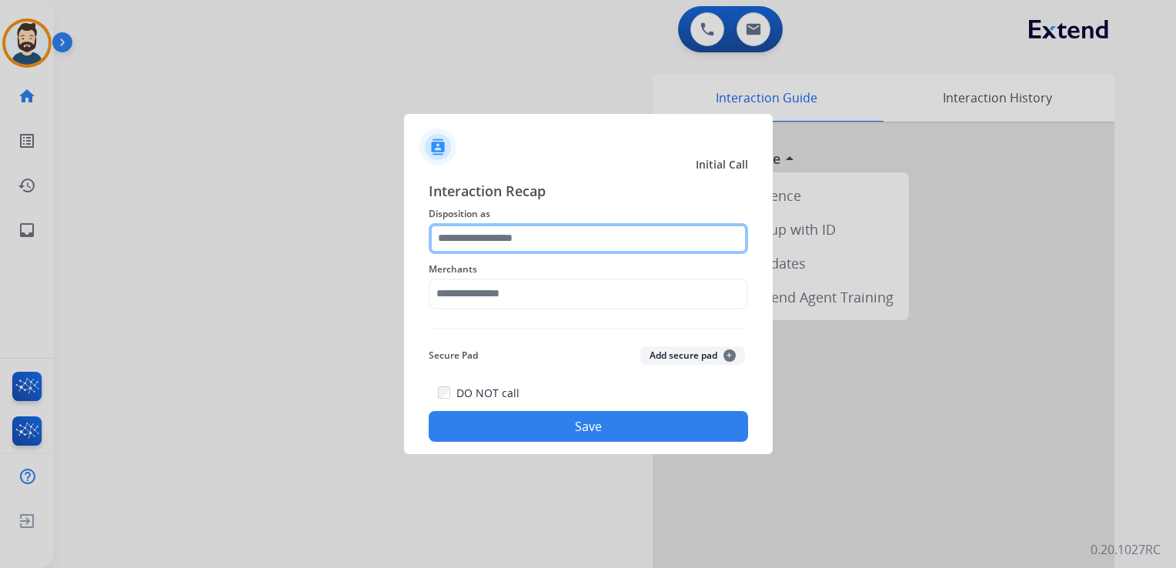
click at [559, 237] on input "text" at bounding box center [588, 238] width 319 height 31
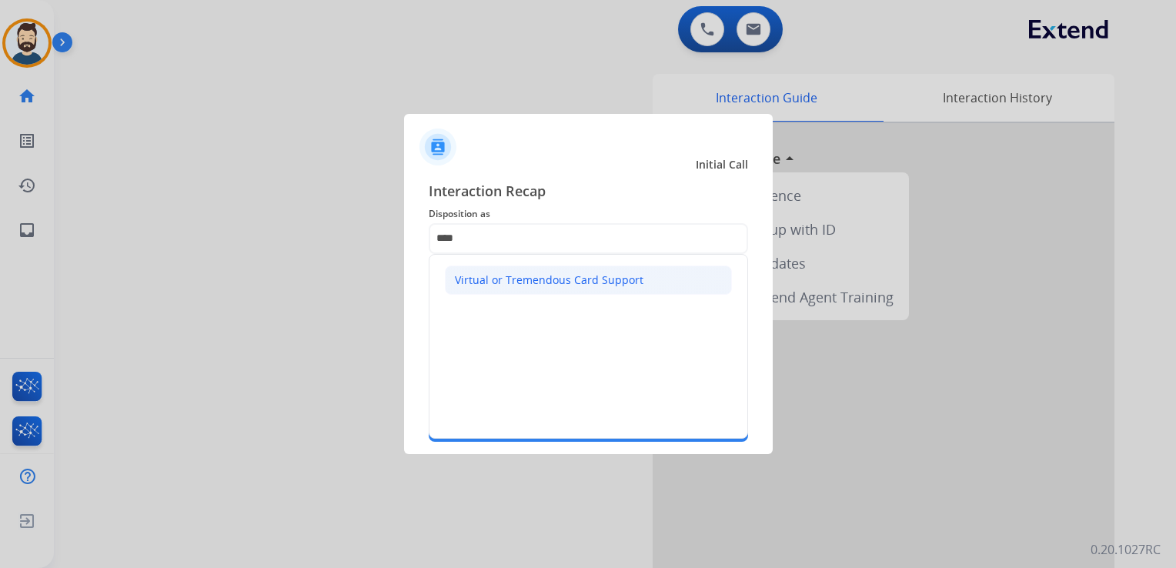
drag, startPoint x: 568, startPoint y: 269, endPoint x: 566, endPoint y: 279, distance: 9.4
click at [568, 270] on li "Virtual or Tremendous Card Support" at bounding box center [588, 279] width 287 height 29
type input "**********"
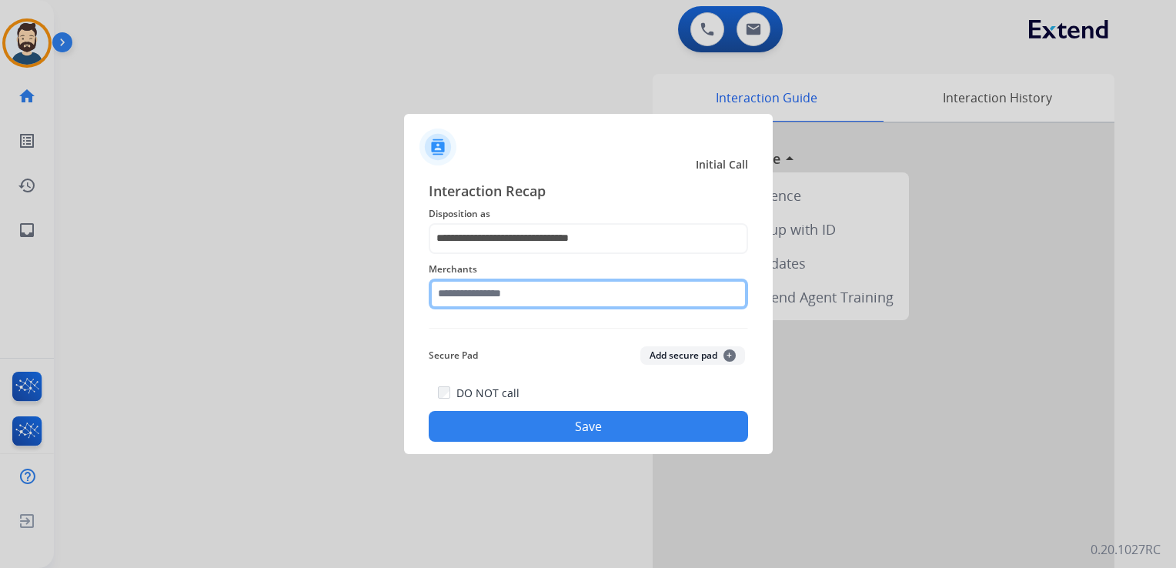
click at [565, 285] on input "text" at bounding box center [588, 294] width 319 height 31
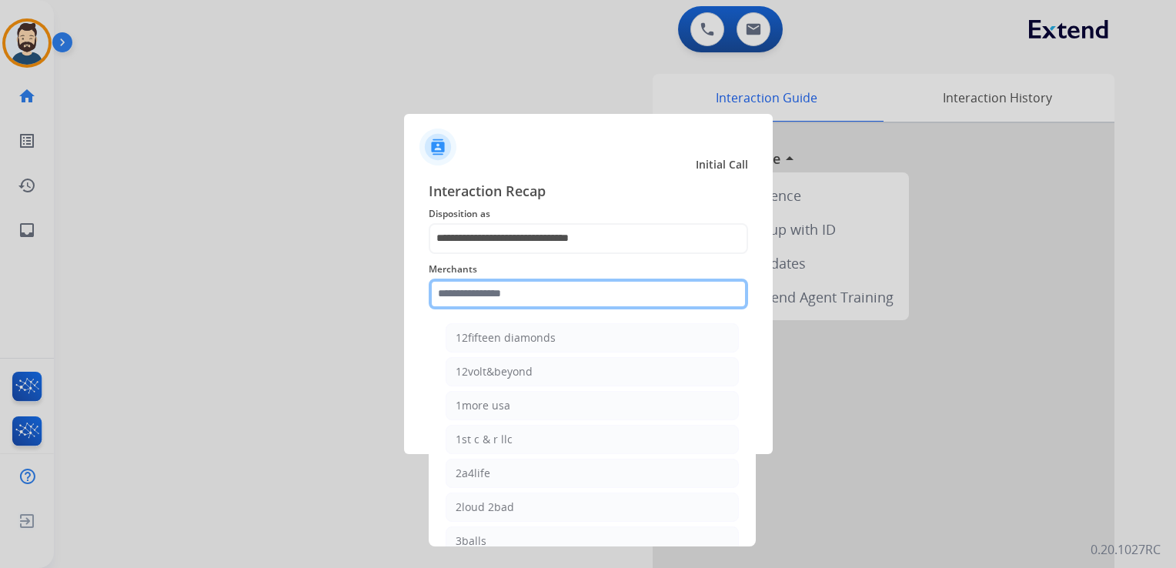
paste input "*********"
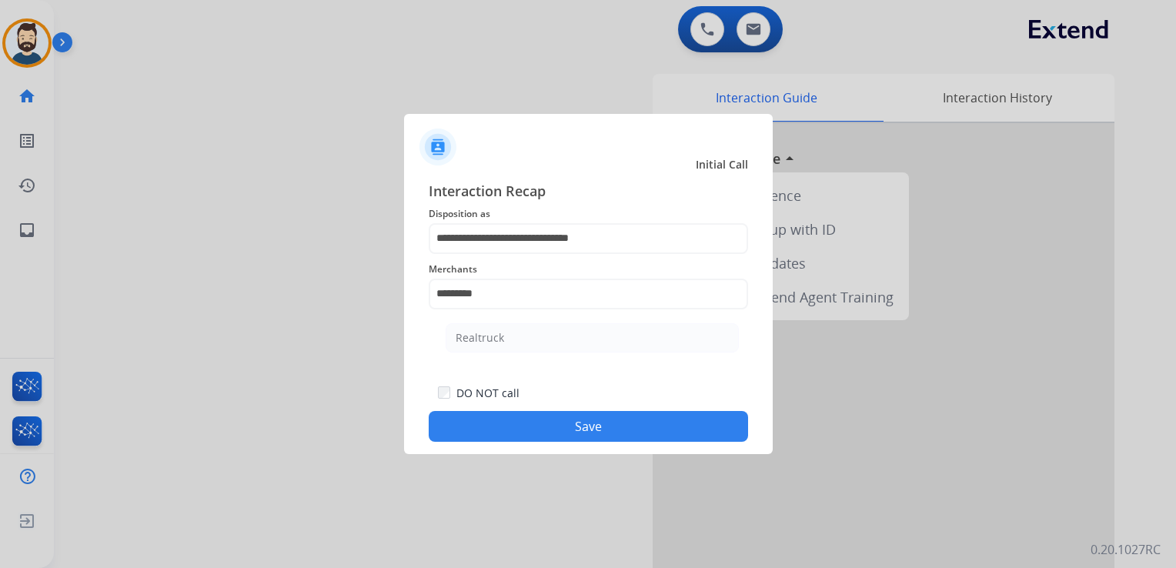
click at [484, 344] on div "Realtruck" at bounding box center [480, 337] width 48 height 15
type input "*********"
drag, startPoint x: 588, startPoint y: 429, endPoint x: 594, endPoint y: 436, distance: 9.3
click at [587, 429] on button "Save" at bounding box center [588, 426] width 319 height 31
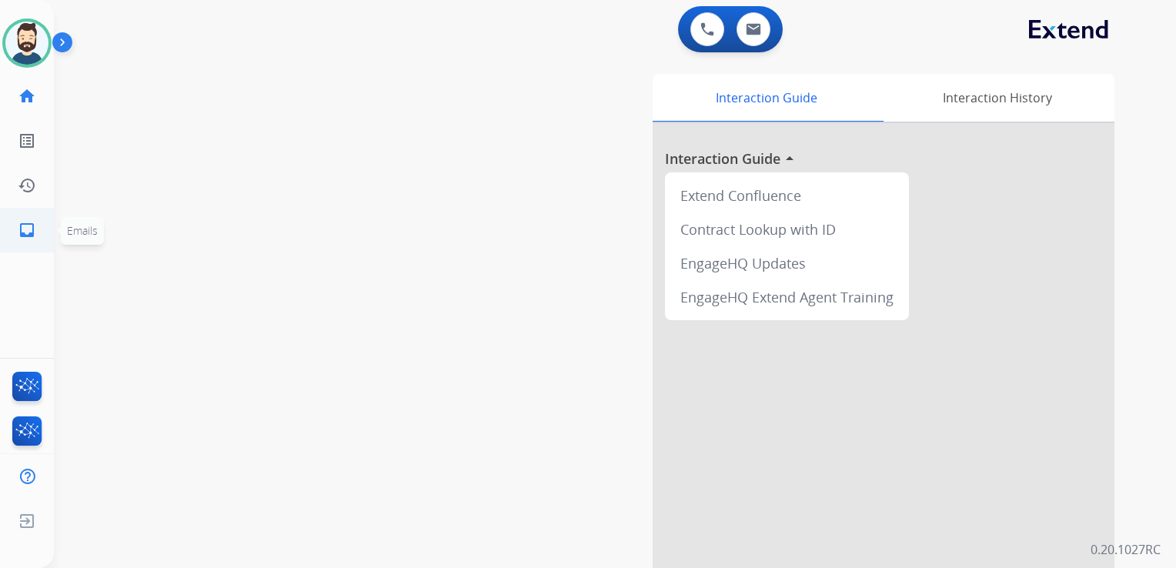
click at [34, 232] on mat-icon "inbox" at bounding box center [27, 230] width 18 height 18
select select "**********"
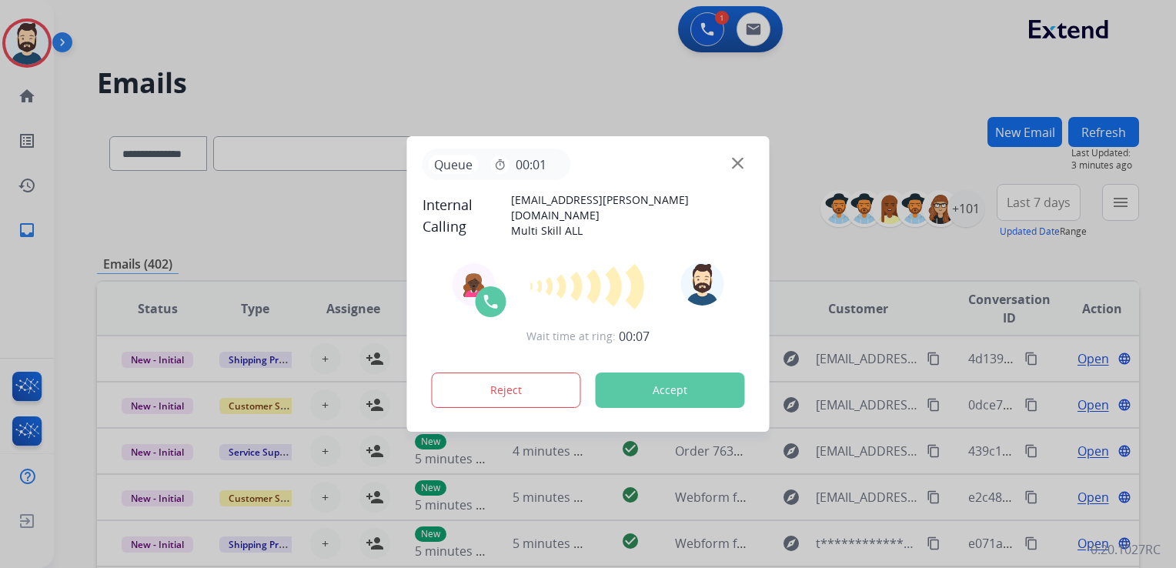
click at [689, 385] on button "Accept" at bounding box center [670, 389] width 149 height 35
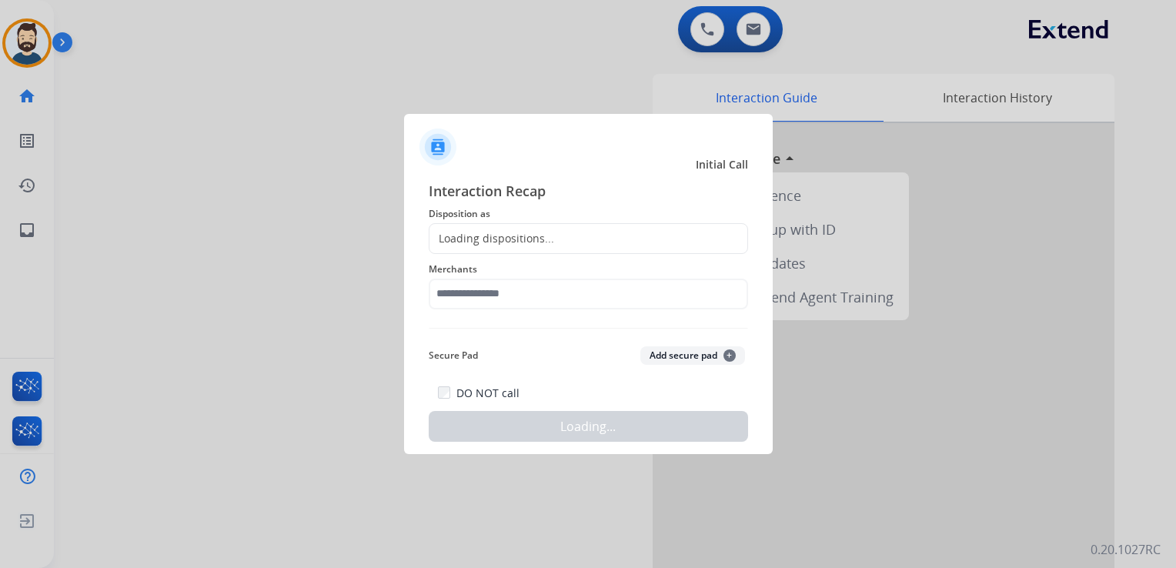
click at [287, 138] on div at bounding box center [588, 284] width 1176 height 568
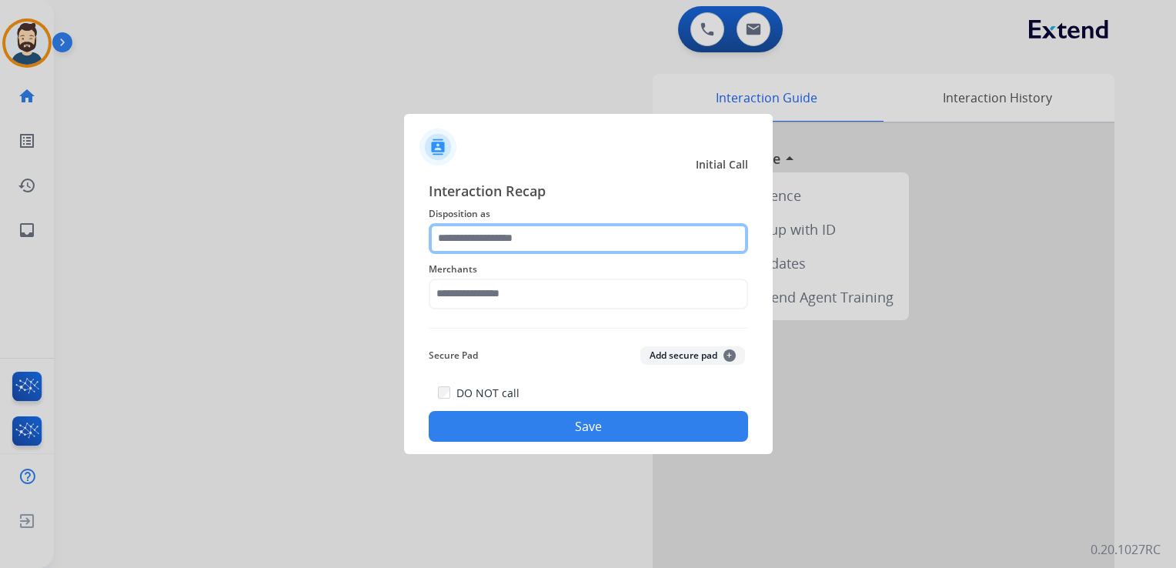
click at [514, 239] on input "text" at bounding box center [588, 238] width 319 height 31
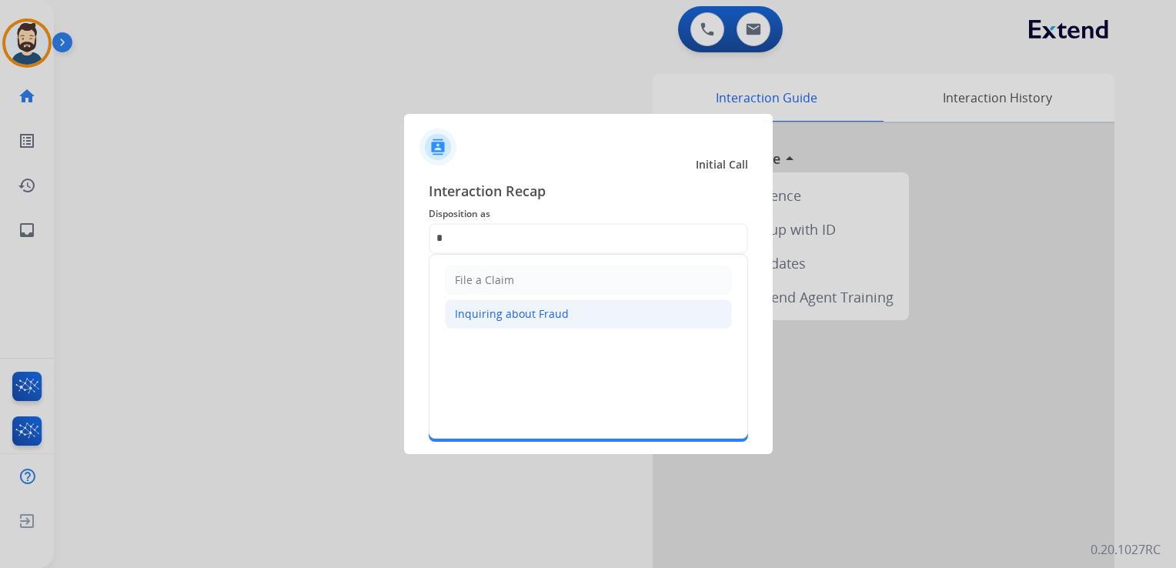
click at [521, 317] on div "Inquiring about Fraud" at bounding box center [512, 313] width 114 height 15
type input "**********"
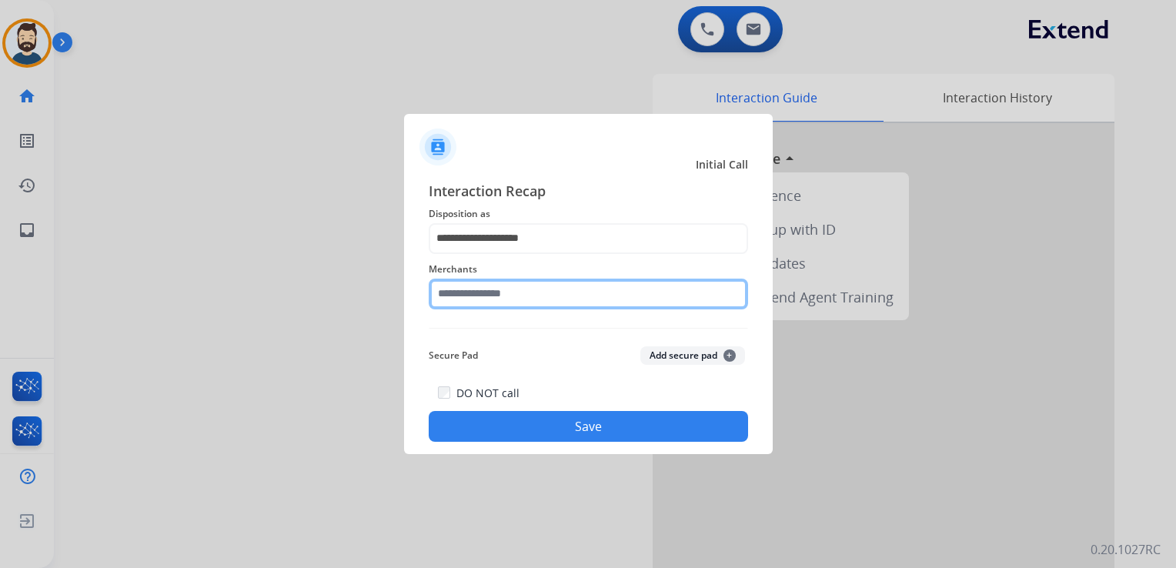
click at [499, 292] on input "text" at bounding box center [588, 294] width 319 height 31
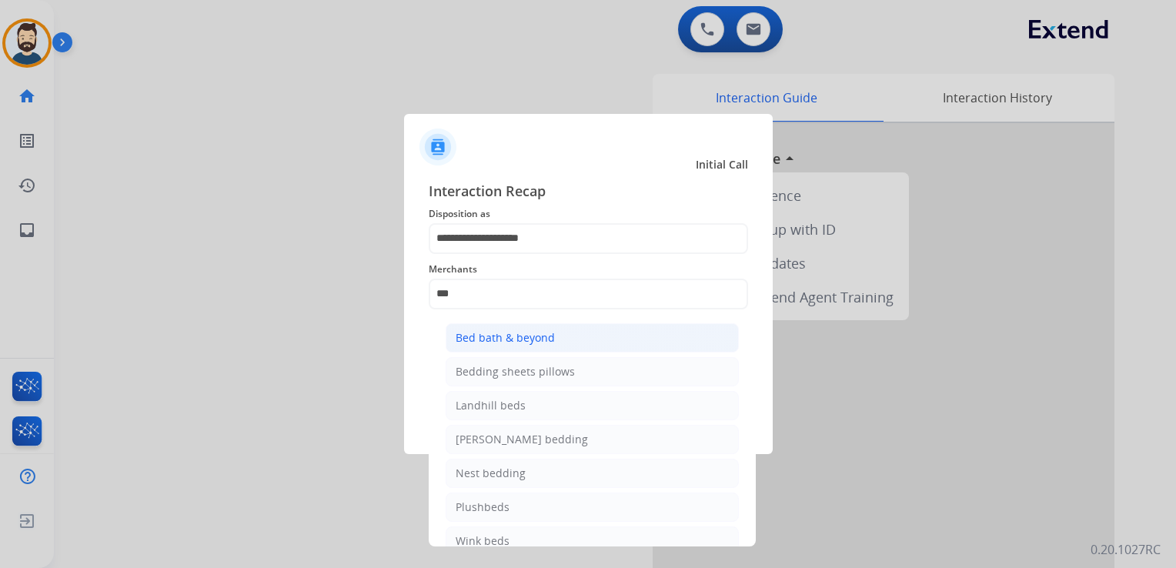
click at [523, 339] on div "Bed bath & beyond" at bounding box center [505, 337] width 99 height 15
type input "**********"
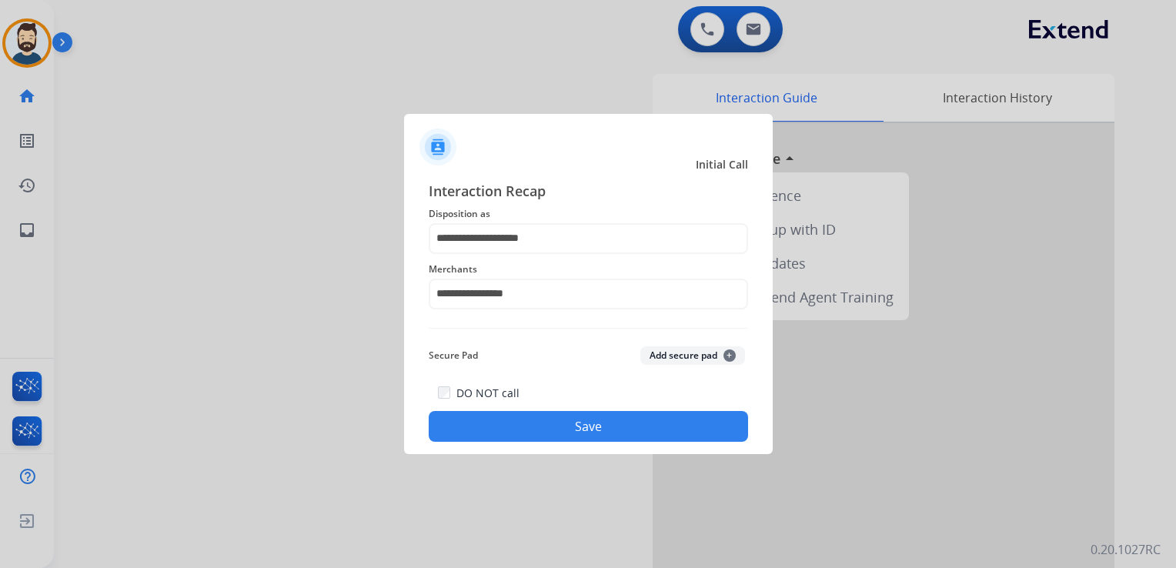
drag, startPoint x: 543, startPoint y: 422, endPoint x: 546, endPoint y: 411, distance: 11.0
click at [544, 420] on button "Save" at bounding box center [588, 426] width 319 height 31
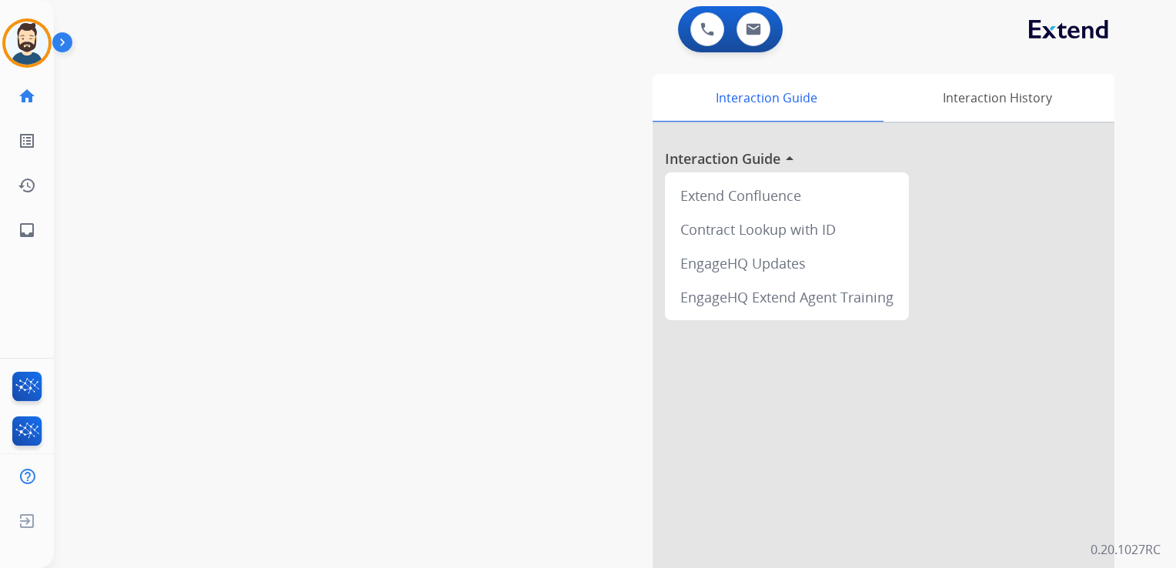
drag, startPoint x: 486, startPoint y: 300, endPoint x: 469, endPoint y: 299, distance: 16.9
click at [476, 299] on div "Interaction Guide Interaction History Interaction Guide arrow_drop_up Extend Co…" at bounding box center [793, 385] width 643 height 623
click at [26, 232] on mat-icon "inbox" at bounding box center [27, 230] width 18 height 18
select select "**********"
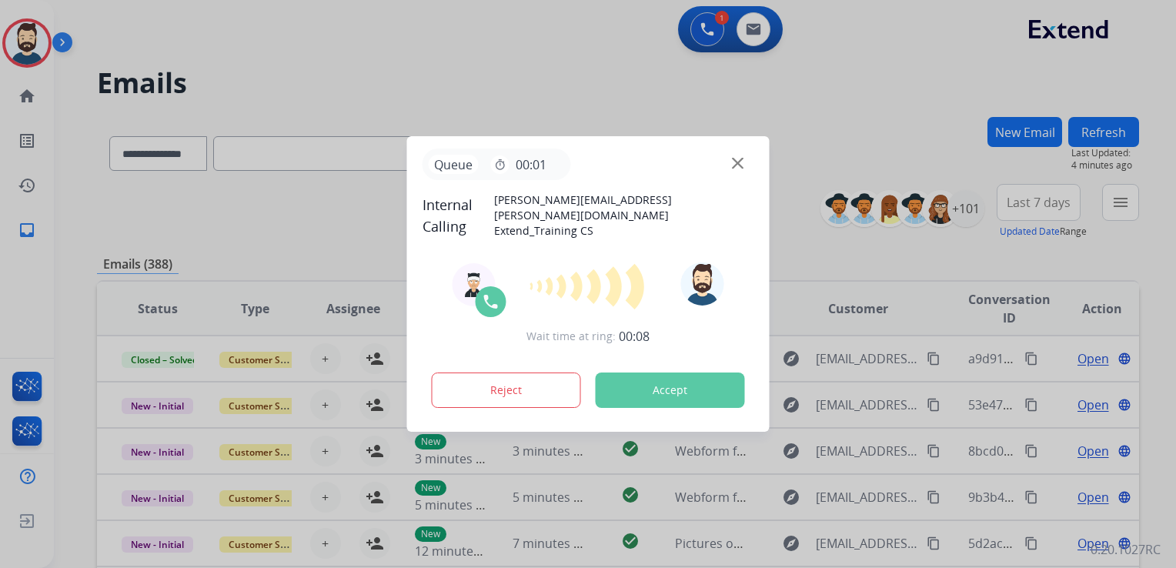
click at [693, 383] on button "Accept" at bounding box center [670, 389] width 149 height 35
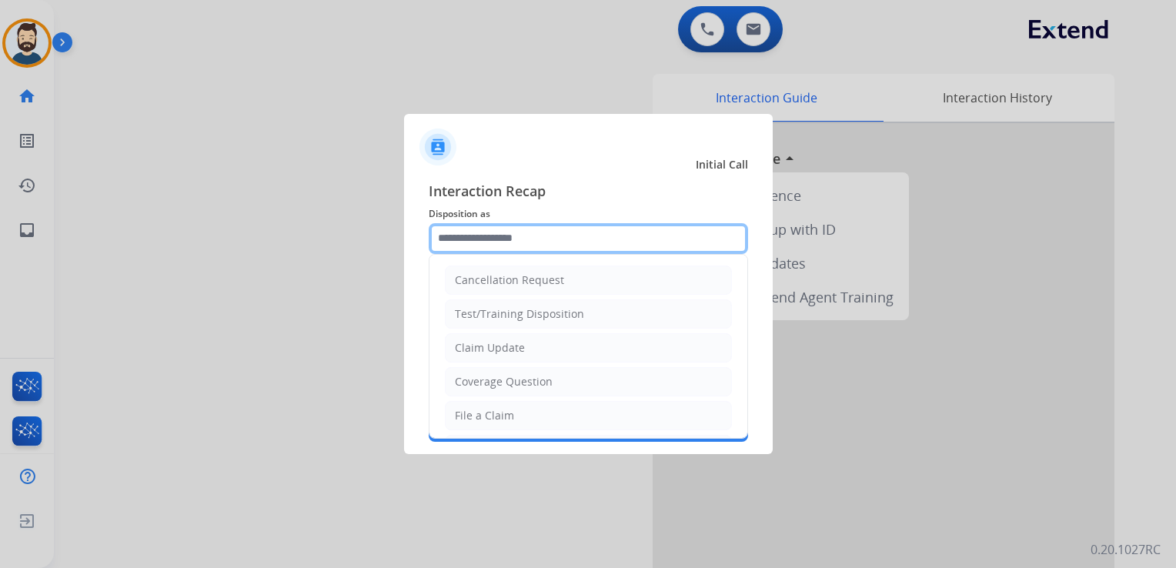
click at [548, 235] on input "text" at bounding box center [588, 238] width 319 height 31
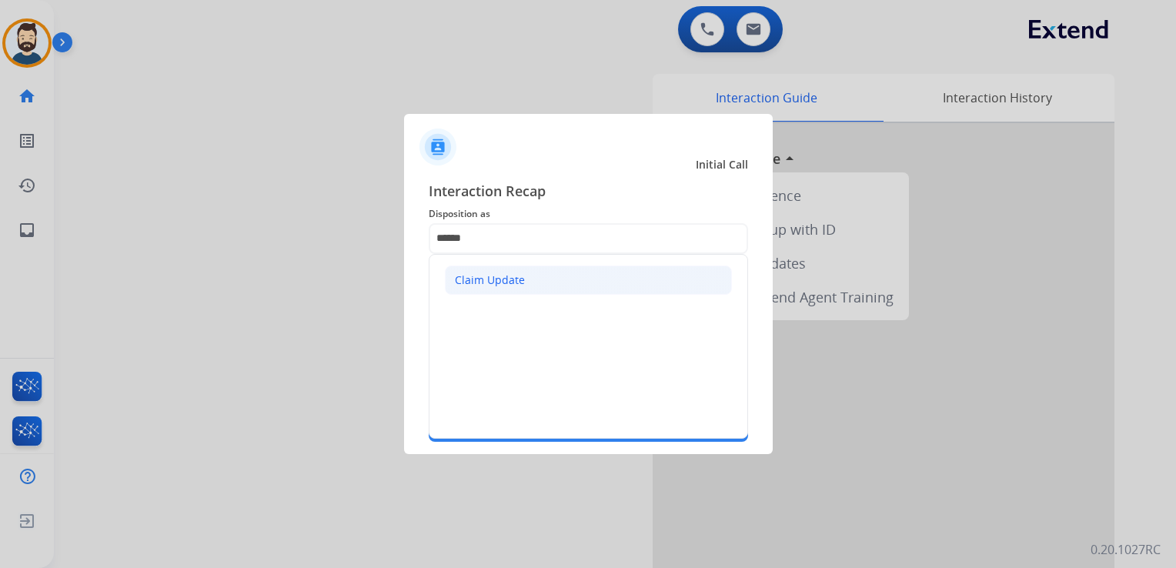
click at [477, 279] on div "Claim Update" at bounding box center [490, 279] width 70 height 15
type input "**********"
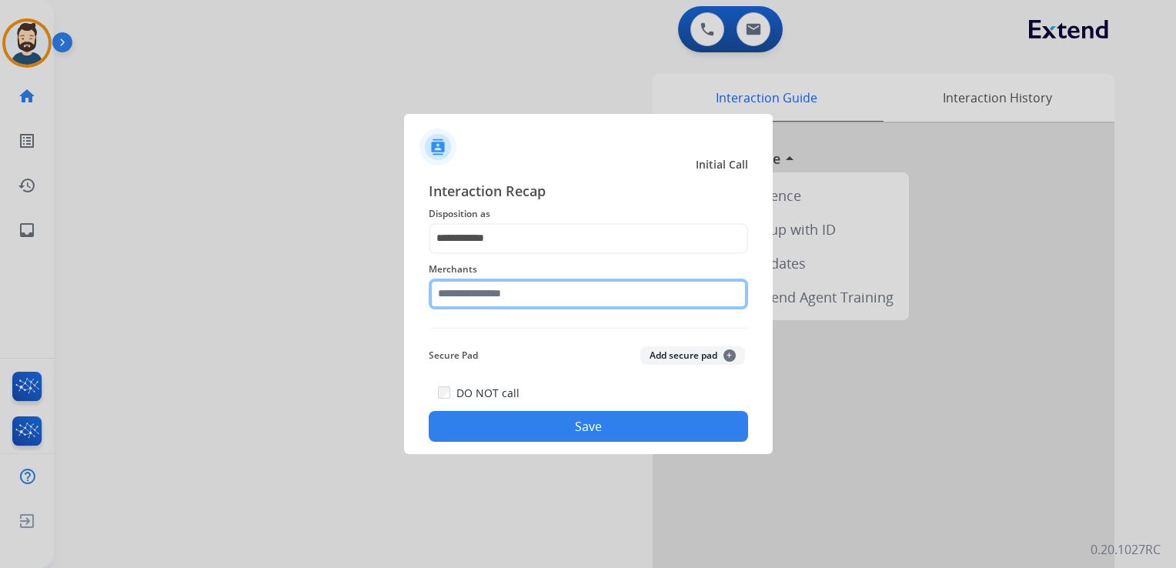
click at [489, 295] on input "text" at bounding box center [588, 294] width 319 height 31
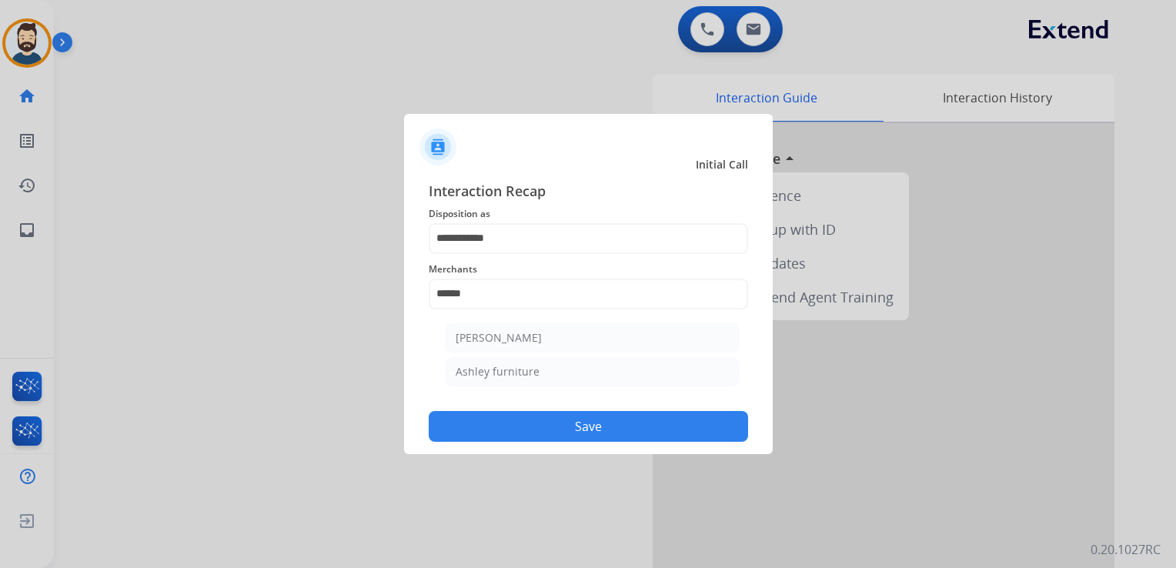
click at [507, 372] on div "Ashley furniture" at bounding box center [498, 371] width 84 height 15
type input "**********"
click at [537, 424] on button "Save" at bounding box center [588, 426] width 319 height 31
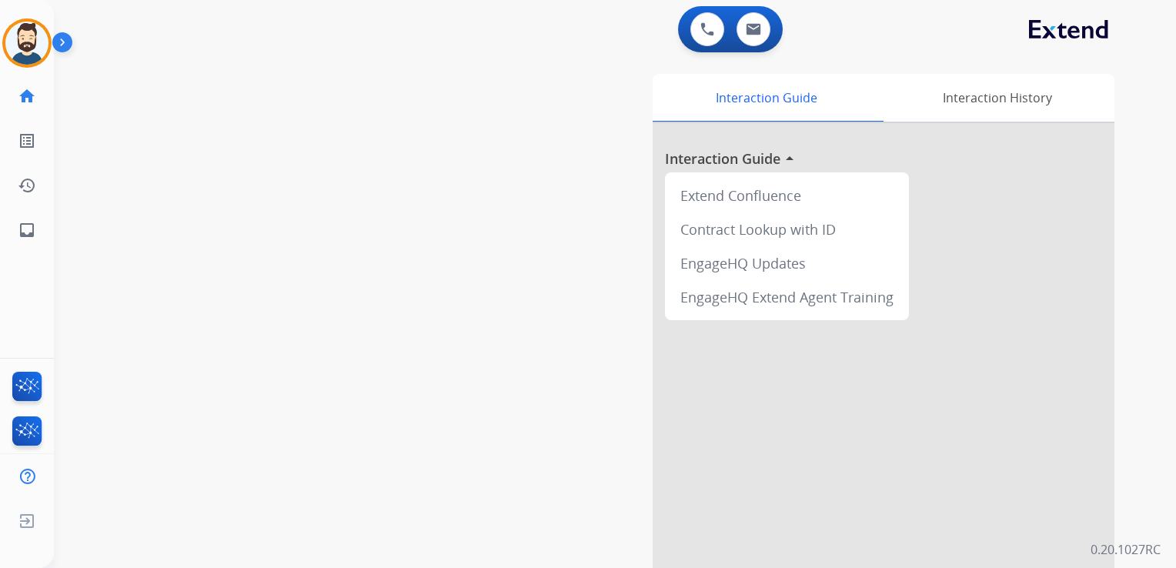
click at [291, 139] on div "swap_horiz Break voice bridge close_fullscreen Connect 3-Way Call merge_type Se…" at bounding box center [596, 376] width 1085 height 642
click at [33, 232] on mat-icon "inbox" at bounding box center [27, 230] width 18 height 18
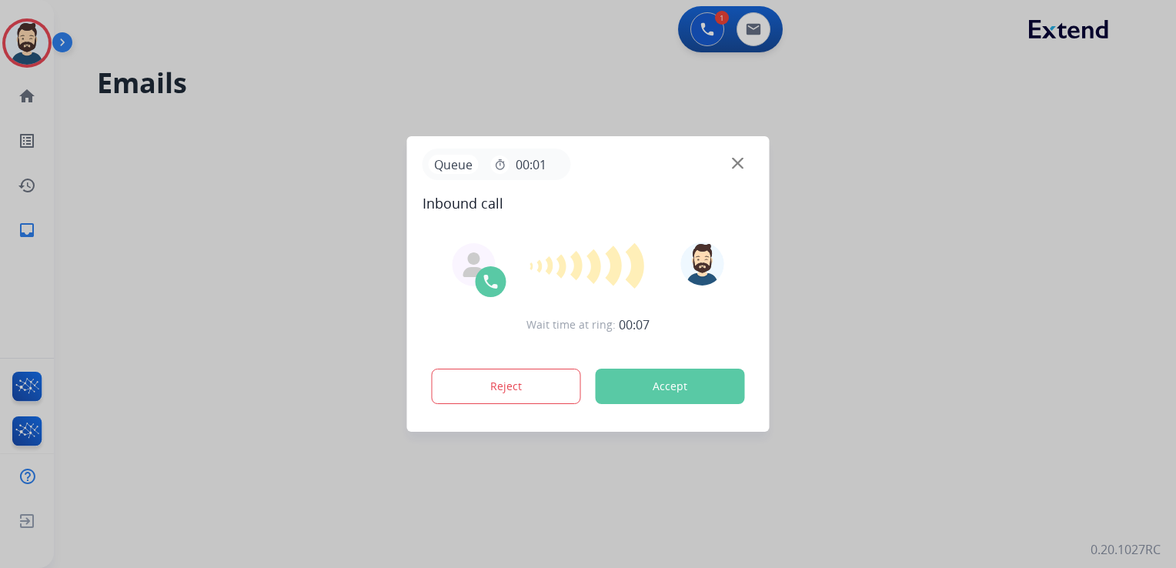
click at [667, 388] on button "Accept" at bounding box center [670, 386] width 149 height 35
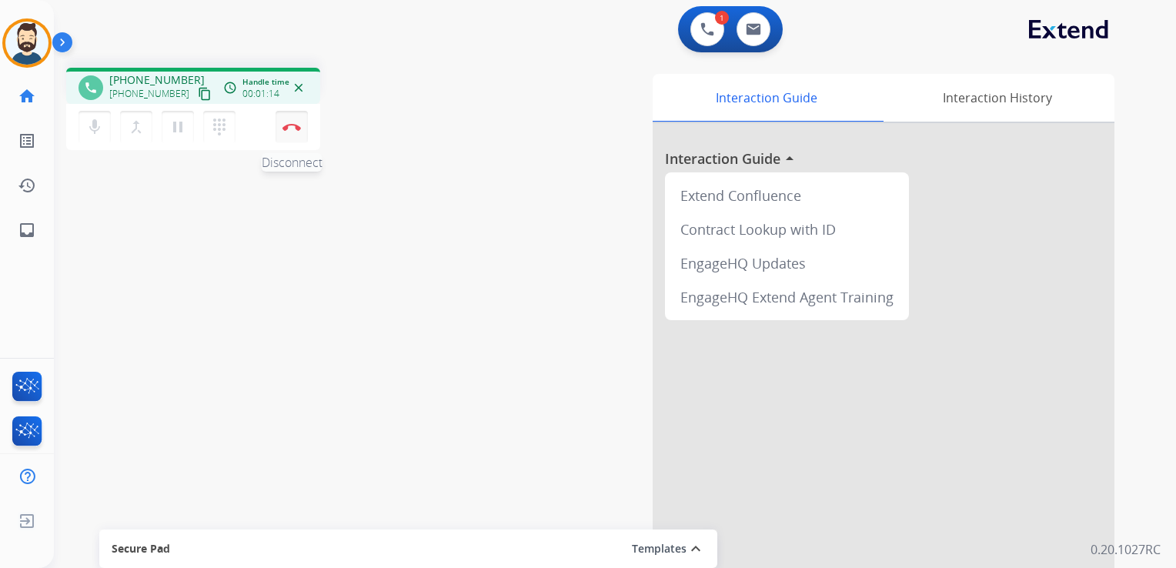
click at [298, 125] on img at bounding box center [291, 127] width 18 height 8
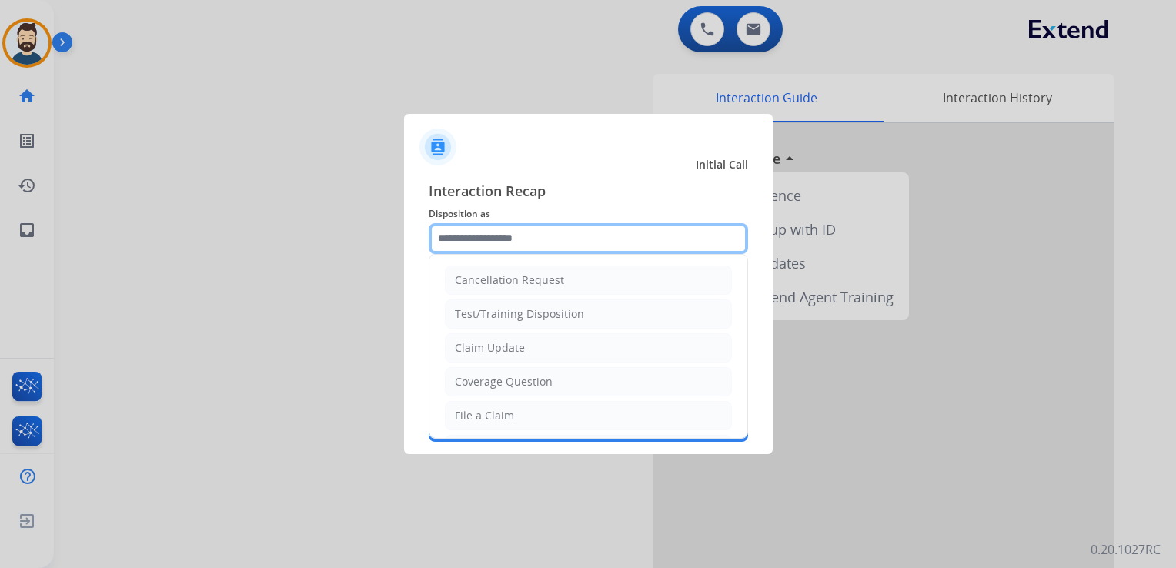
click at [439, 239] on input "text" at bounding box center [588, 238] width 319 height 31
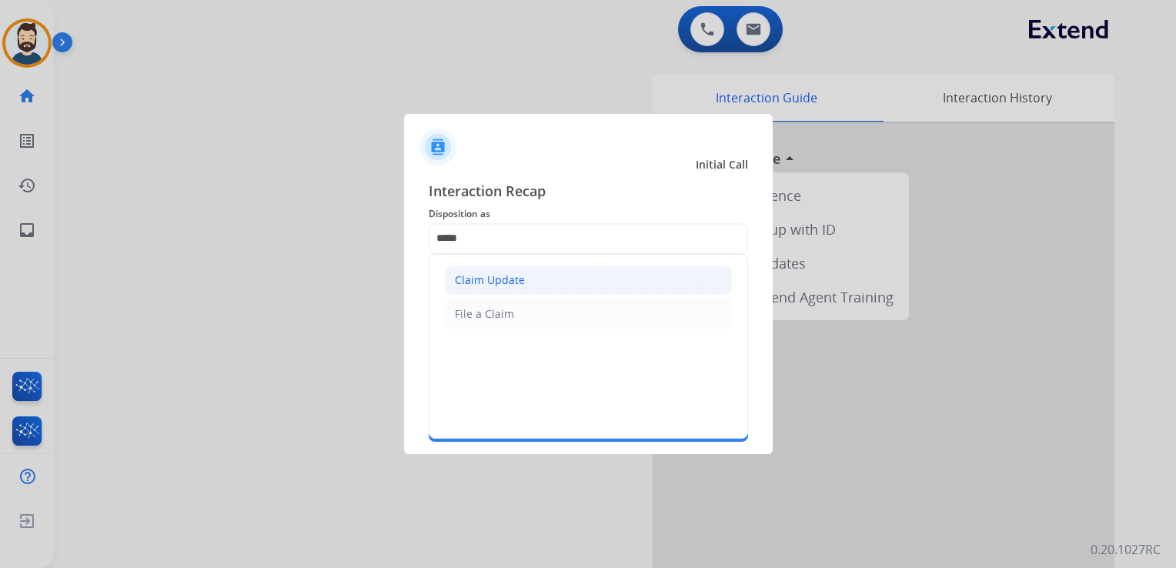
click at [487, 275] on div "Claim Update" at bounding box center [490, 279] width 70 height 15
type input "**********"
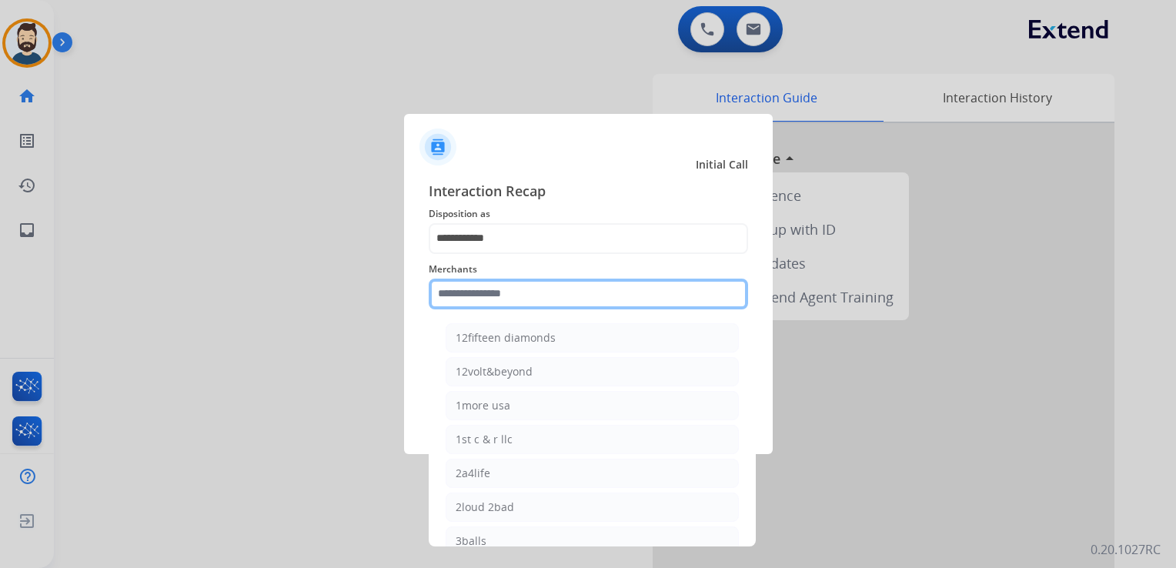
click at [486, 293] on input "text" at bounding box center [588, 294] width 319 height 31
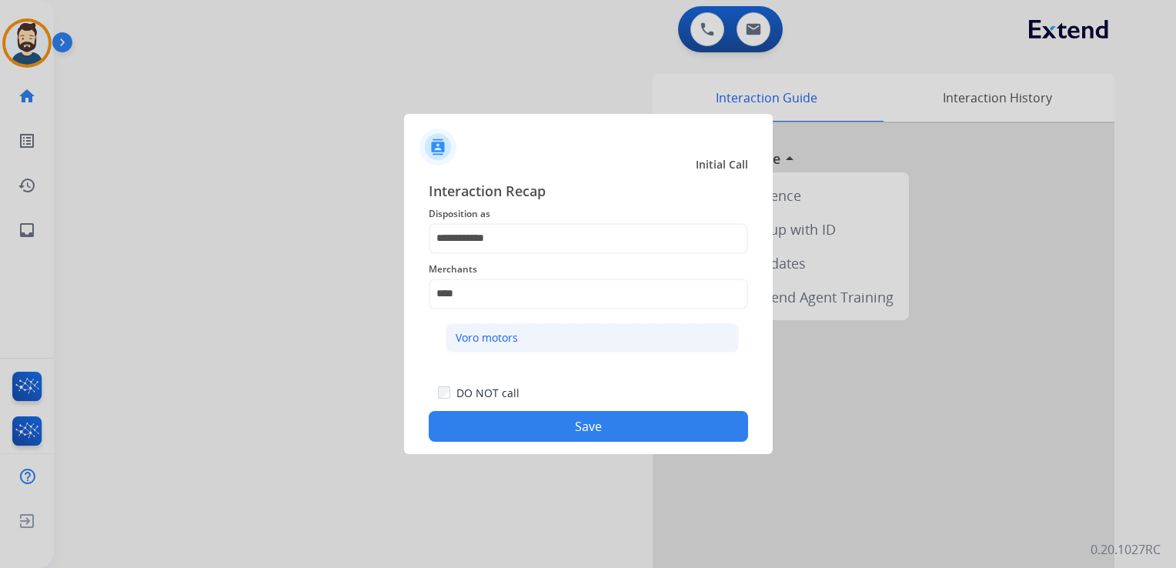
drag, startPoint x: 479, startPoint y: 340, endPoint x: 490, endPoint y: 349, distance: 14.8
click at [482, 340] on div "Voro motors" at bounding box center [487, 337] width 62 height 15
type input "**********"
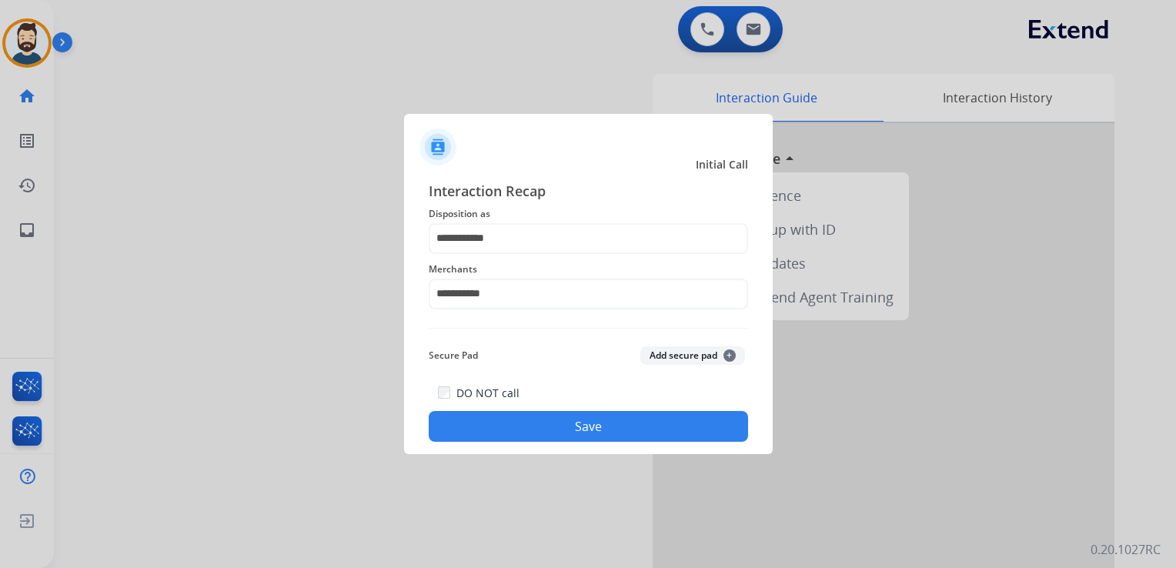
click at [532, 416] on button "Save" at bounding box center [588, 426] width 319 height 31
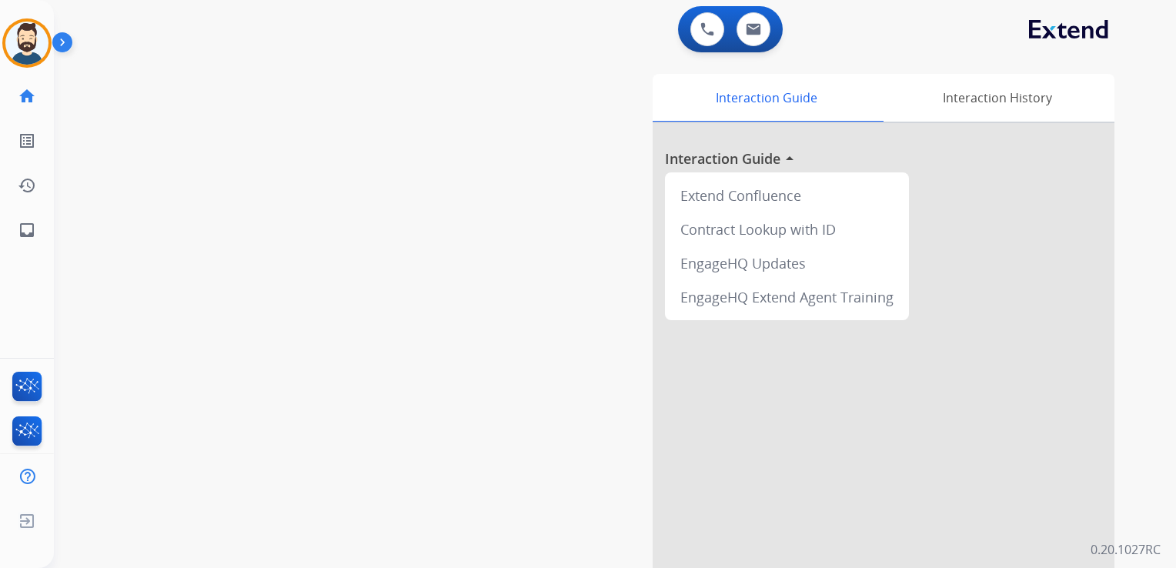
drag, startPoint x: 209, startPoint y: 116, endPoint x: 137, endPoint y: 149, distance: 78.8
click at [203, 118] on div "swap_horiz Break voice bridge close_fullscreen Connect 3-Way Call merge_type Se…" at bounding box center [596, 376] width 1085 height 642
click at [38, 226] on link "inbox Emails" at bounding box center [26, 230] width 43 height 43
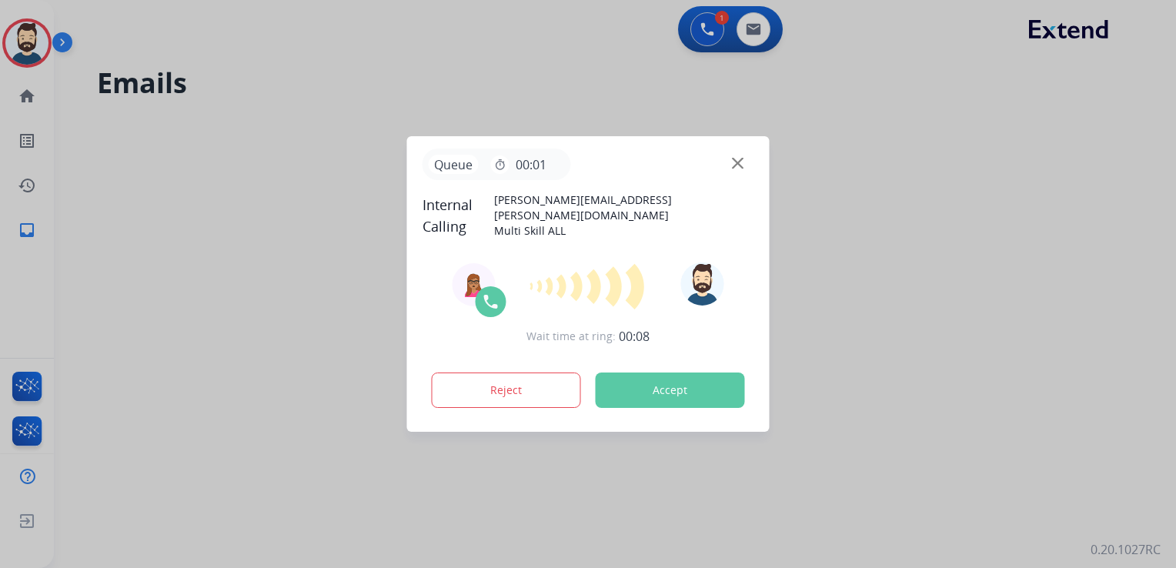
click at [689, 386] on button "Accept" at bounding box center [670, 389] width 149 height 35
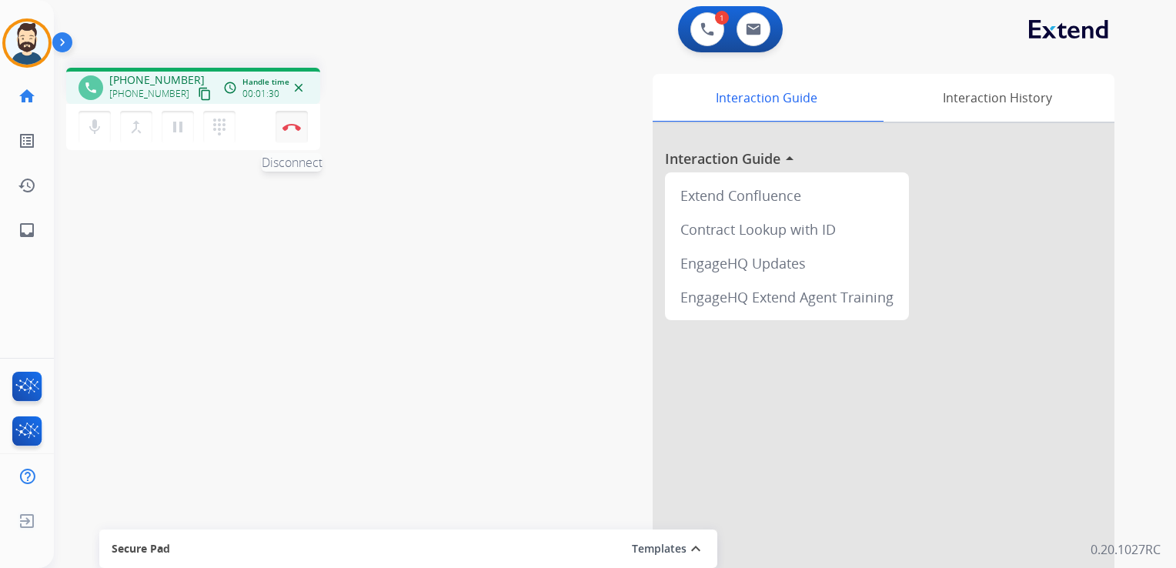
click at [295, 131] on button "Disconnect" at bounding box center [291, 127] width 32 height 32
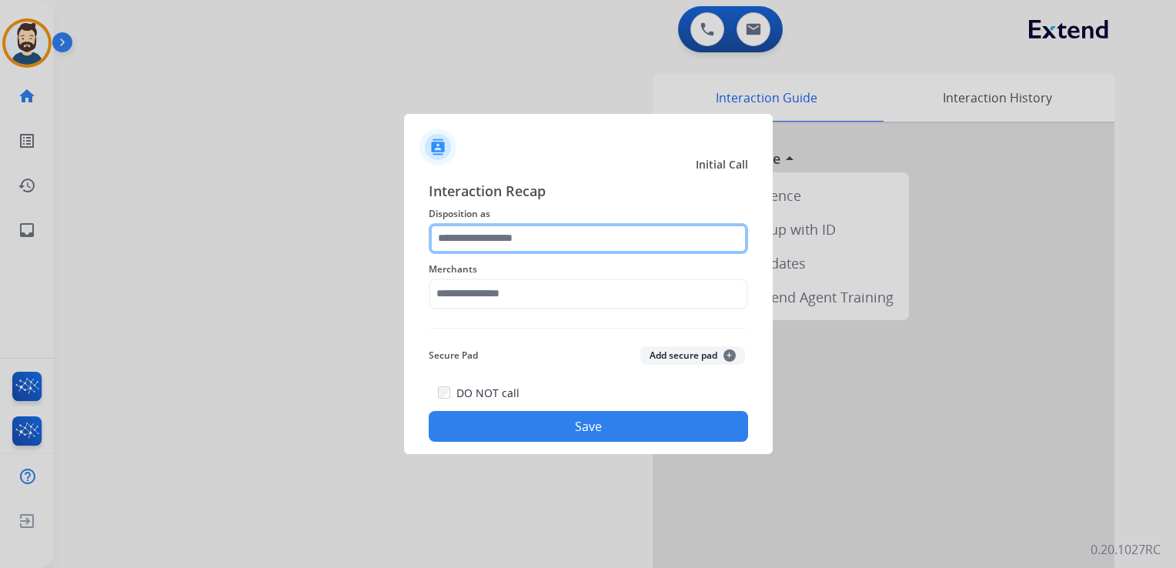
click at [520, 232] on input "text" at bounding box center [588, 238] width 319 height 31
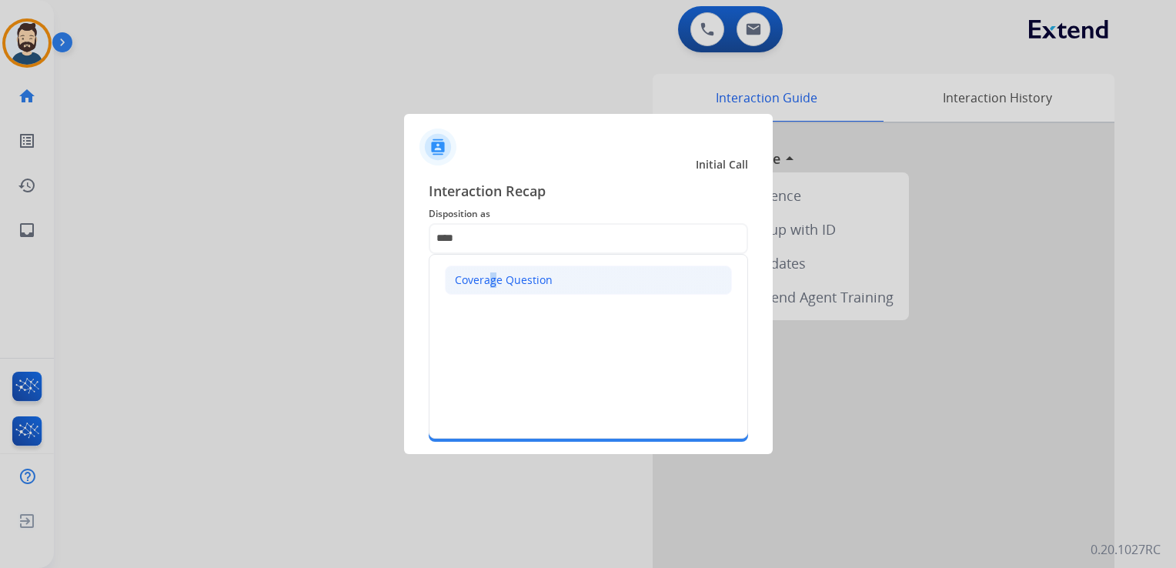
click at [486, 280] on div "Coverage Question" at bounding box center [504, 279] width 98 height 15
type input "**********"
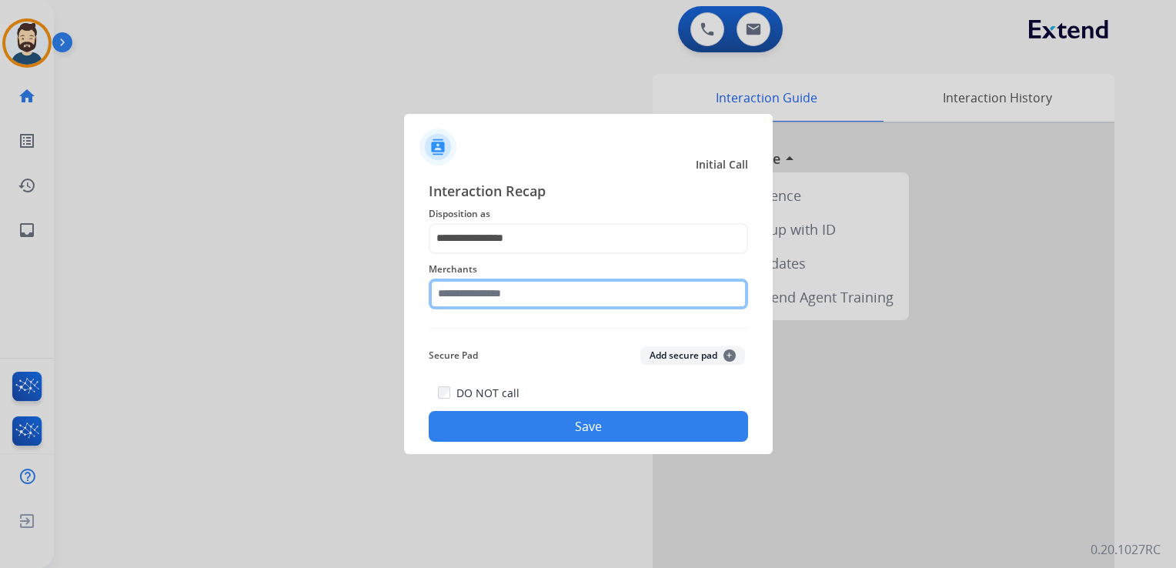
click at [492, 291] on input "text" at bounding box center [588, 294] width 319 height 31
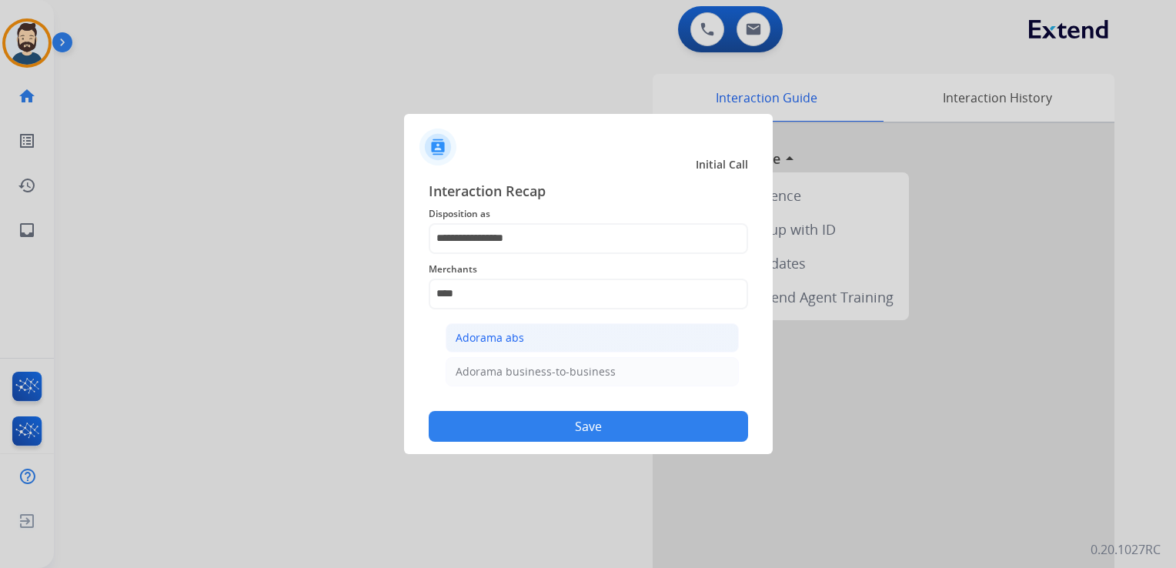
click at [519, 334] on div "Adorama abs" at bounding box center [490, 337] width 68 height 15
type input "**********"
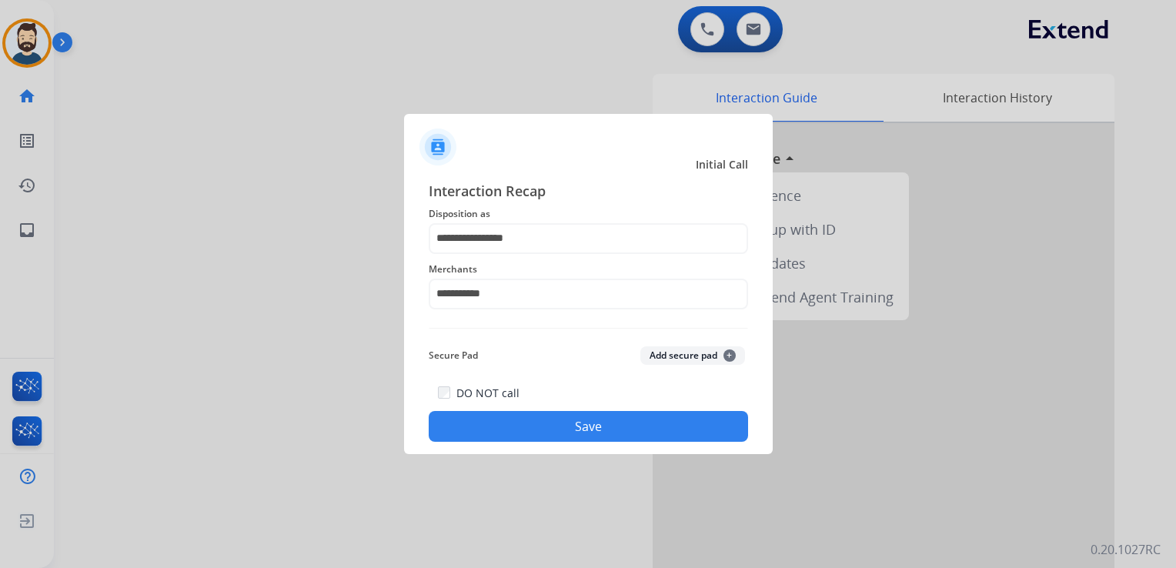
click at [526, 425] on button "Save" at bounding box center [588, 426] width 319 height 31
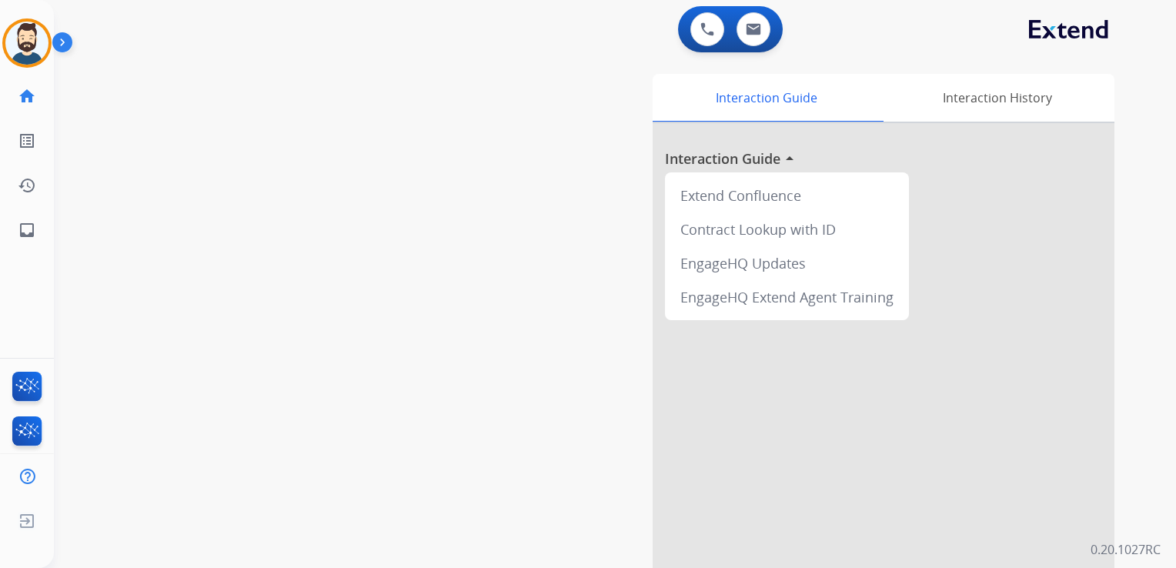
drag, startPoint x: 289, startPoint y: 288, endPoint x: 271, endPoint y: 283, distance: 19.0
click at [277, 285] on div "swap_horiz Break voice bridge close_fullscreen Connect 3-Way Call merge_type Se…" at bounding box center [596, 376] width 1085 height 642
click at [25, 235] on mat-icon "inbox" at bounding box center [27, 230] width 18 height 18
